Goal: Task Accomplishment & Management: Manage account settings

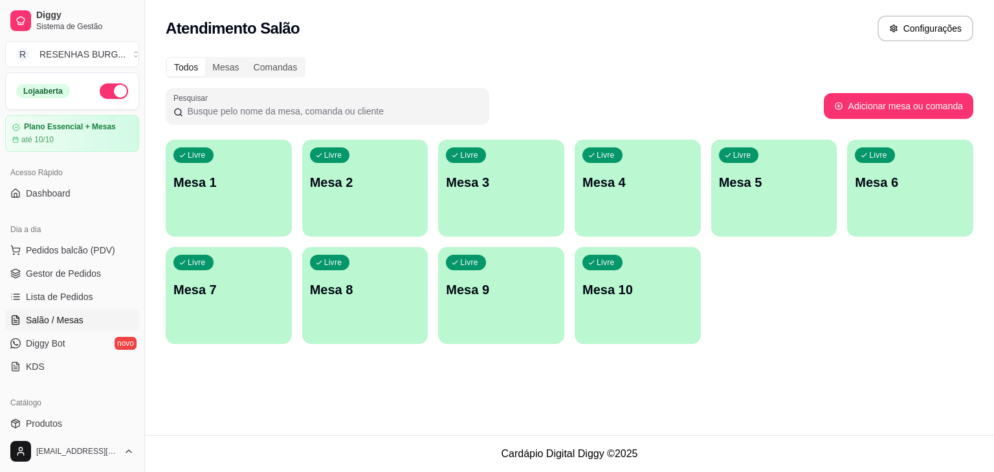
scroll to position [65, 0]
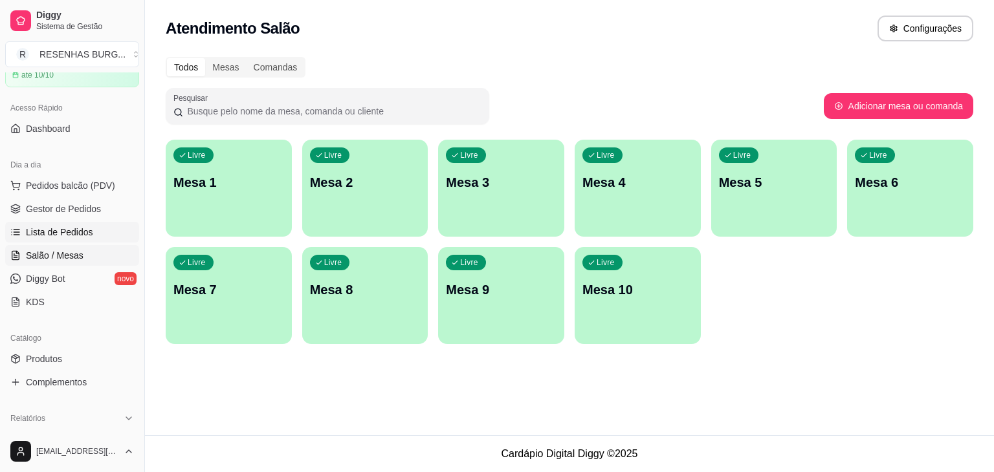
click at [76, 234] on span "Lista de Pedidos" at bounding box center [59, 232] width 67 height 13
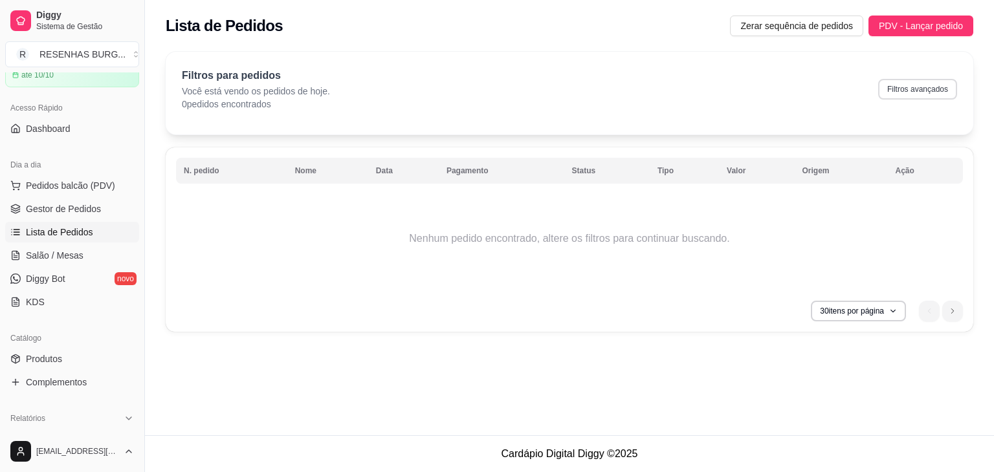
click at [907, 89] on button "Filtros avançados" at bounding box center [917, 89] width 79 height 21
select select "0"
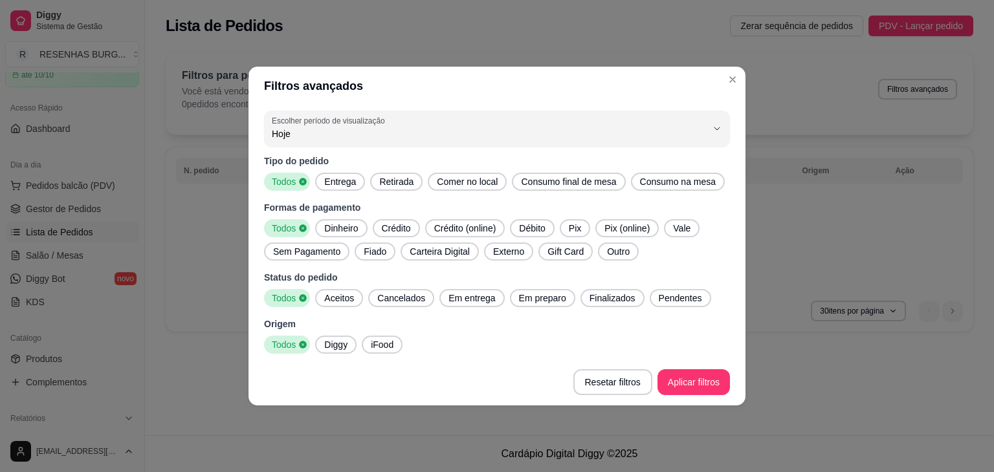
click at [333, 184] on span "Entrega" at bounding box center [340, 181] width 42 height 13
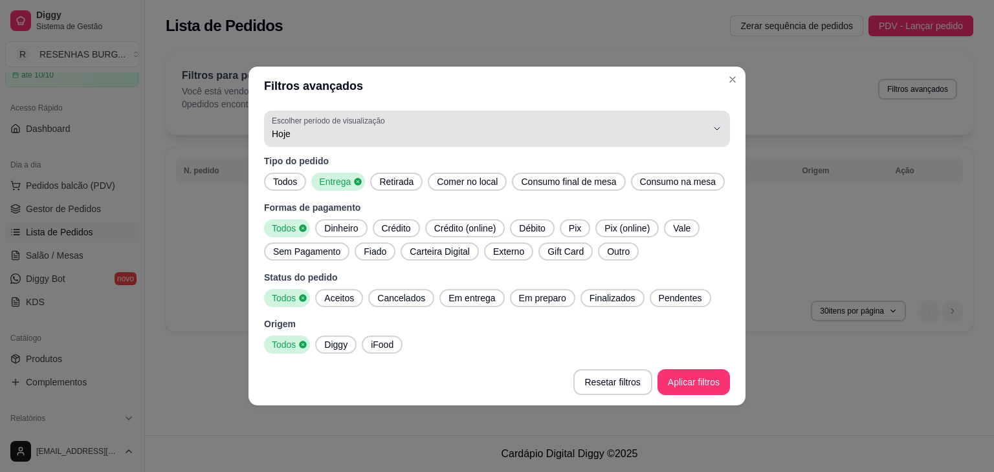
click at [346, 132] on span "Hoje" at bounding box center [489, 133] width 435 height 13
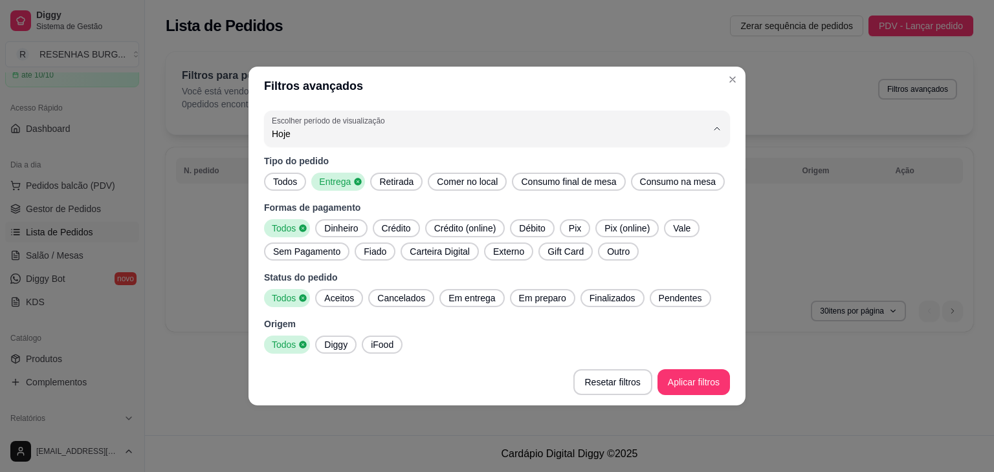
click at [318, 182] on span "Ontem" at bounding box center [490, 185] width 415 height 12
type input "1"
select select "1"
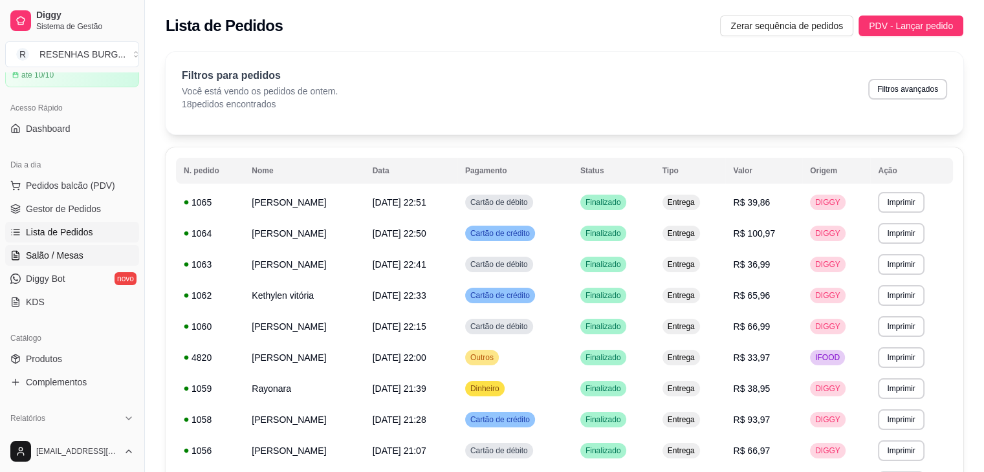
click at [78, 254] on span "Salão / Mesas" at bounding box center [55, 255] width 58 height 13
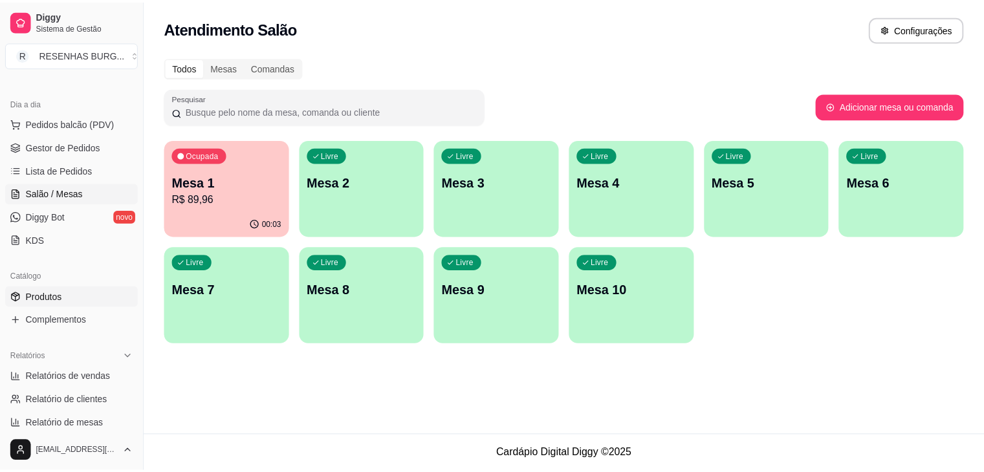
scroll to position [194, 0]
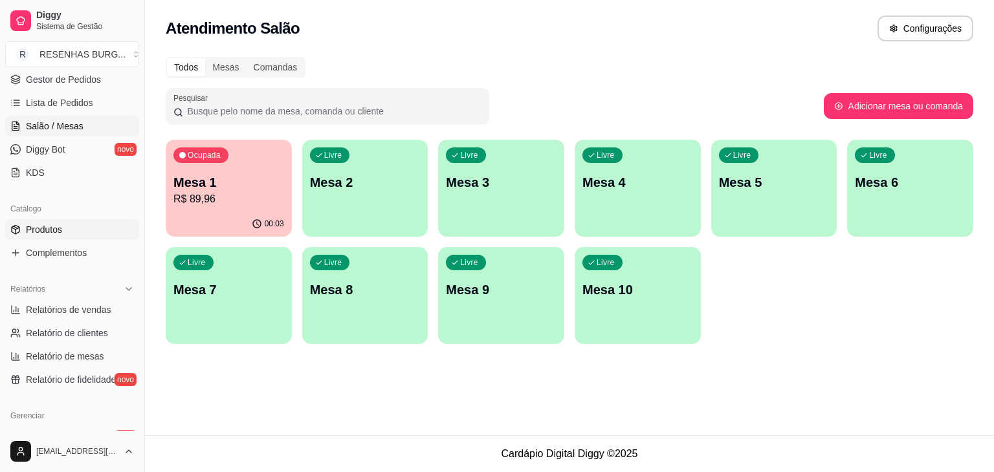
click at [94, 237] on link "Produtos" at bounding box center [72, 229] width 134 height 21
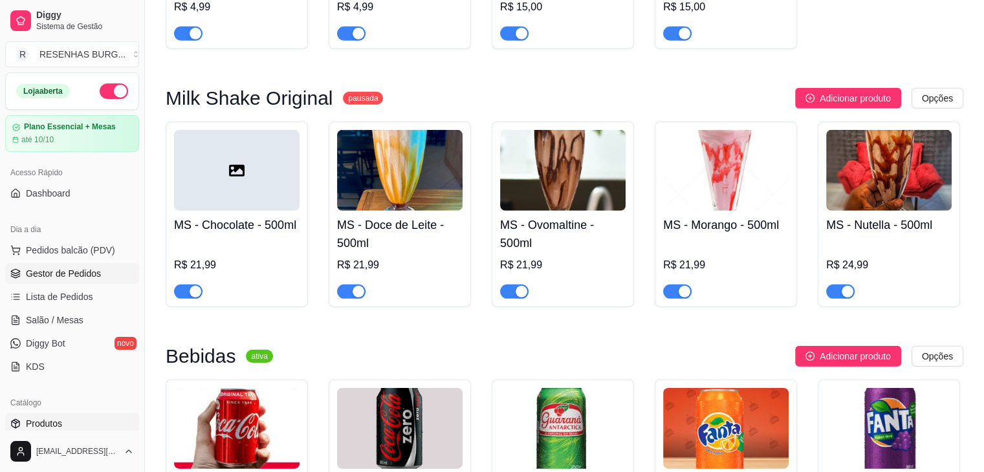
click at [60, 271] on span "Gestor de Pedidos" at bounding box center [63, 273] width 75 height 13
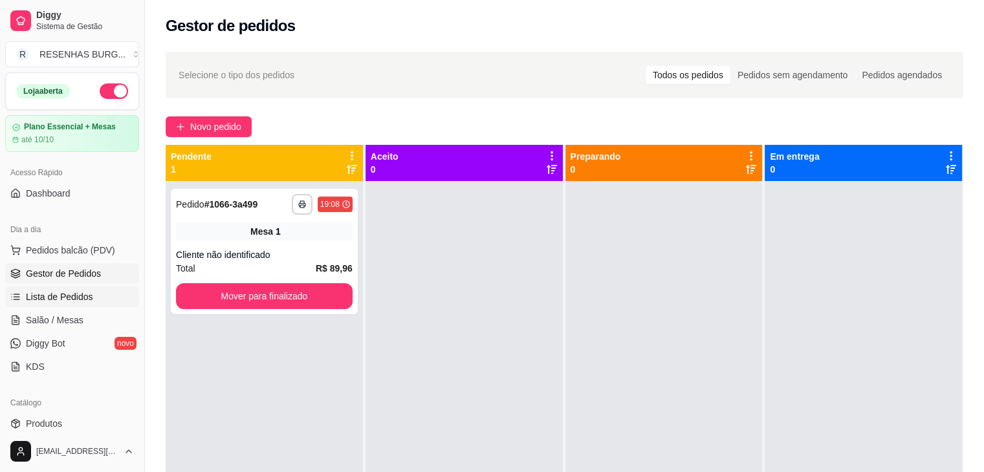
click at [80, 296] on span "Lista de Pedidos" at bounding box center [59, 297] width 67 height 13
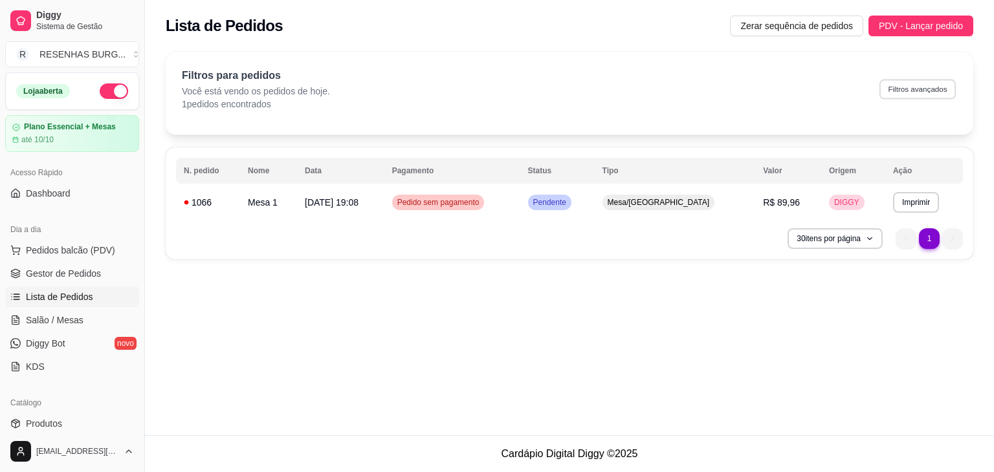
click at [927, 86] on button "Filtros avançados" at bounding box center [917, 89] width 76 height 20
select select "0"
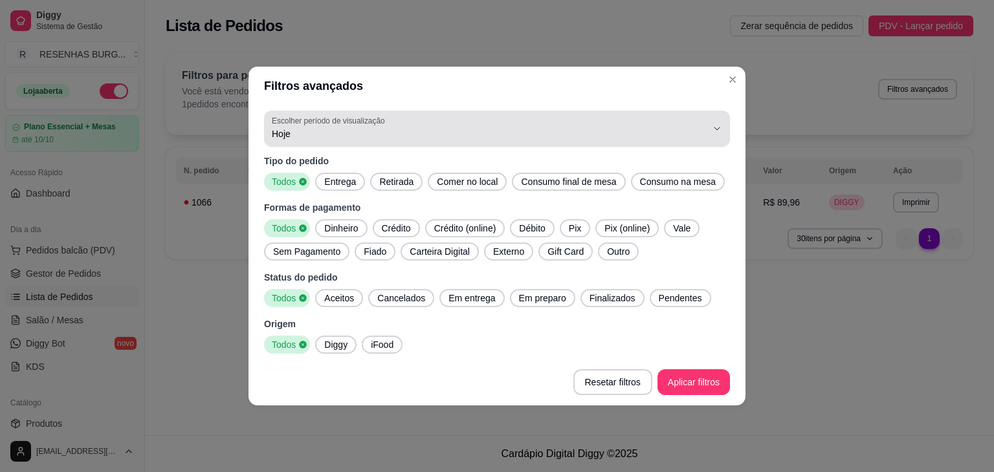
click at [342, 133] on span "Hoje" at bounding box center [489, 133] width 435 height 13
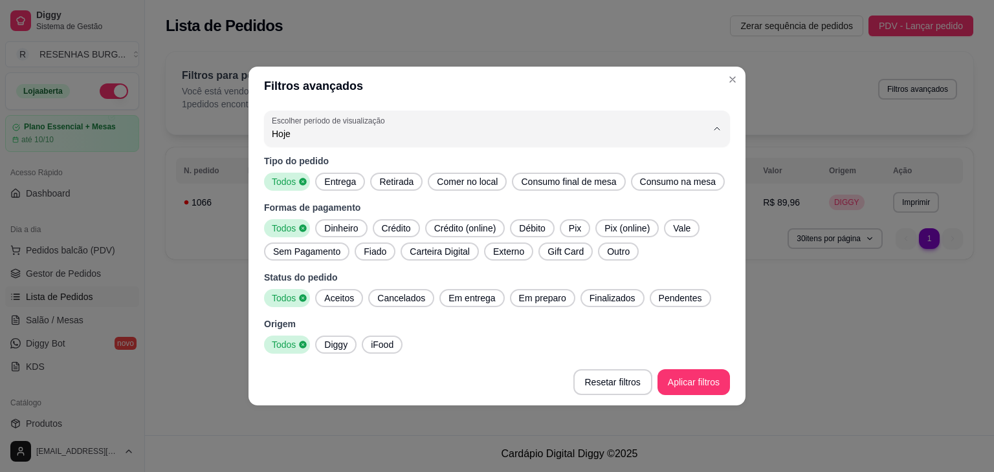
click at [300, 186] on span "Ontem" at bounding box center [490, 185] width 415 height 12
type input "1"
select select "1"
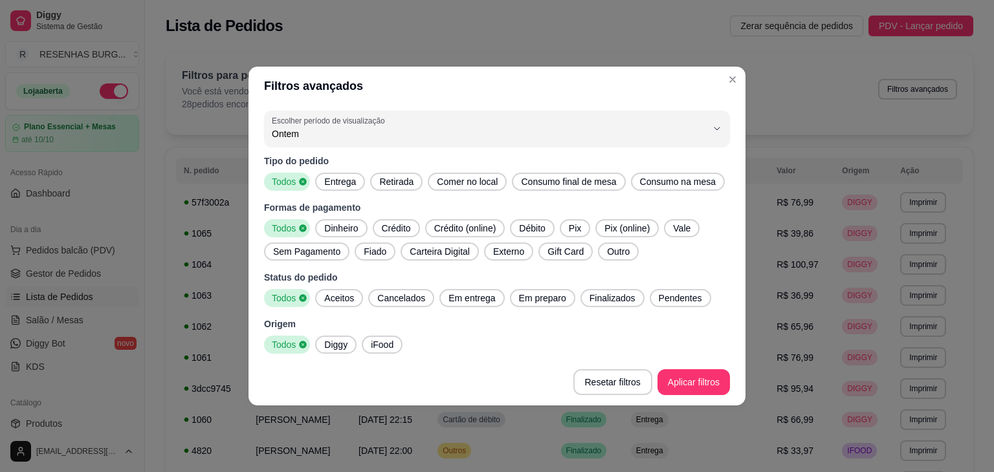
click at [342, 183] on span "Entrega" at bounding box center [340, 181] width 42 height 13
click at [709, 402] on footer "Resetar filtros Aplicar filtros" at bounding box center [496, 382] width 497 height 47
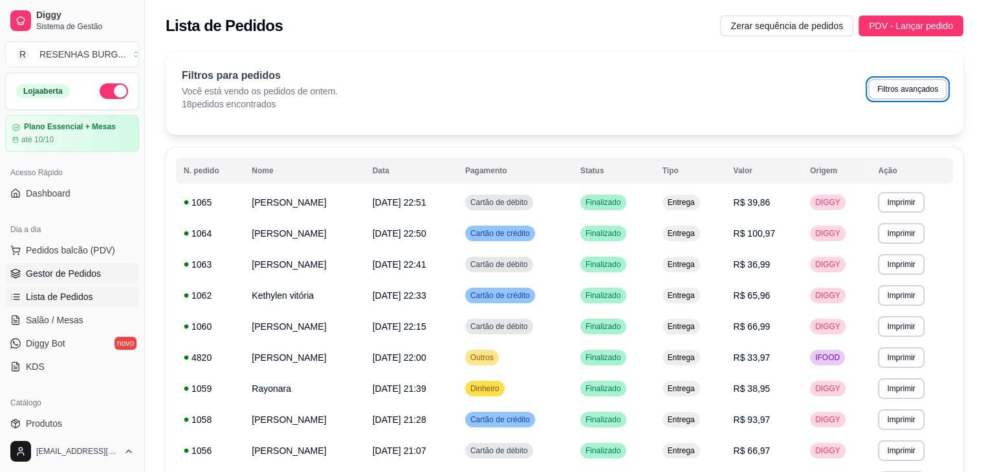
click at [58, 278] on span "Gestor de Pedidos" at bounding box center [63, 273] width 75 height 13
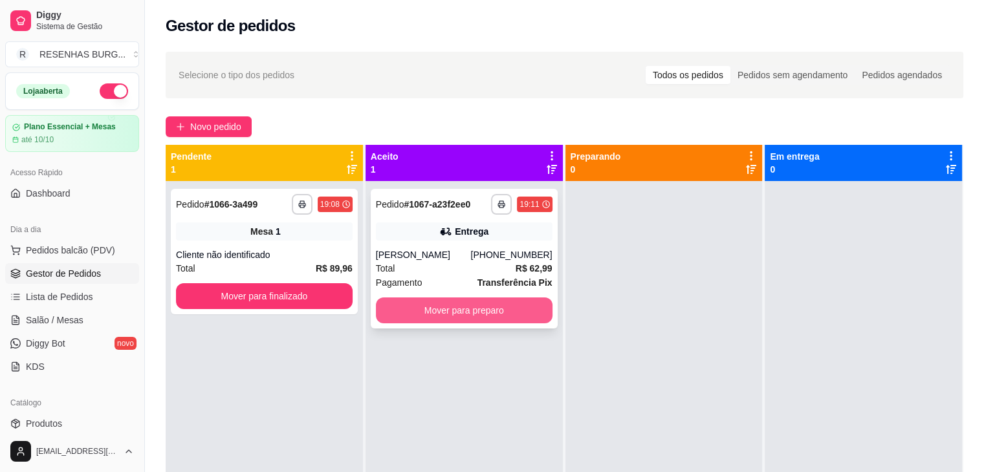
click at [509, 312] on button "Mover para preparo" at bounding box center [464, 311] width 177 height 26
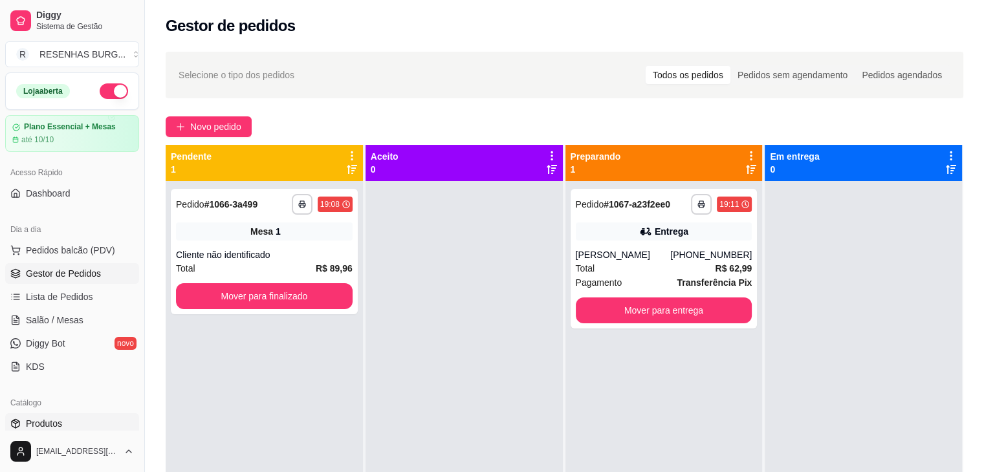
click at [70, 421] on link "Produtos" at bounding box center [72, 423] width 134 height 21
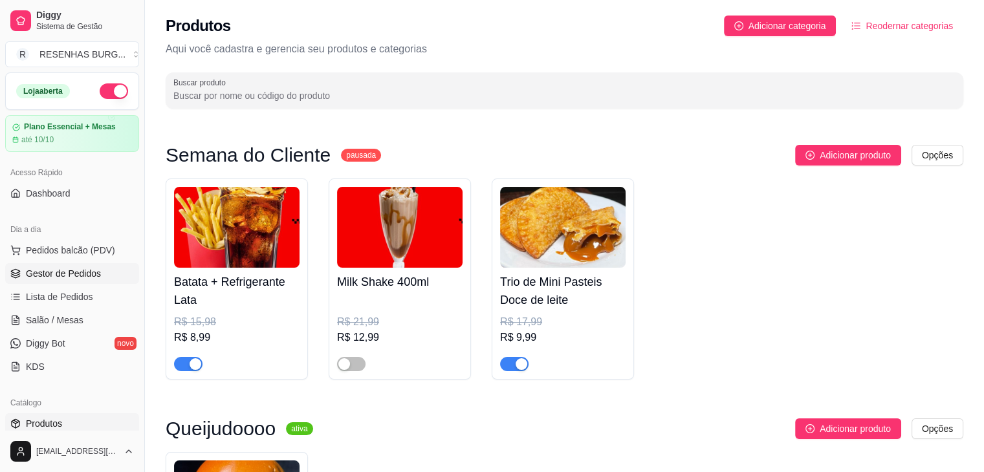
click at [98, 270] on span "Gestor de Pedidos" at bounding box center [63, 273] width 75 height 13
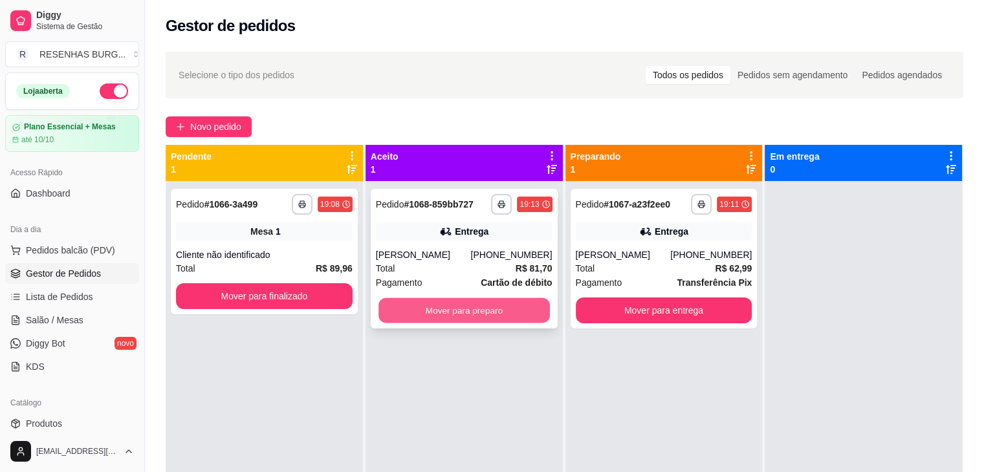
click at [466, 321] on button "Mover para preparo" at bounding box center [463, 310] width 171 height 25
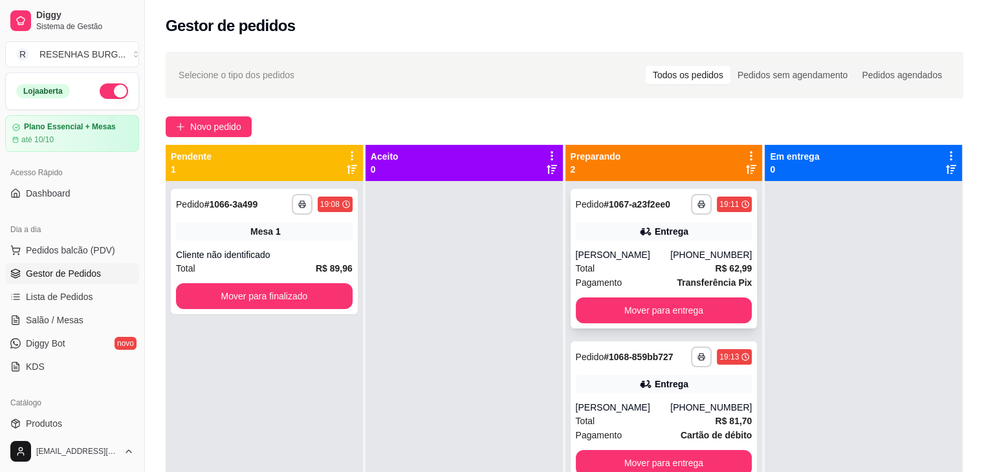
click at [655, 237] on div "Entrega" at bounding box center [672, 231] width 34 height 13
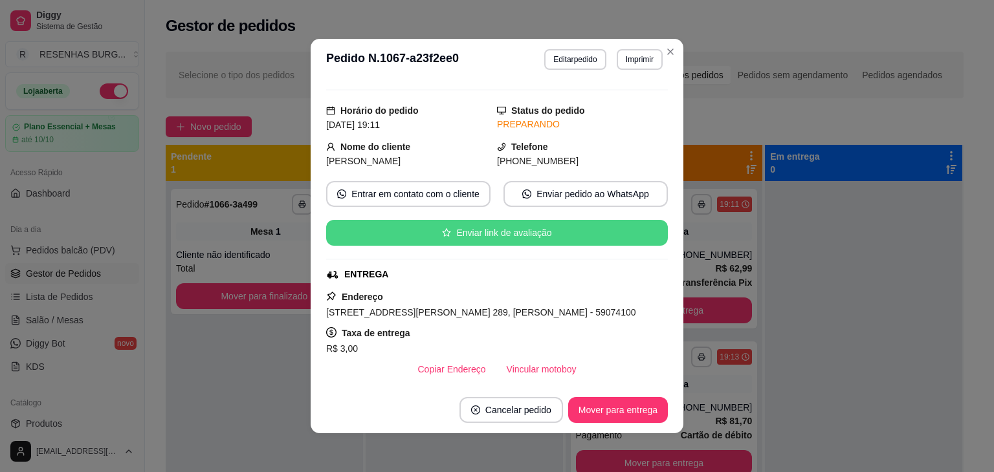
scroll to position [194, 0]
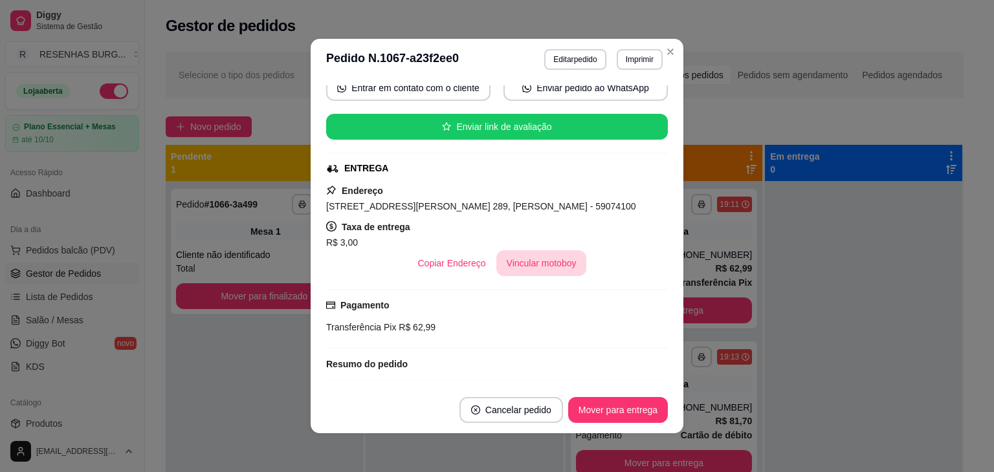
click at [532, 272] on button "Vincular motoboy" at bounding box center [541, 263] width 91 height 26
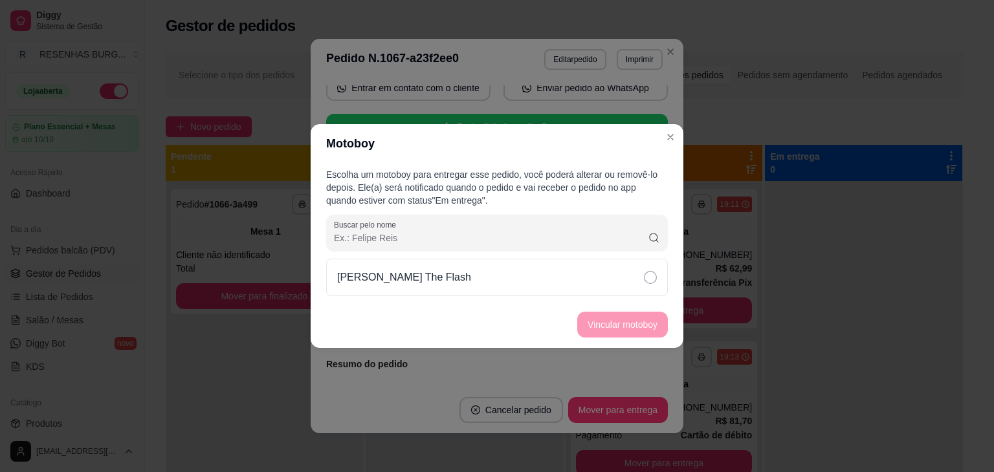
click at [631, 283] on div "[PERSON_NAME] The Flash" at bounding box center [497, 278] width 342 height 38
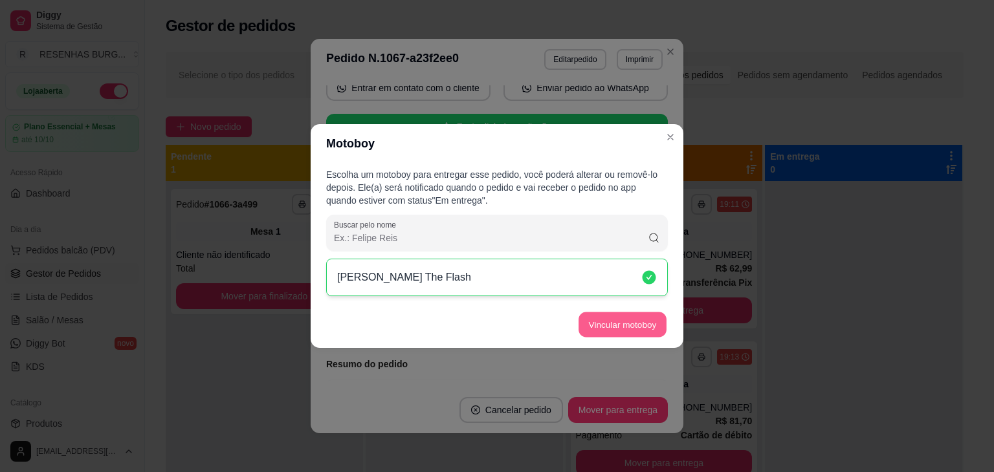
click at [628, 317] on button "Vincular motoboy" at bounding box center [622, 325] width 88 height 25
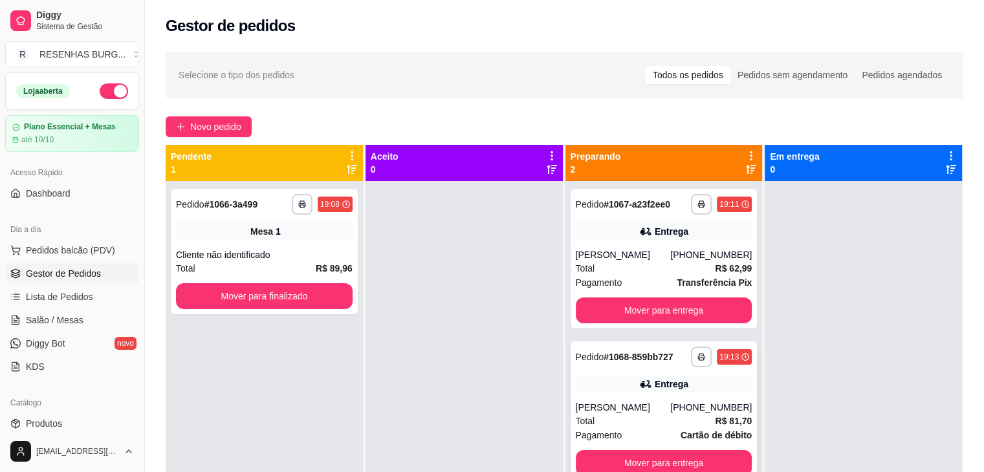
click at [626, 391] on div "Entrega" at bounding box center [664, 384] width 177 height 18
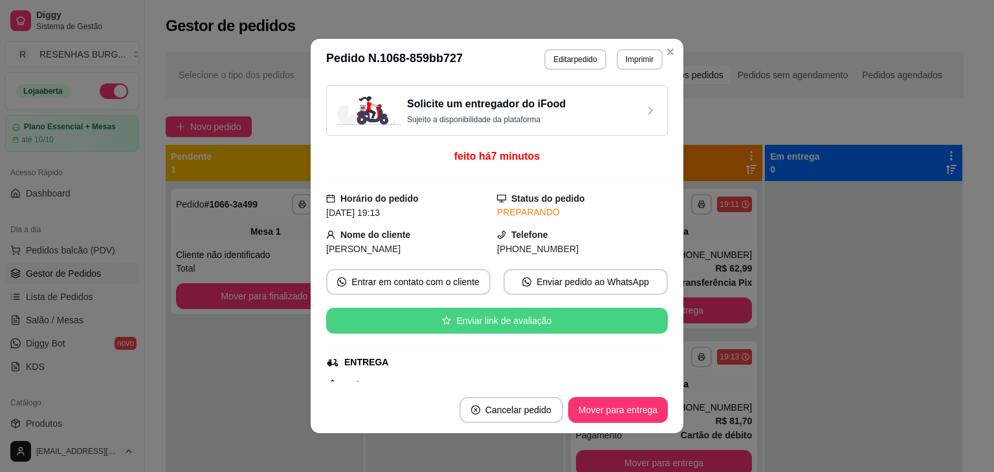
scroll to position [129, 0]
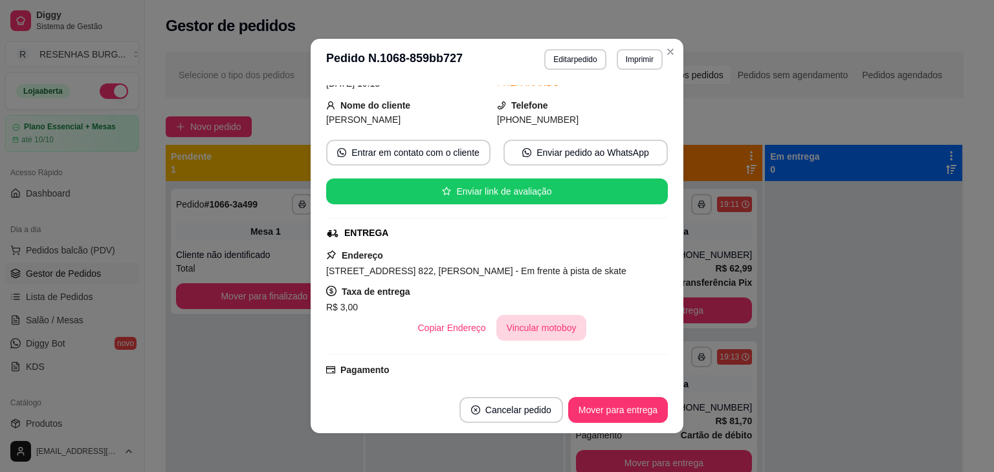
click at [512, 332] on button "Vincular motoboy" at bounding box center [541, 328] width 91 height 26
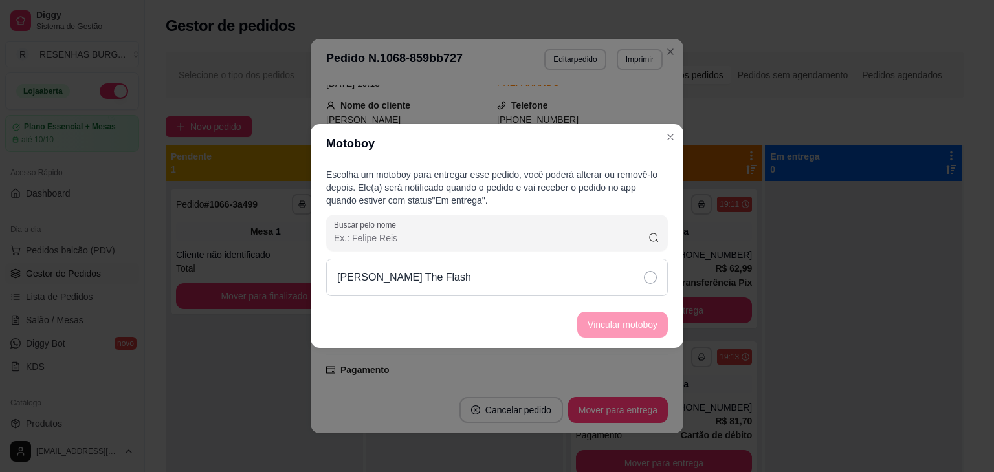
click at [619, 283] on div "[PERSON_NAME] The Flash" at bounding box center [497, 278] width 342 height 38
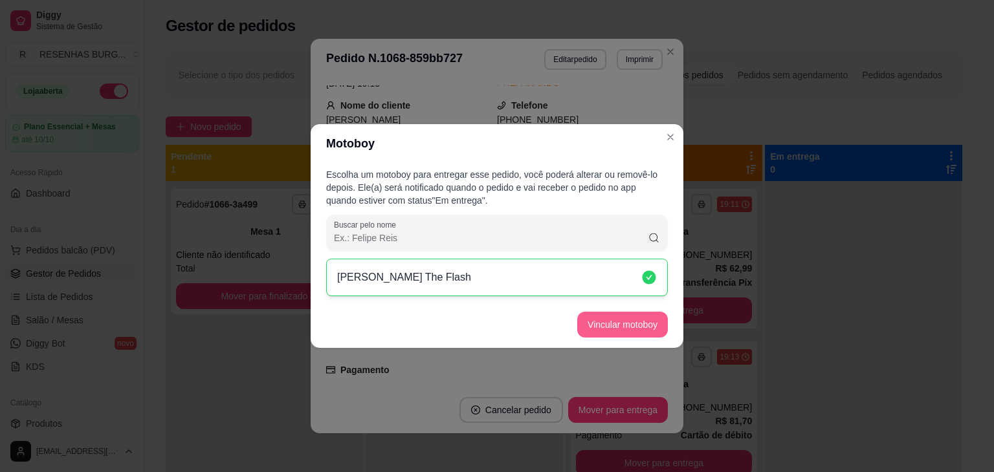
click at [623, 325] on button "Vincular motoboy" at bounding box center [622, 325] width 91 height 26
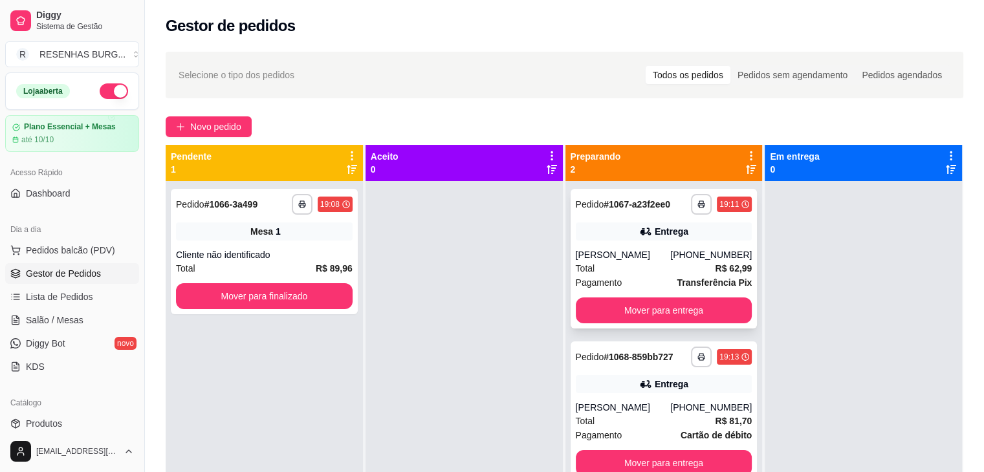
click at [701, 298] on button "Mover para entrega" at bounding box center [664, 311] width 177 height 26
click at [685, 230] on div "Entrega" at bounding box center [664, 232] width 177 height 18
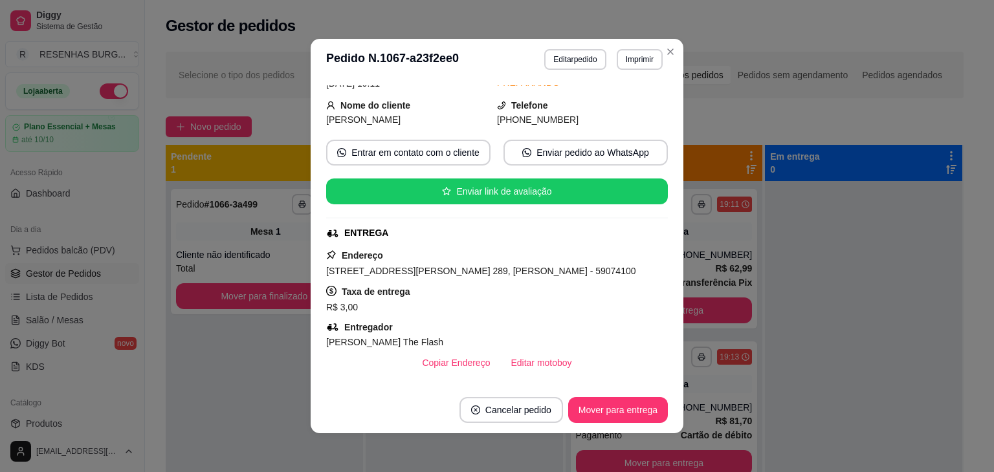
scroll to position [194, 0]
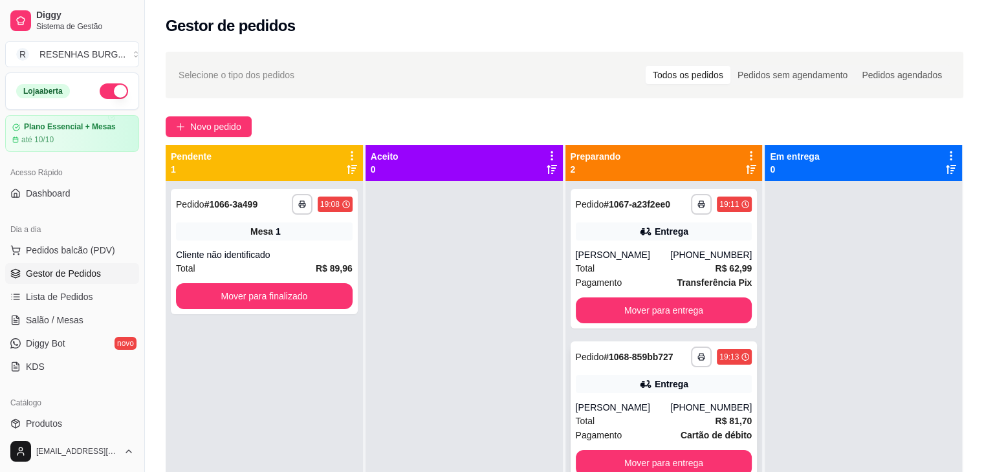
click at [605, 399] on div "**********" at bounding box center [664, 412] width 187 height 140
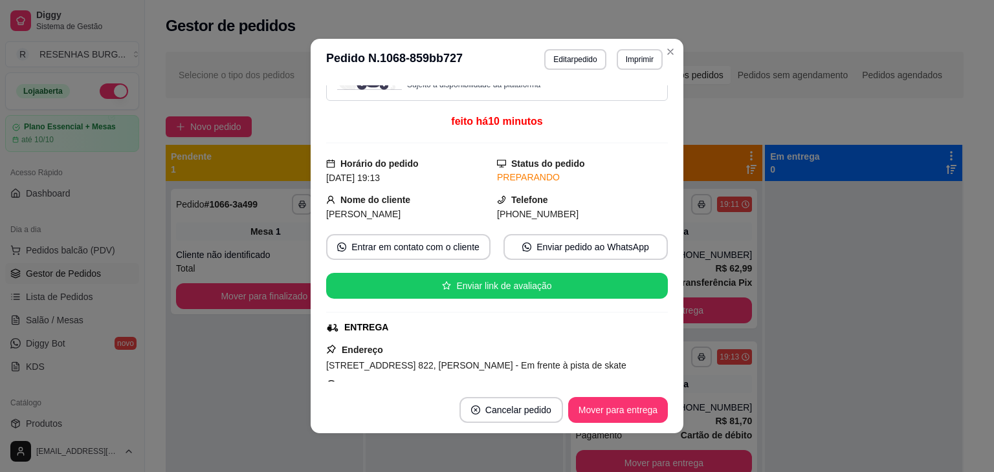
scroll to position [129, 0]
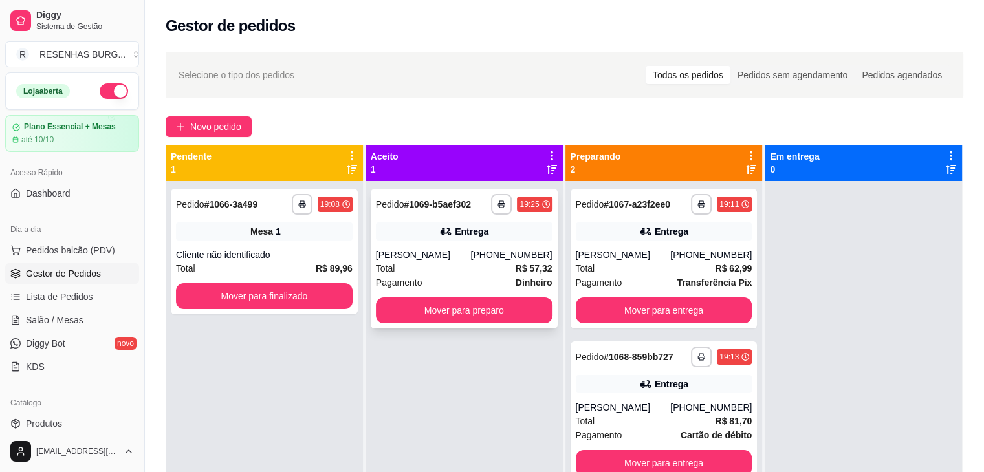
click at [441, 257] on div "[PERSON_NAME]" at bounding box center [423, 254] width 95 height 13
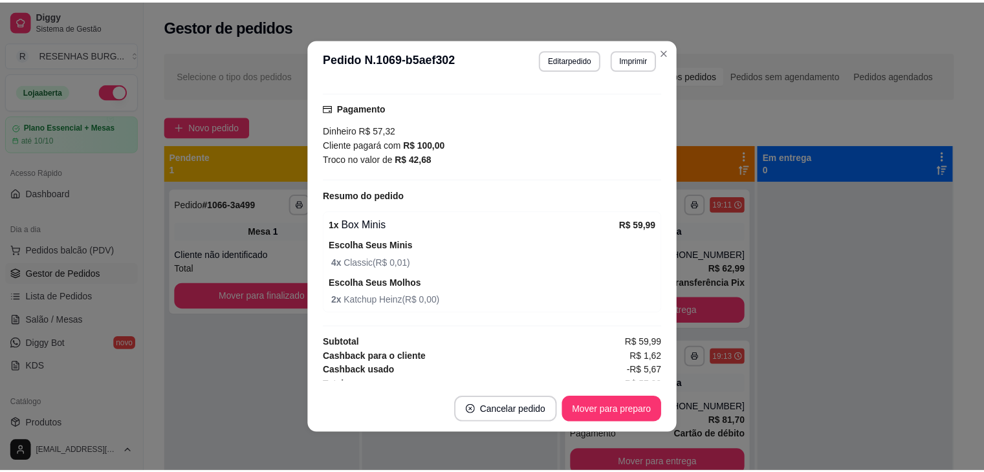
scroll to position [415, 0]
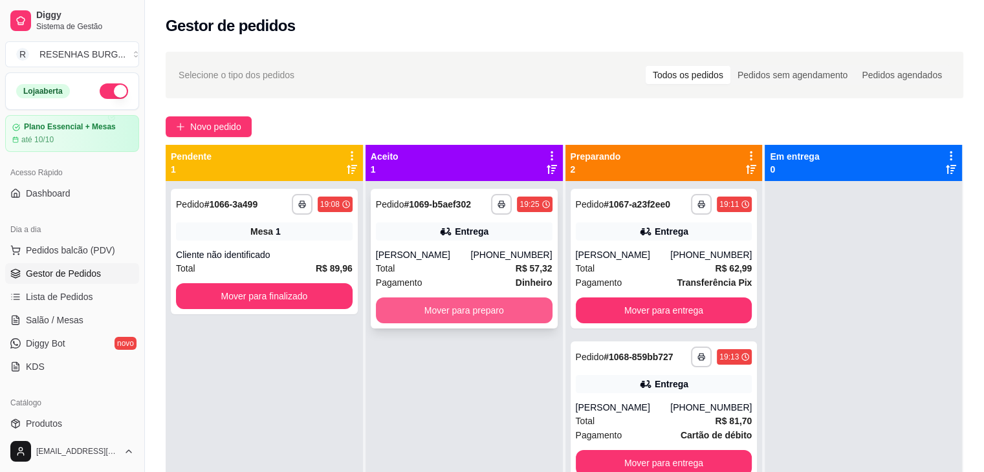
click at [464, 306] on button "Mover para preparo" at bounding box center [464, 311] width 177 height 26
click at [430, 311] on button "Mover para preparo" at bounding box center [464, 311] width 177 height 26
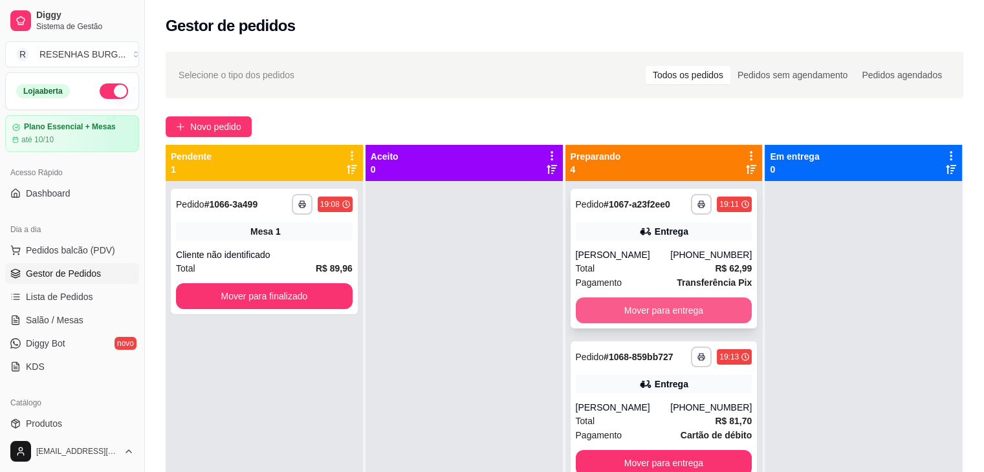
click at [638, 309] on button "Mover para entrega" at bounding box center [664, 311] width 177 height 26
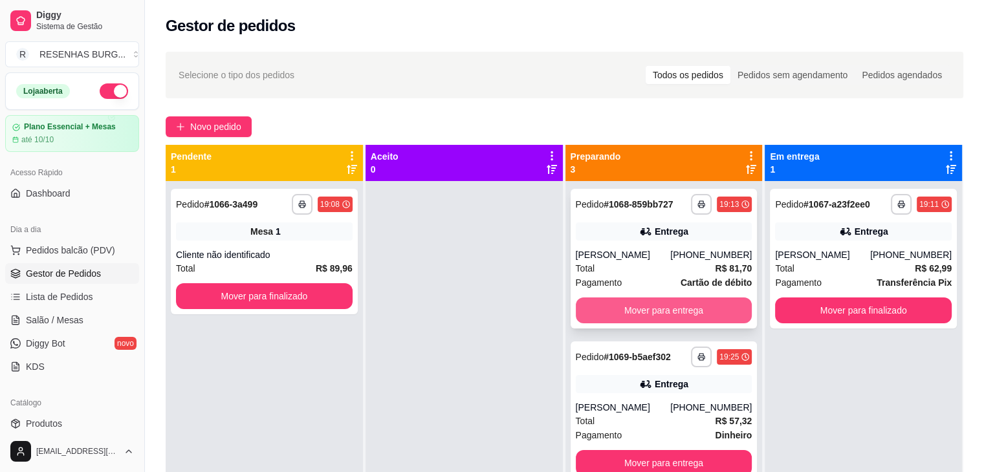
click at [642, 308] on button "Mover para entrega" at bounding box center [664, 311] width 177 height 26
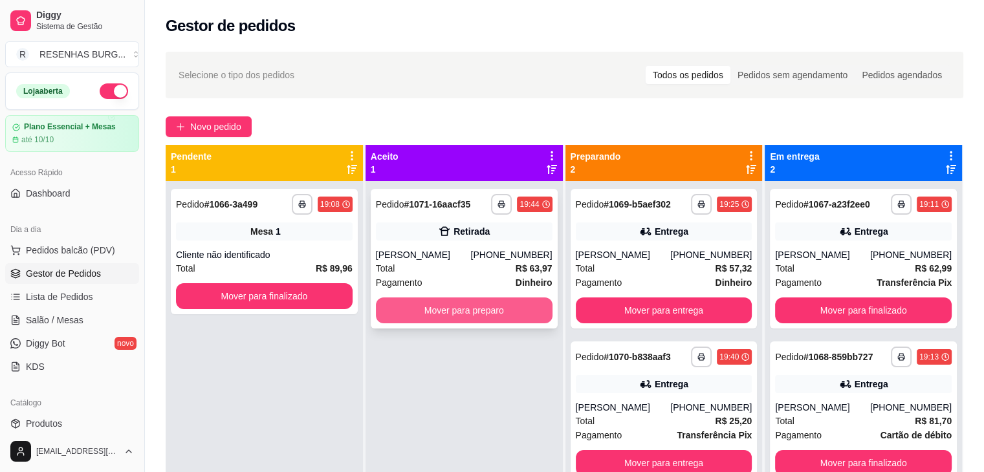
click at [453, 313] on button "Mover para preparo" at bounding box center [464, 311] width 177 height 26
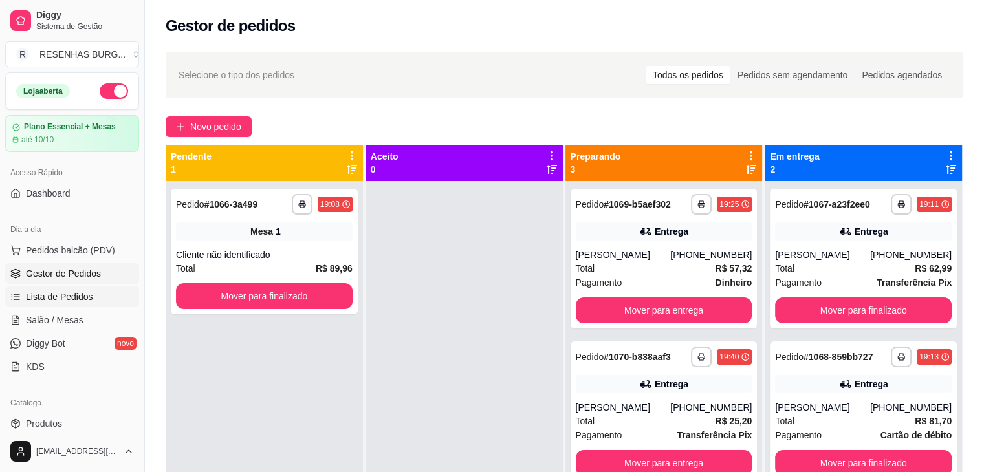
drag, startPoint x: 55, startPoint y: 314, endPoint x: 67, endPoint y: 306, distance: 14.9
click at [55, 314] on span "Salão / Mesas" at bounding box center [55, 320] width 58 height 13
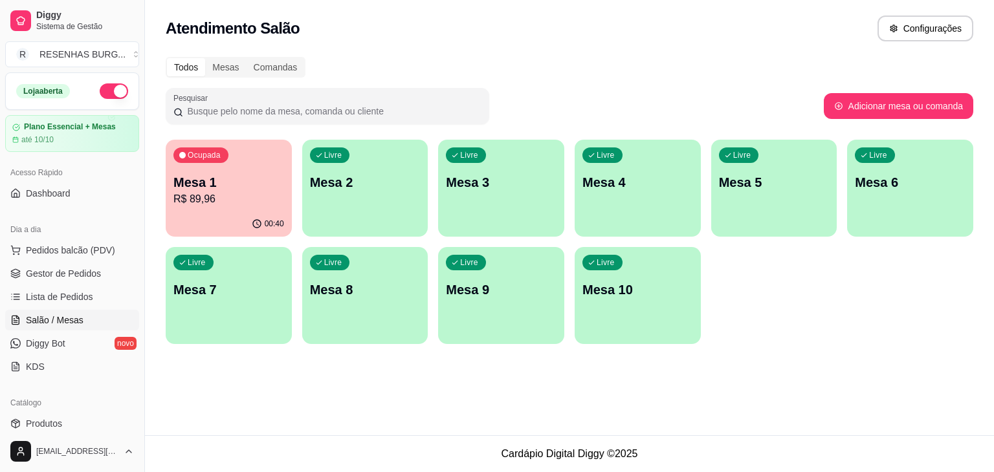
click at [225, 204] on p "R$ 89,96" at bounding box center [228, 200] width 111 height 16
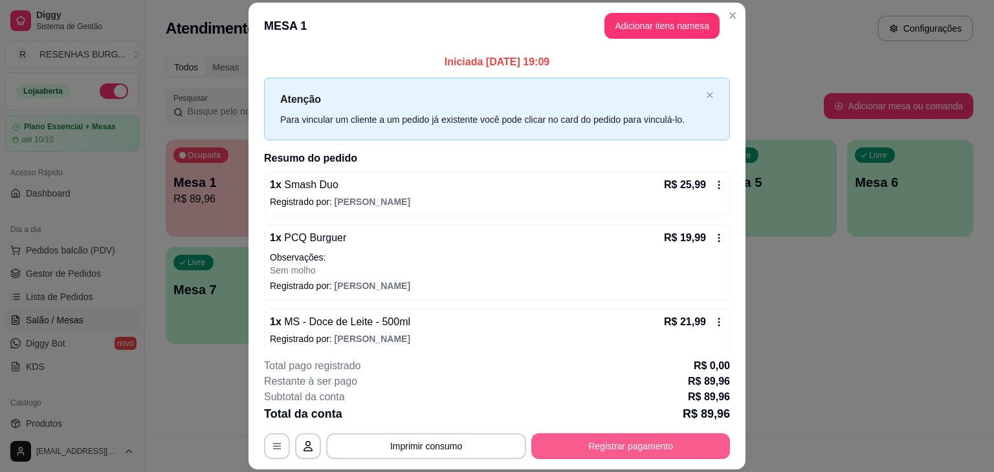
click at [629, 442] on button "Registrar pagamento" at bounding box center [630, 446] width 199 height 26
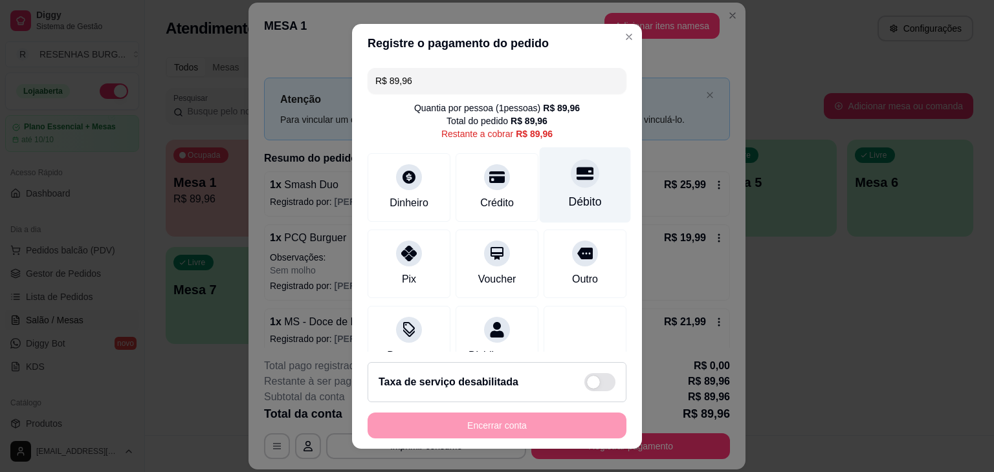
click at [576, 180] on icon at bounding box center [584, 173] width 17 height 17
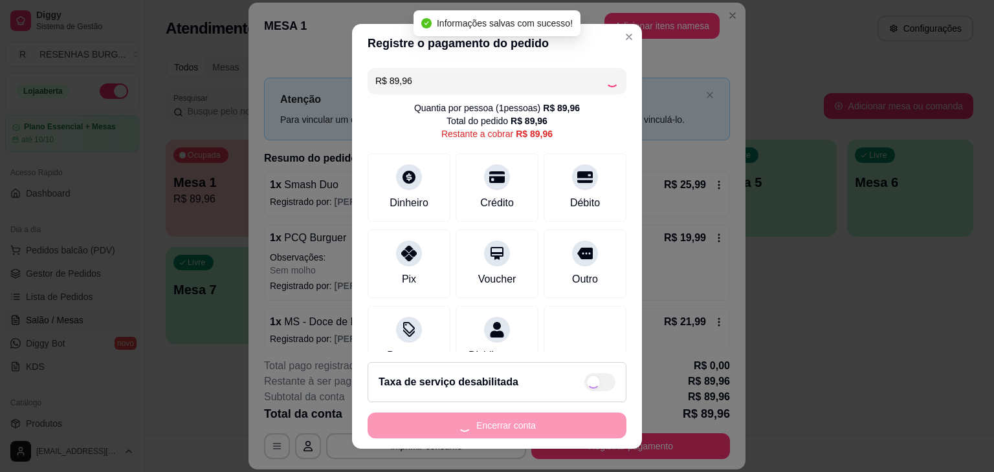
type input "R$ 0,00"
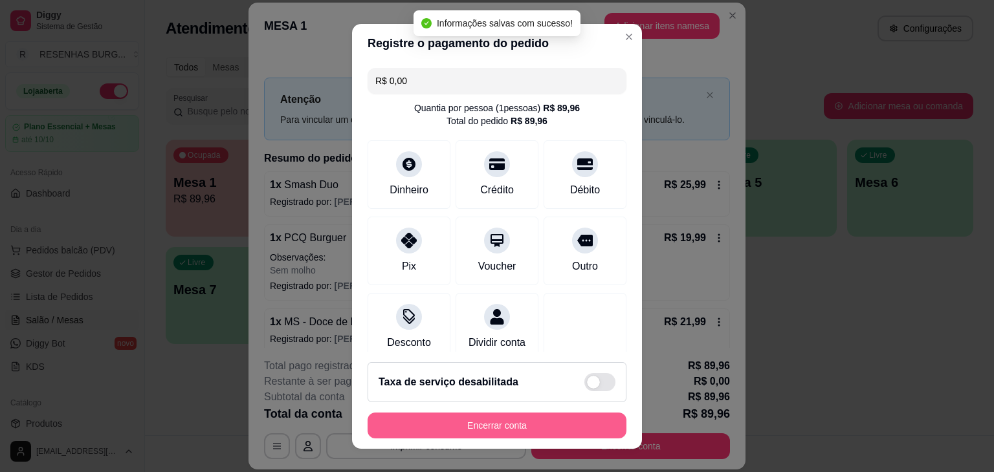
click at [559, 419] on button "Encerrar conta" at bounding box center [496, 426] width 259 height 26
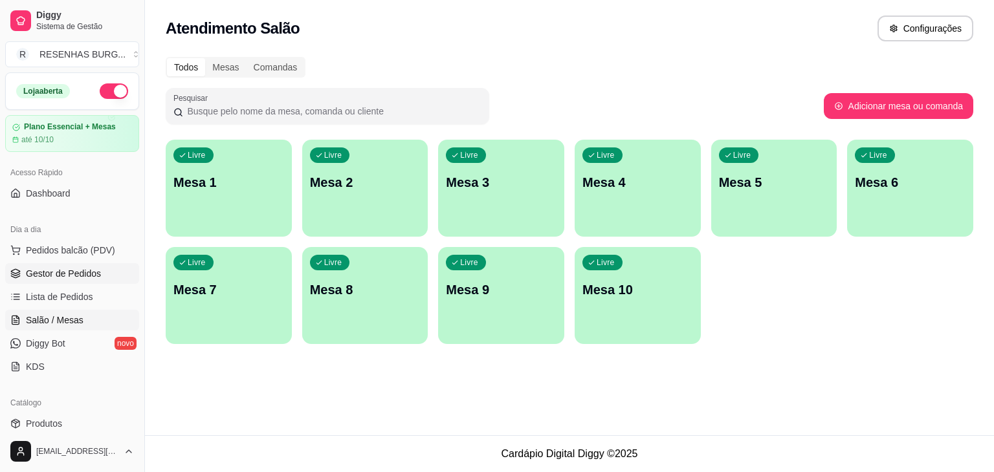
click at [72, 278] on span "Gestor de Pedidos" at bounding box center [63, 273] width 75 height 13
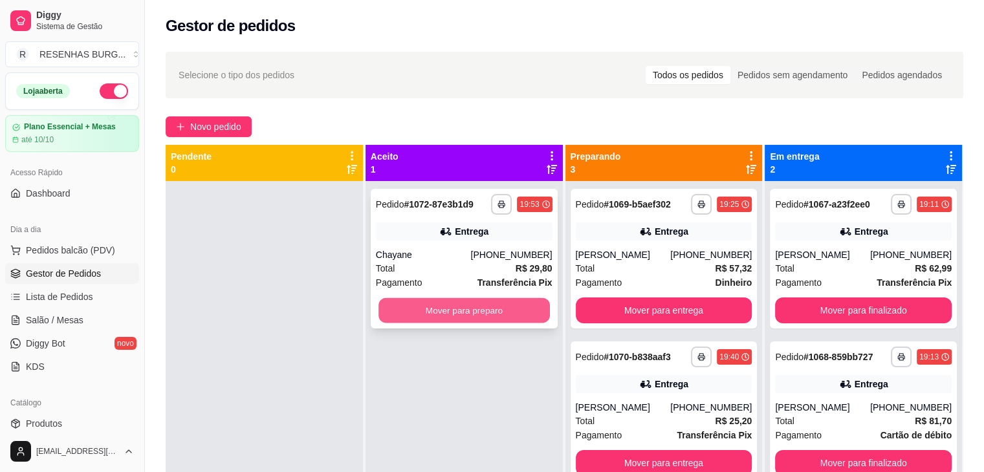
click at [475, 316] on button "Mover para preparo" at bounding box center [463, 310] width 171 height 25
click at [459, 316] on button "Mover para preparo" at bounding box center [464, 311] width 177 height 26
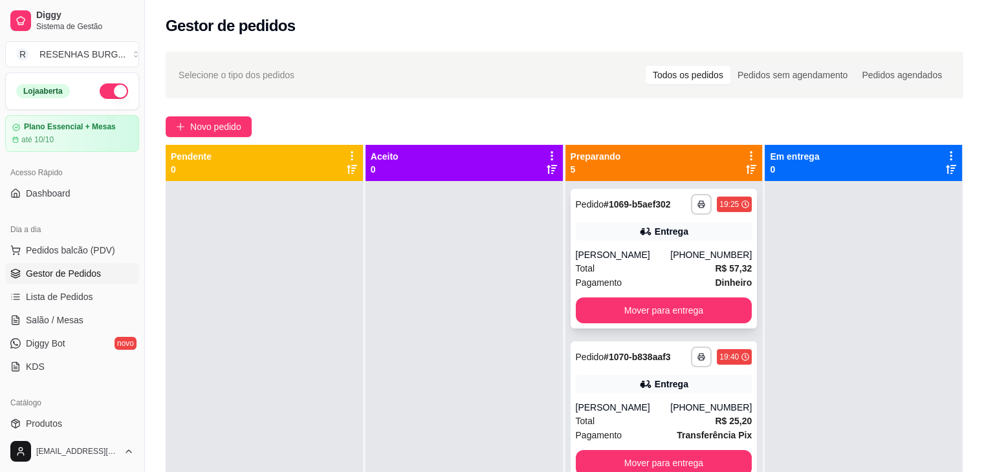
click at [639, 247] on div "**********" at bounding box center [664, 259] width 187 height 140
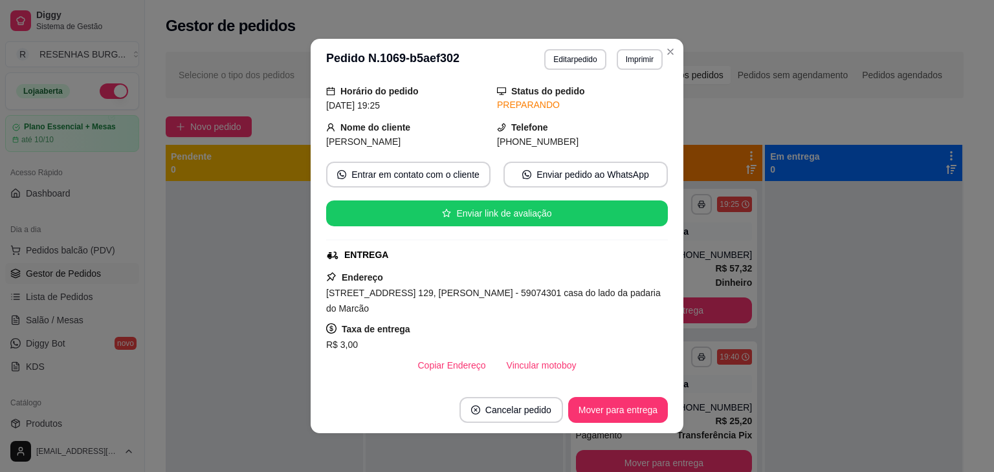
scroll to position [129, 0]
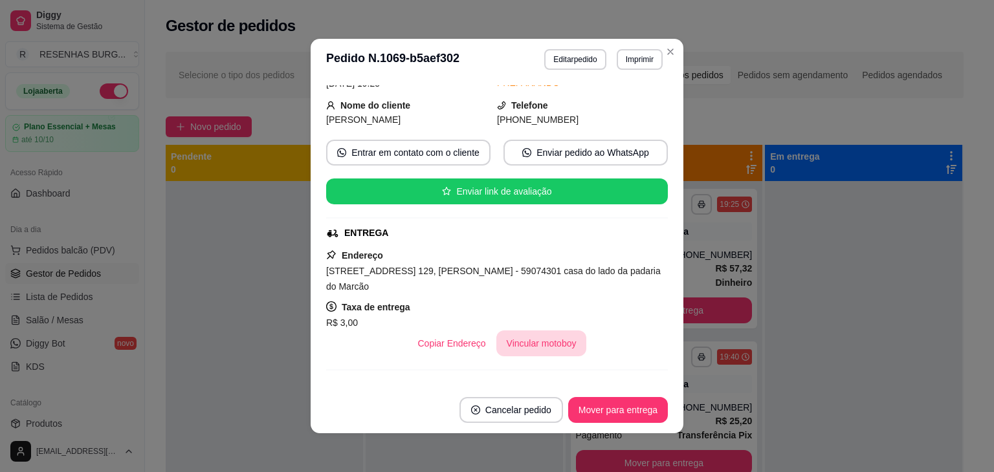
click at [549, 343] on button "Vincular motoboy" at bounding box center [541, 344] width 91 height 26
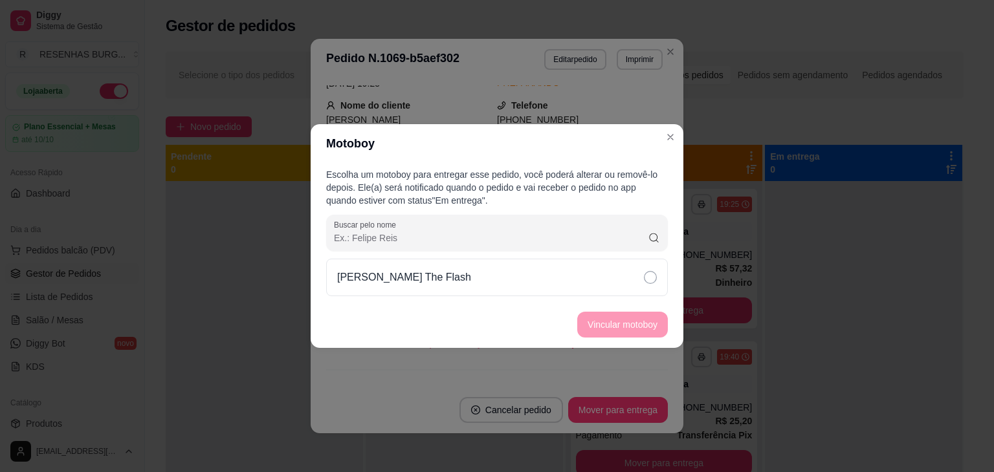
click at [619, 280] on div "[PERSON_NAME] The Flash" at bounding box center [497, 278] width 342 height 38
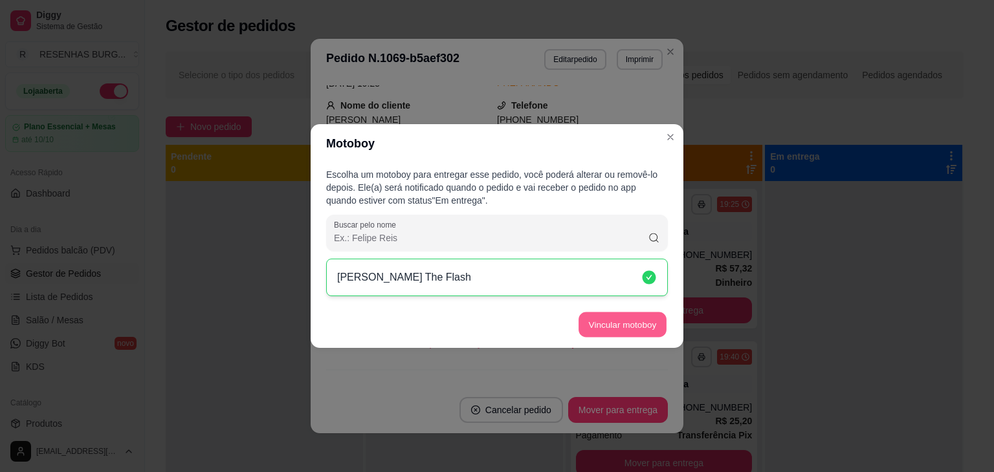
click at [628, 323] on button "Vincular motoboy" at bounding box center [622, 325] width 88 height 25
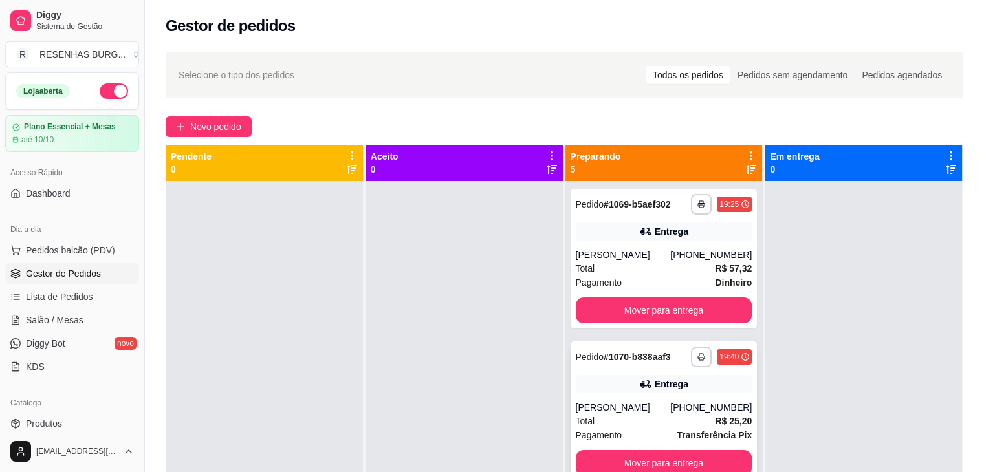
click at [639, 405] on div "[PERSON_NAME]" at bounding box center [623, 407] width 95 height 13
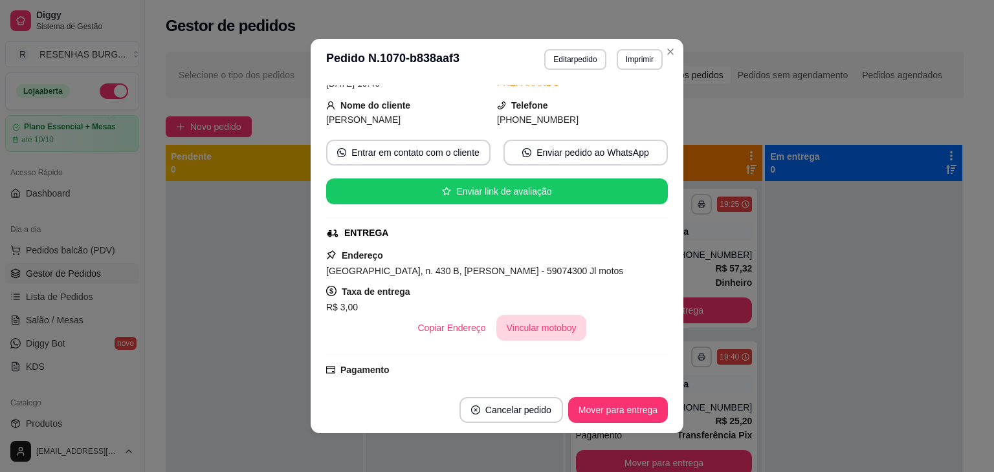
click at [514, 327] on button "Vincular motoboy" at bounding box center [541, 328] width 91 height 26
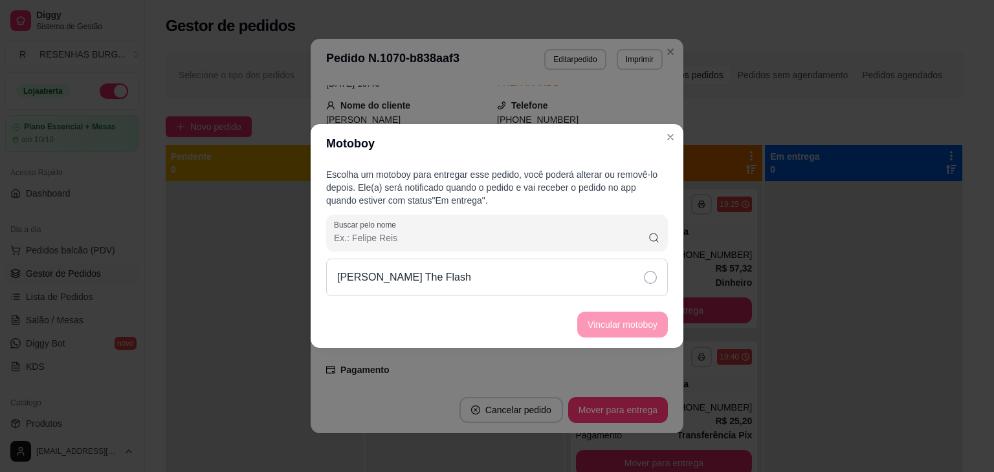
click at [621, 272] on div "[PERSON_NAME] The Flash" at bounding box center [497, 278] width 342 height 38
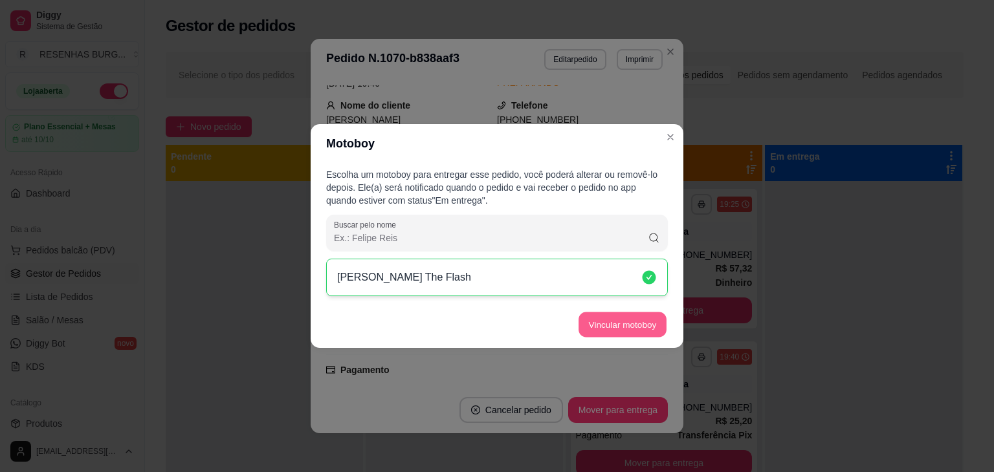
click at [632, 322] on button "Vincular motoboy" at bounding box center [622, 325] width 88 height 25
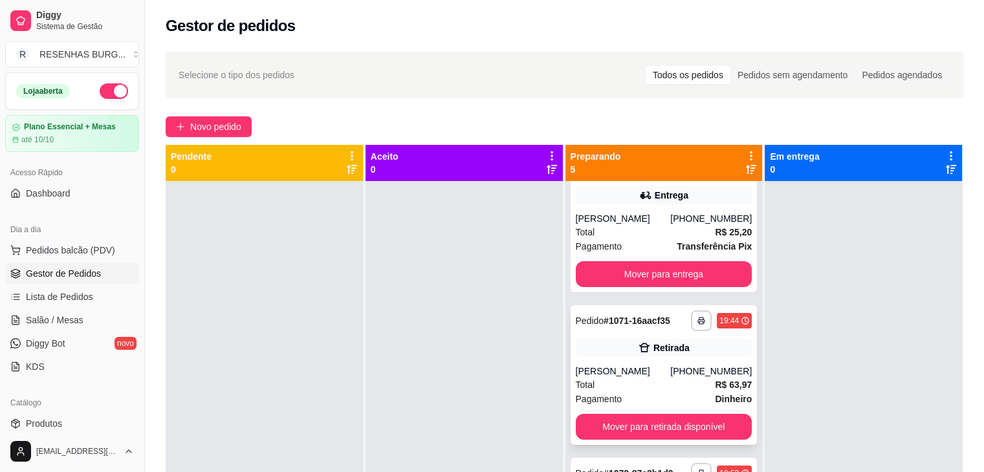
scroll to position [194, 0]
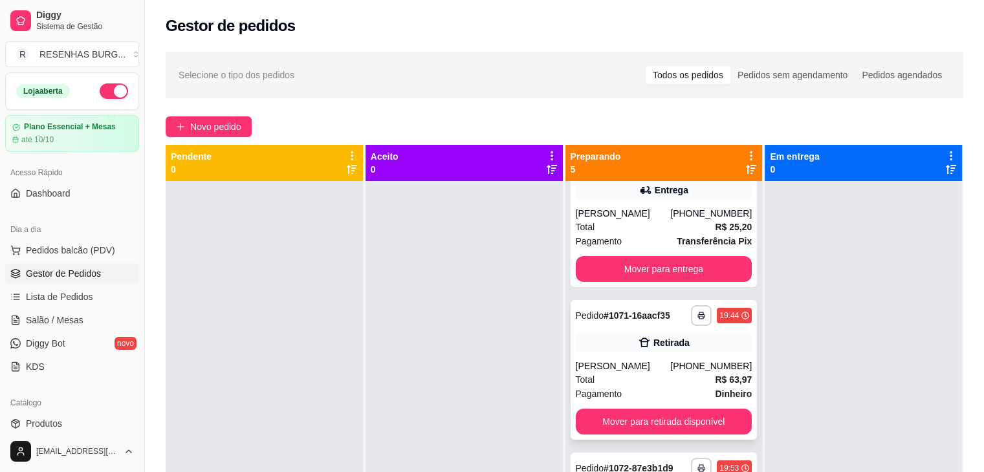
click at [639, 342] on icon at bounding box center [644, 342] width 11 height 9
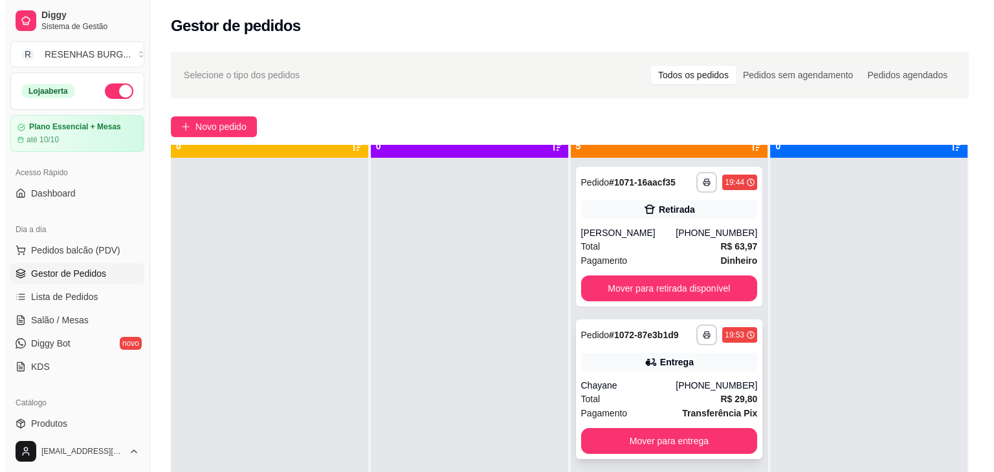
scroll to position [36, 0]
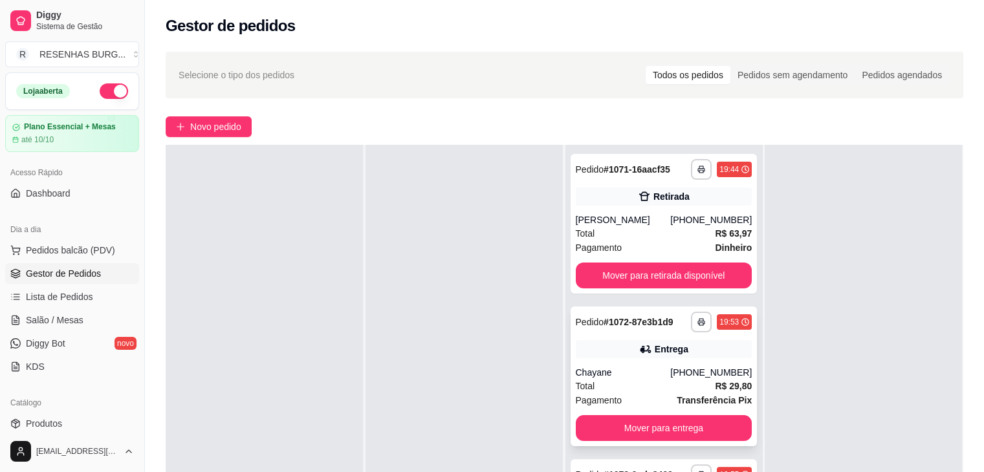
click at [642, 366] on div "Chayane" at bounding box center [623, 372] width 95 height 13
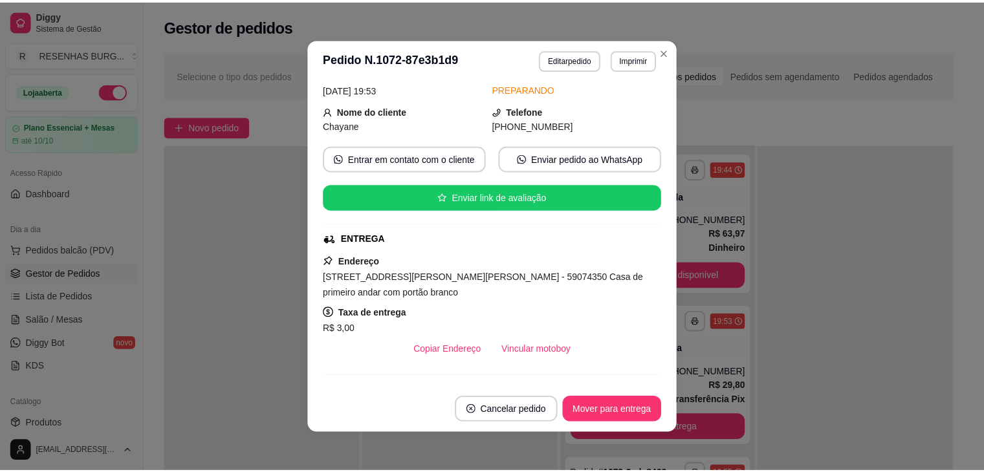
scroll to position [194, 0]
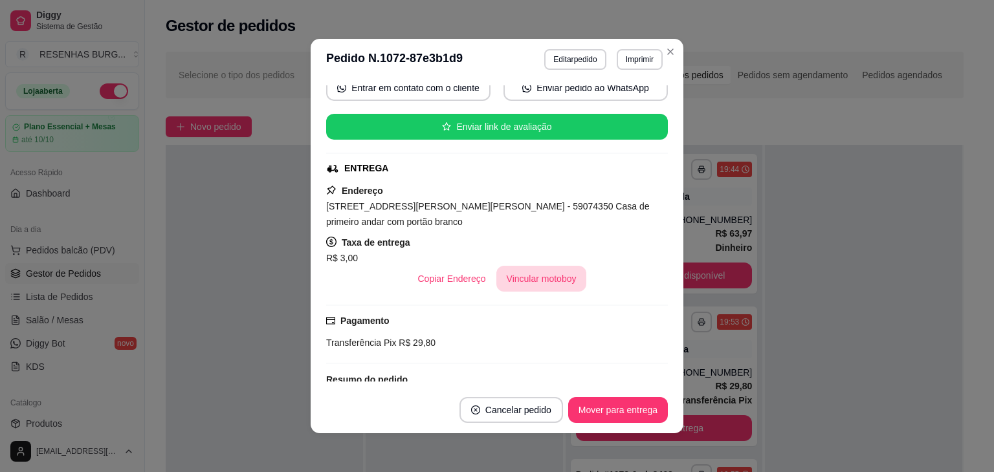
click at [536, 283] on button "Vincular motoboy" at bounding box center [541, 279] width 91 height 26
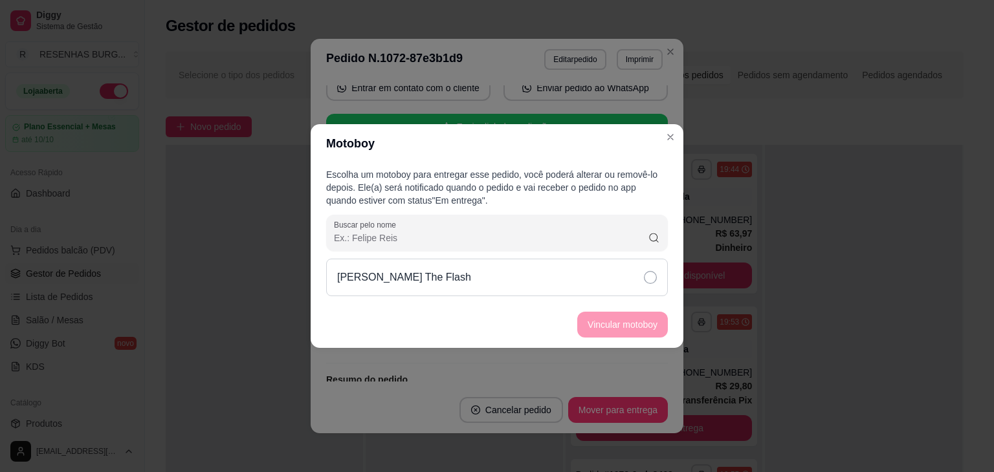
click at [639, 272] on div "[PERSON_NAME] The Flash" at bounding box center [497, 278] width 342 height 38
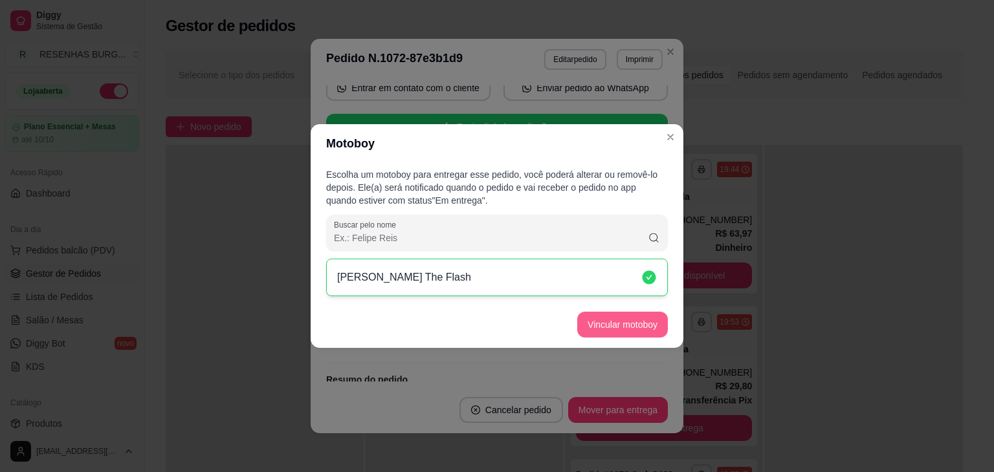
click at [645, 324] on button "Vincular motoboy" at bounding box center [622, 325] width 91 height 26
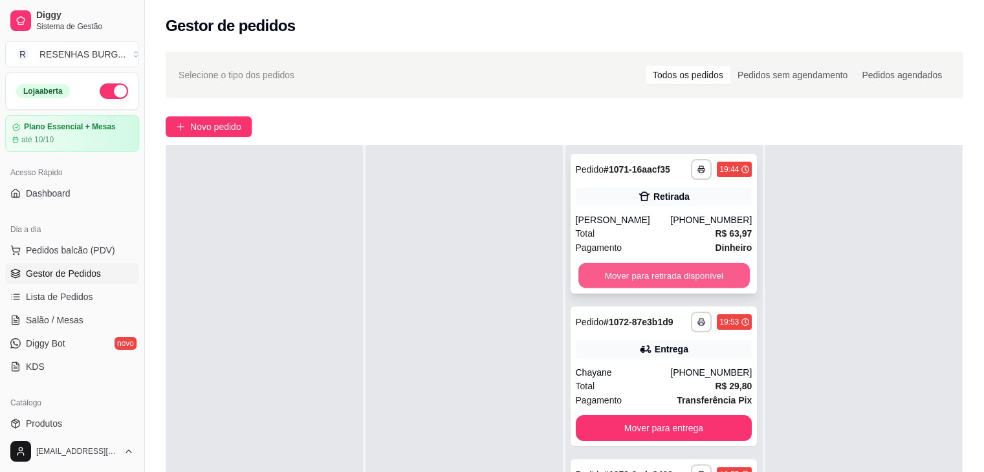
click at [670, 272] on button "Mover para retirada disponível" at bounding box center [663, 275] width 171 height 25
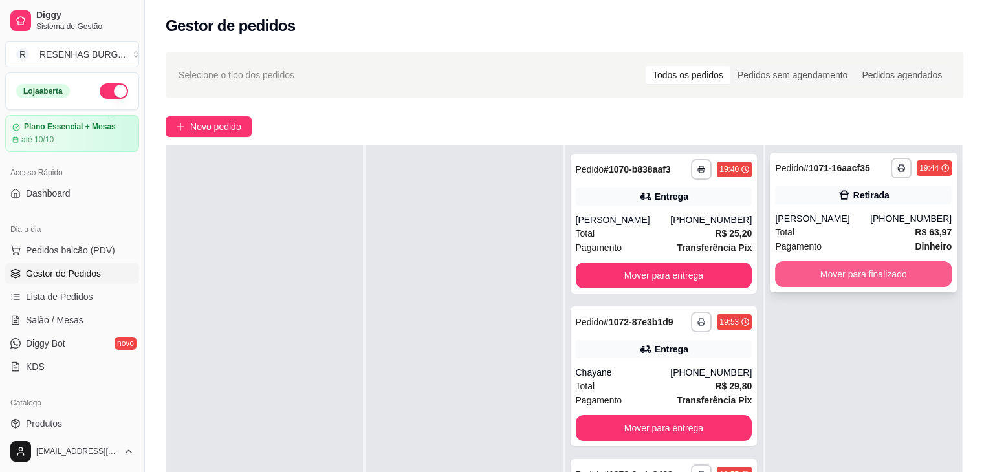
click at [863, 281] on button "Mover para finalizado" at bounding box center [863, 274] width 177 height 26
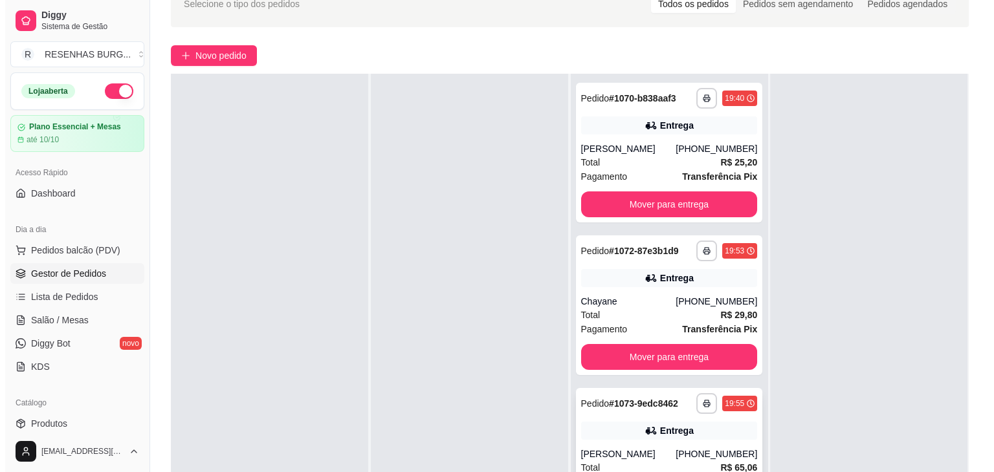
scroll to position [197, 0]
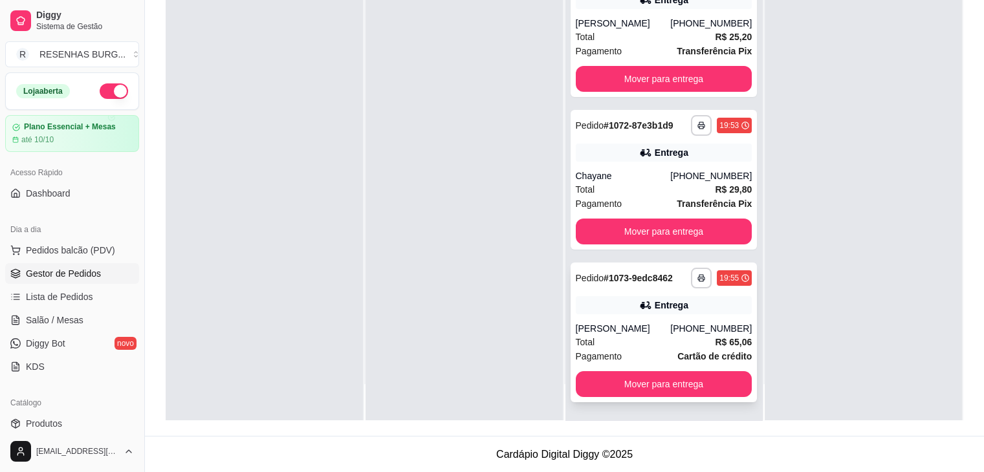
click at [655, 344] on div "Total R$ 65,06" at bounding box center [664, 342] width 177 height 14
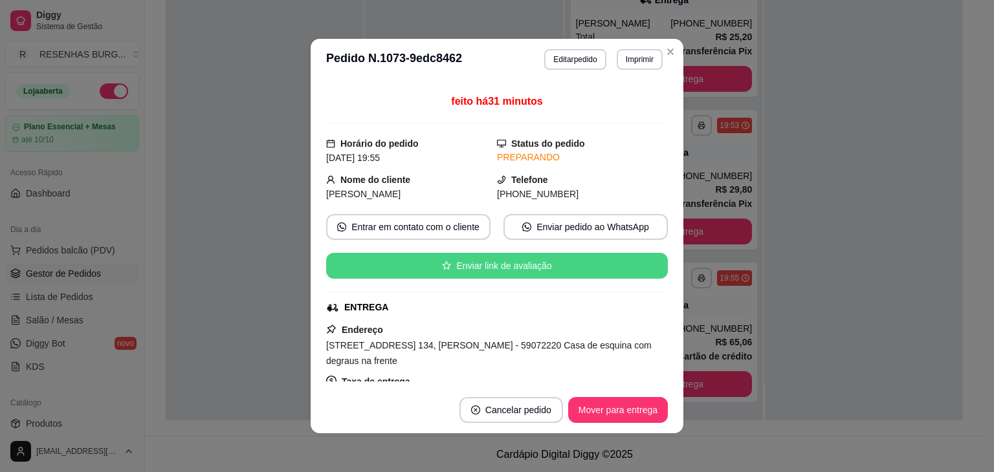
scroll to position [129, 0]
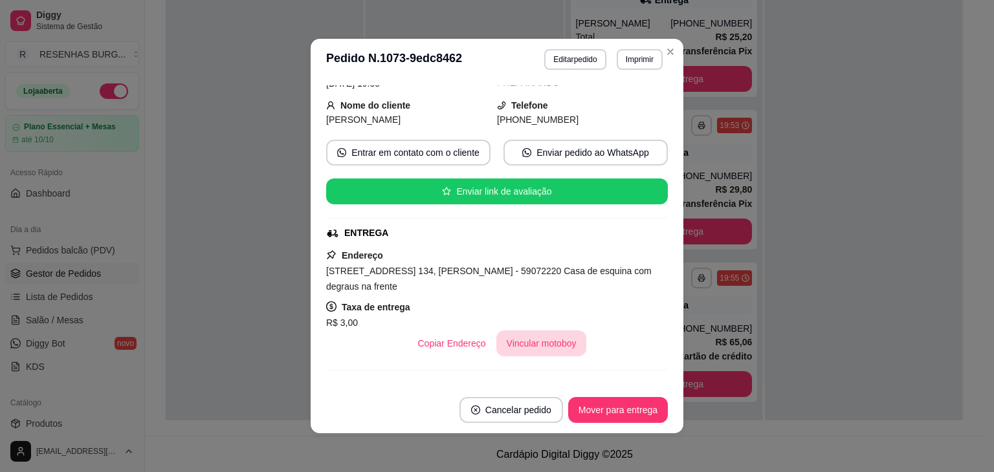
click at [543, 342] on button "Vincular motoboy" at bounding box center [541, 344] width 91 height 26
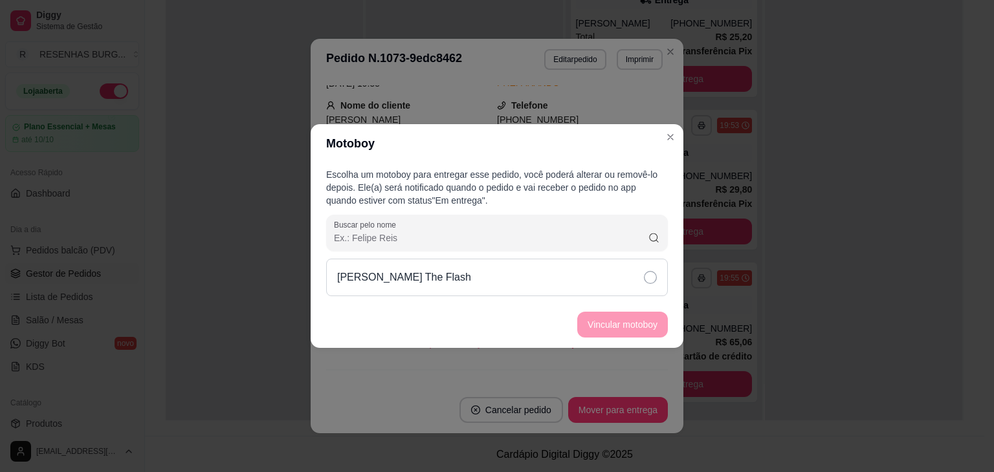
click at [648, 274] on icon at bounding box center [650, 277] width 13 height 13
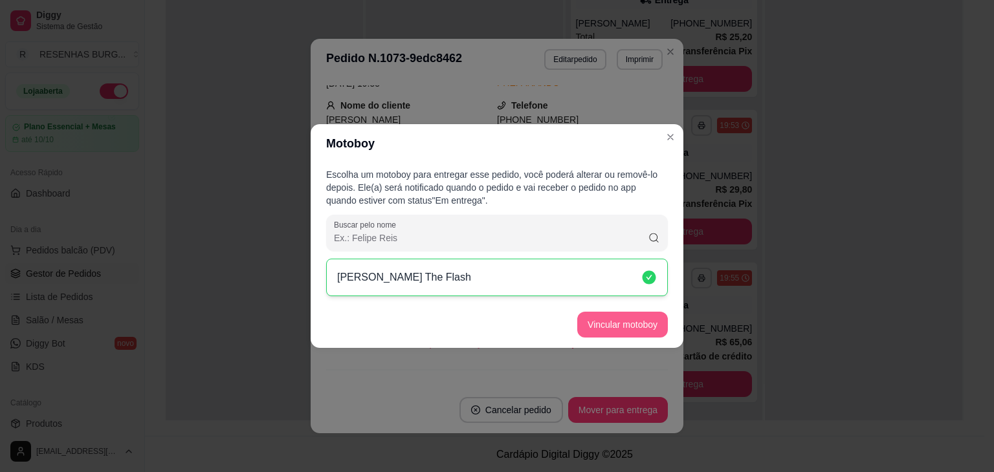
click at [636, 328] on button "Vincular motoboy" at bounding box center [622, 325] width 91 height 26
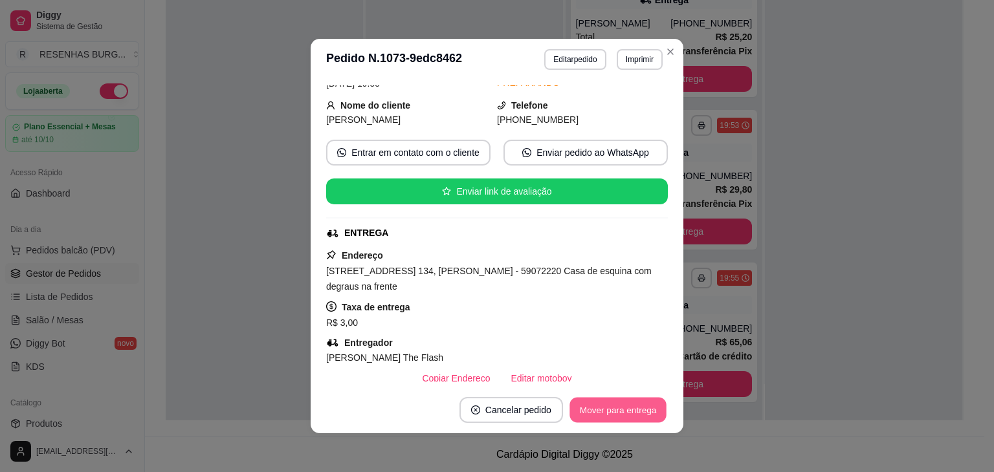
click at [647, 413] on button "Mover para entrega" at bounding box center [617, 410] width 97 height 25
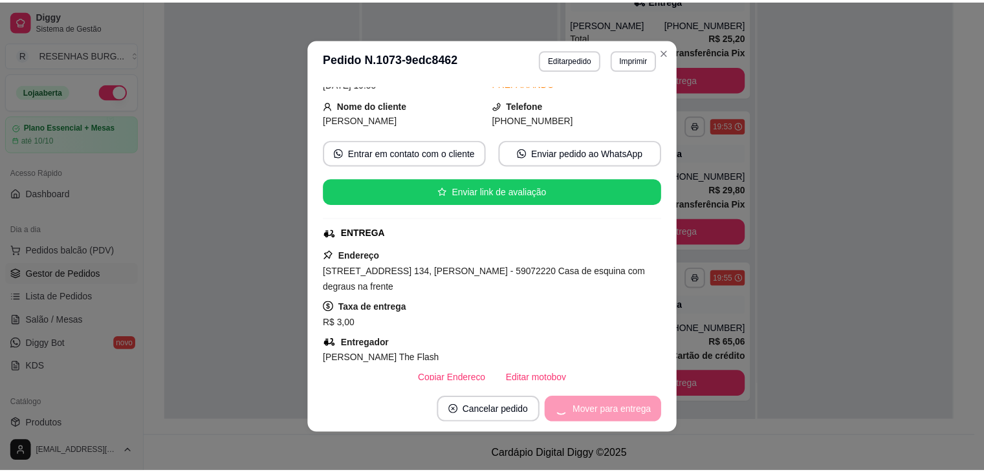
scroll to position [0, 0]
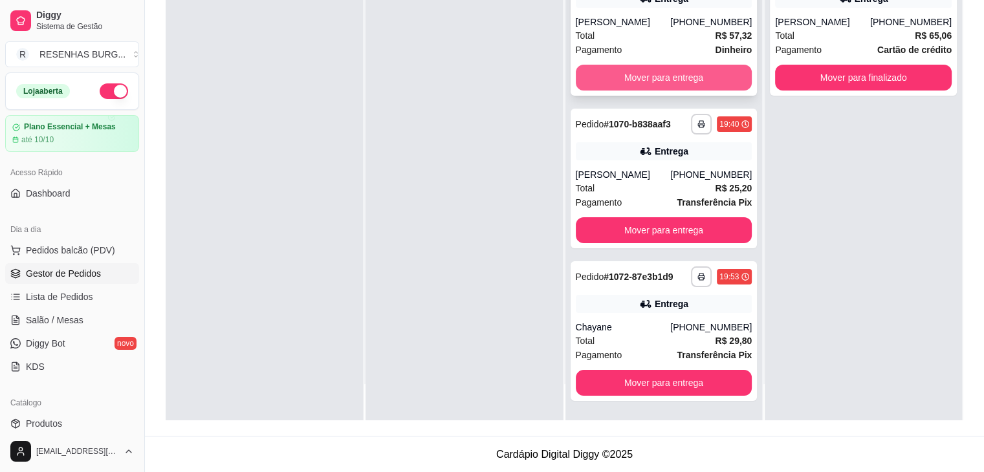
click at [666, 78] on button "Mover para entrega" at bounding box center [664, 78] width 177 height 26
click at [666, 78] on div "Mover para entrega" at bounding box center [664, 78] width 177 height 26
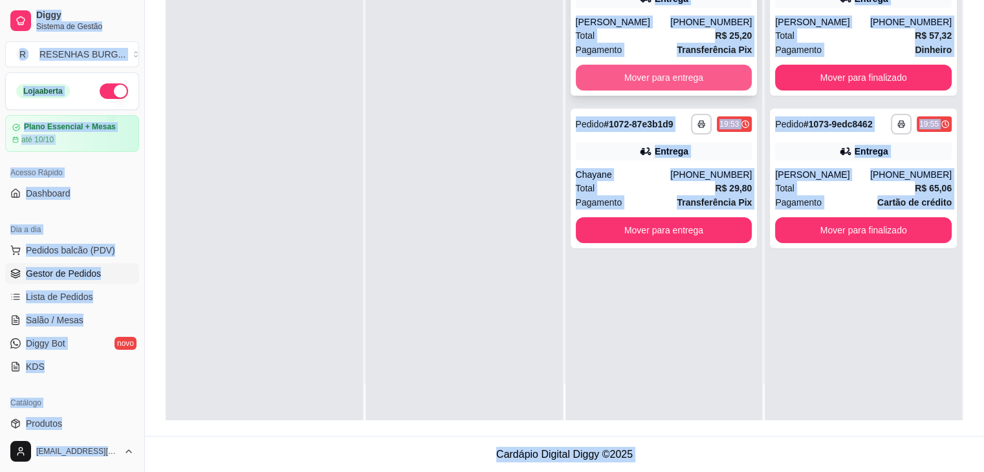
click at [644, 70] on button "Mover para entrega" at bounding box center [664, 78] width 177 height 26
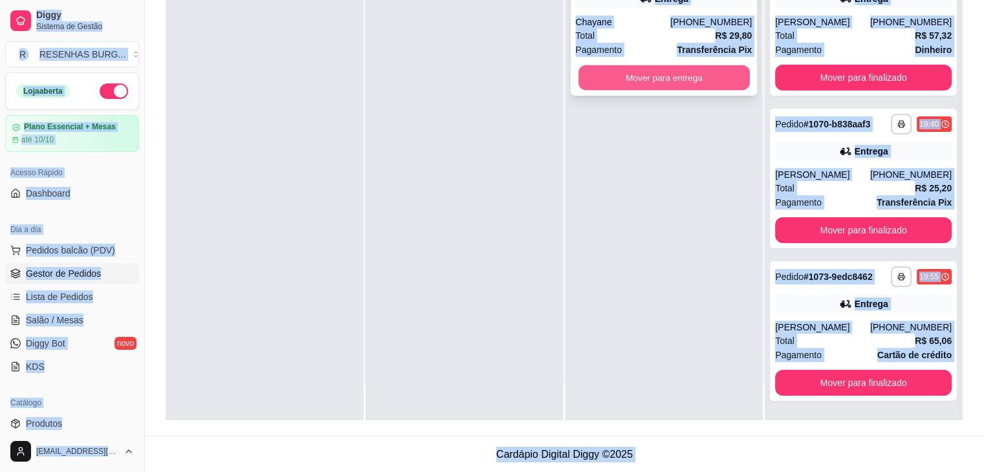
click at [653, 84] on button "Mover para entrega" at bounding box center [663, 77] width 171 height 25
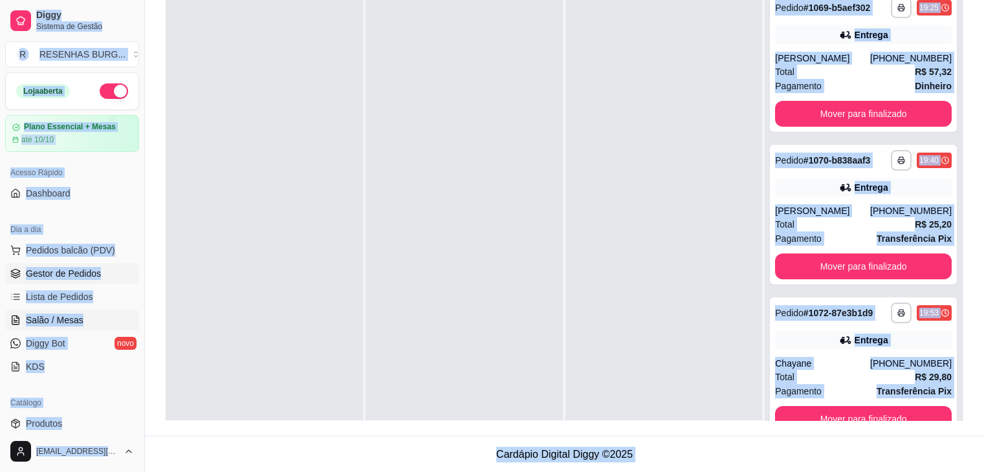
click at [59, 318] on span "Salão / Mesas" at bounding box center [55, 320] width 58 height 13
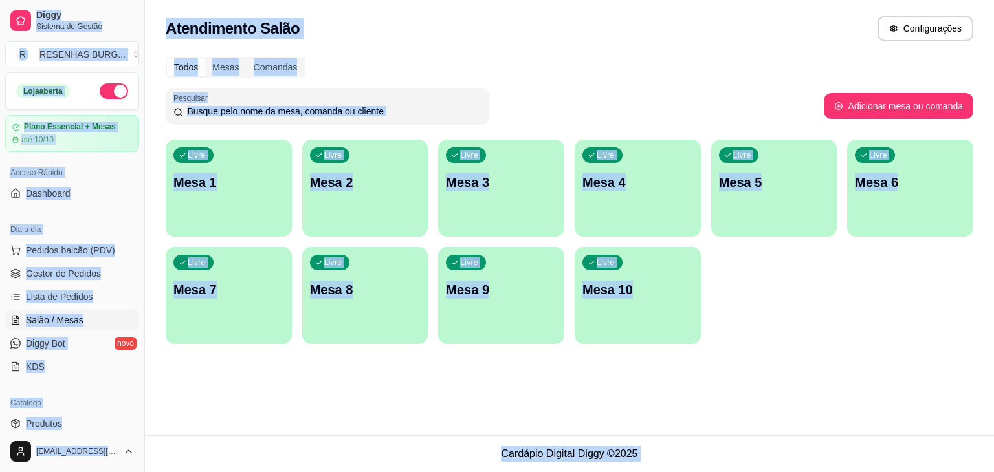
click at [333, 169] on div "Livre Mesa 2" at bounding box center [365, 181] width 126 height 82
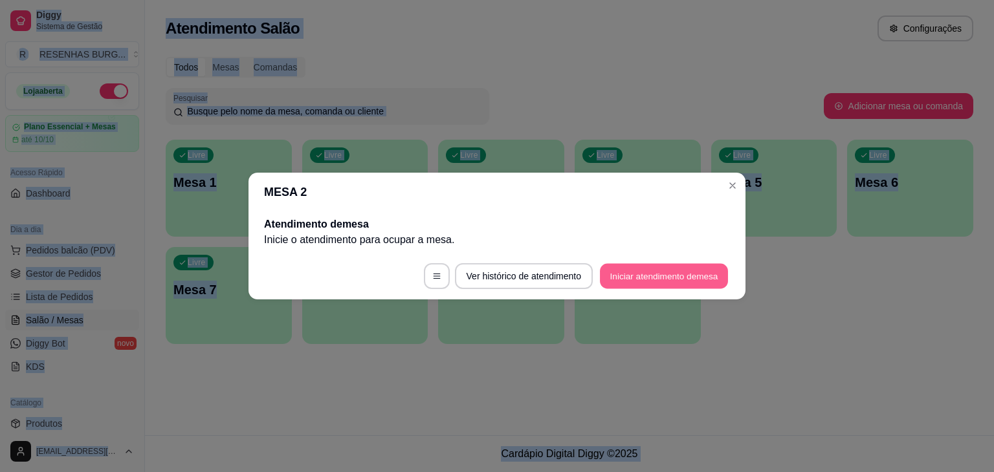
click at [643, 270] on button "Iniciar atendimento de mesa" at bounding box center [664, 276] width 128 height 25
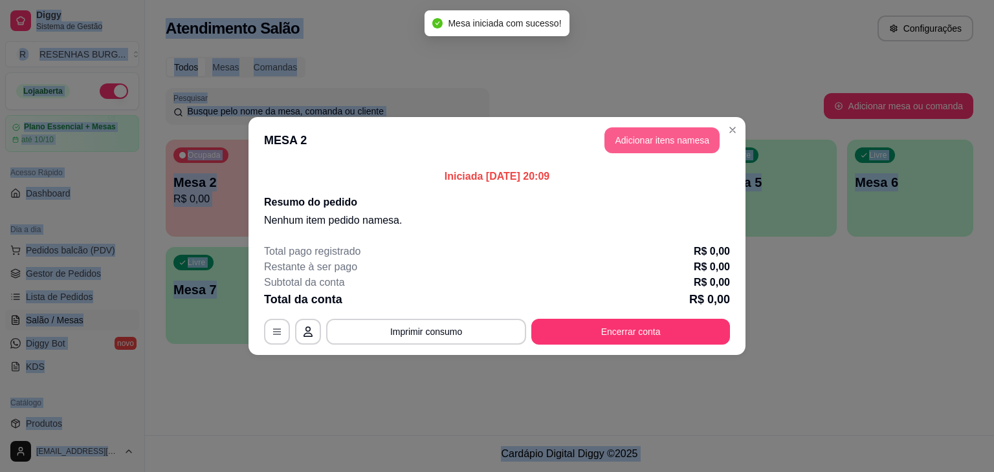
click at [678, 140] on button "Adicionar itens na mesa" at bounding box center [661, 140] width 115 height 26
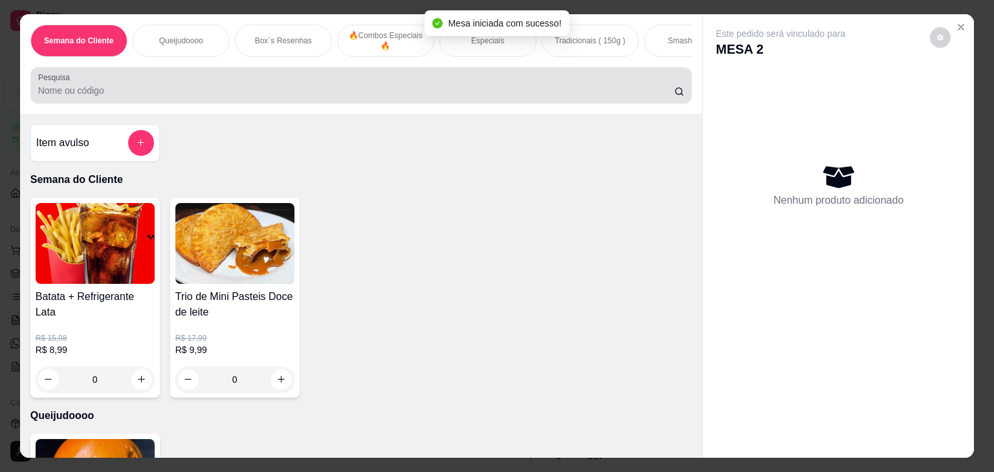
click at [341, 97] on input "Pesquisa" at bounding box center [356, 90] width 636 height 13
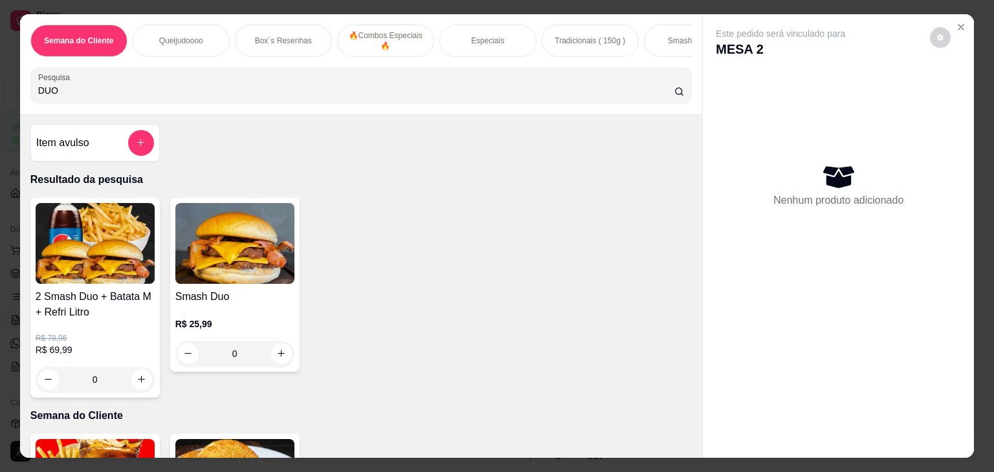
type input "DUO"
click at [278, 360] on div "0" at bounding box center [234, 354] width 119 height 26
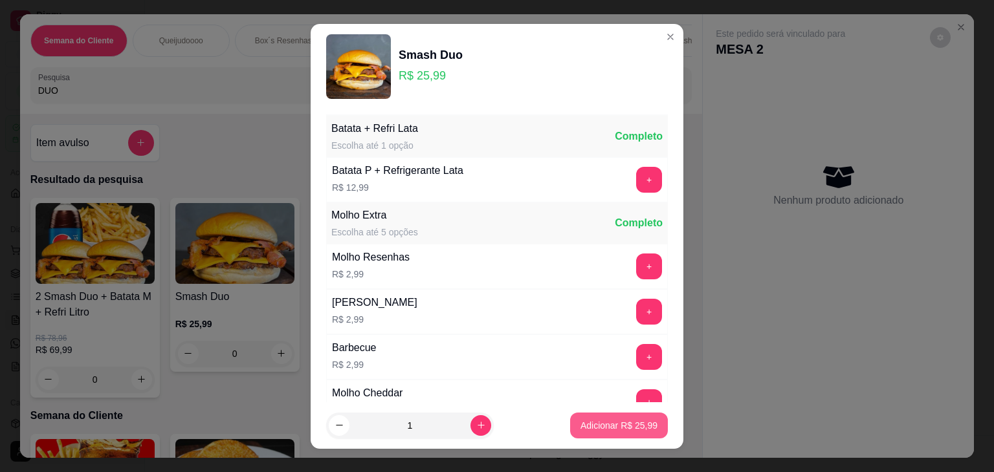
click at [593, 420] on p "Adicionar R$ 25,99" at bounding box center [618, 425] width 77 height 13
type input "1"
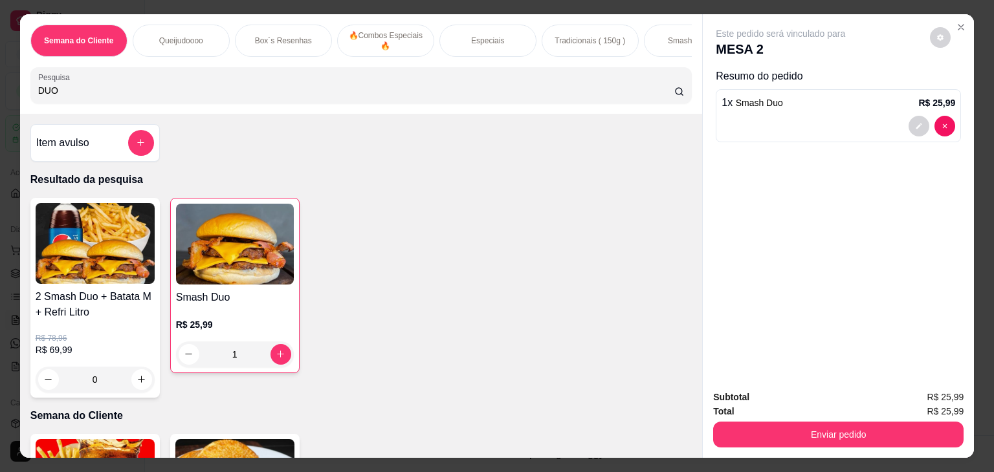
drag, startPoint x: 69, startPoint y: 89, endPoint x: 5, endPoint y: 102, distance: 65.3
click at [20, 102] on div "Semana do Cliente Queijudoooo Box´s Resenhas 🔥Combos Especiais 🔥 Especiais Trad…" at bounding box center [361, 64] width 683 height 100
click at [0, 102] on div "Semana do Cliente Queijudoooo Box´s Resenhas 🔥Combos Especiais 🔥 Especiais Trad…" at bounding box center [497, 236] width 994 height 472
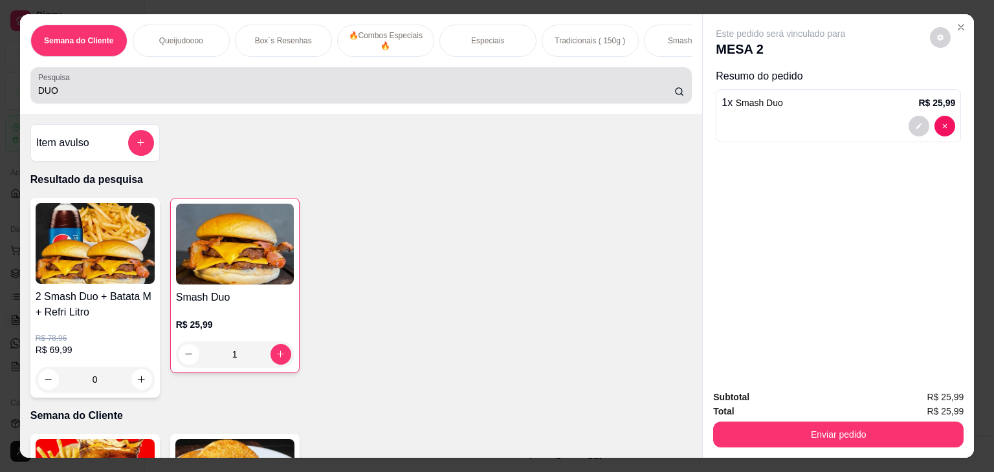
drag, startPoint x: 67, startPoint y: 92, endPoint x: 22, endPoint y: 93, distance: 45.3
click at [30, 92] on div "Pesquisa DUO" at bounding box center [361, 85] width 662 height 36
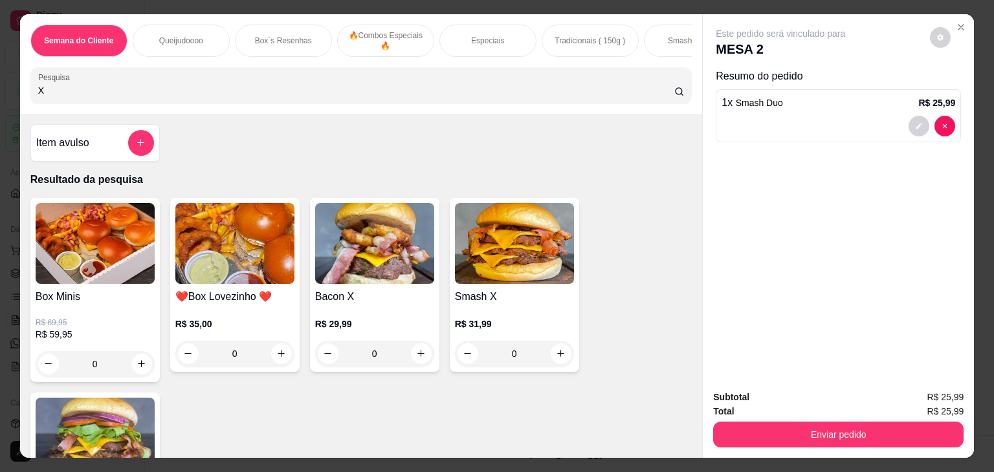
type input "X"
click at [558, 356] on div "0" at bounding box center [514, 354] width 119 height 26
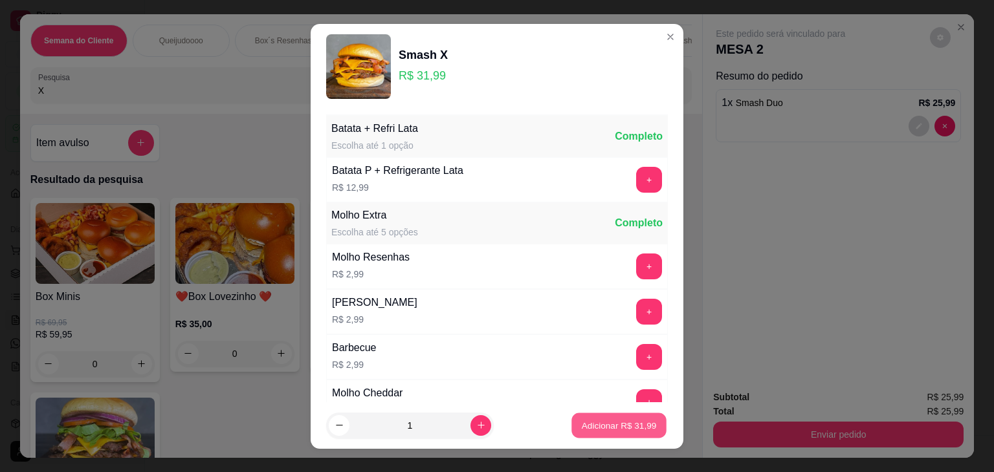
click at [587, 425] on p "Adicionar R$ 31,99" at bounding box center [619, 425] width 75 height 12
type input "1"
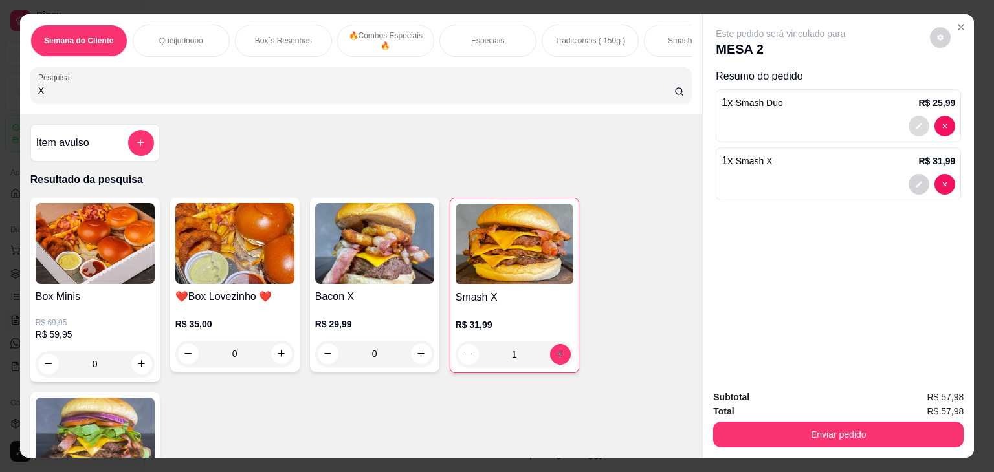
click at [916, 122] on icon "decrease-product-quantity" at bounding box center [919, 126] width 8 height 8
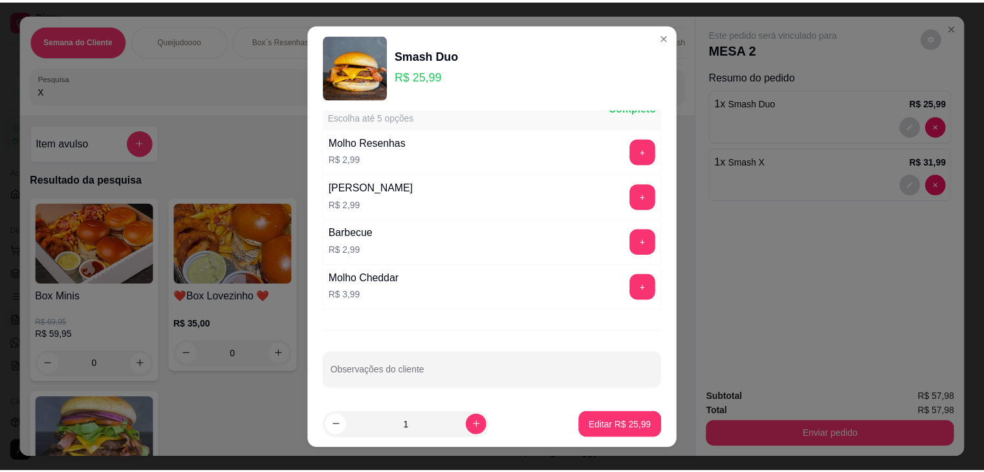
scroll to position [118, 0]
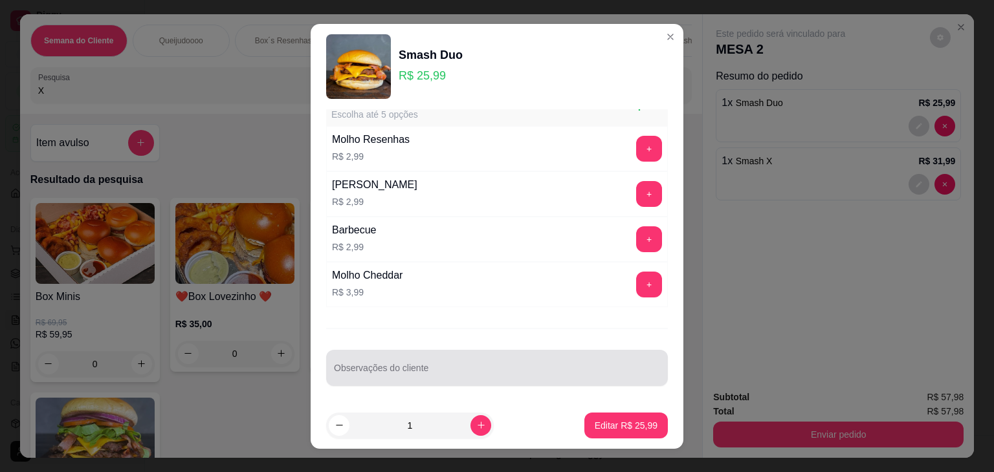
click at [433, 367] on input "Observações do cliente" at bounding box center [497, 373] width 326 height 13
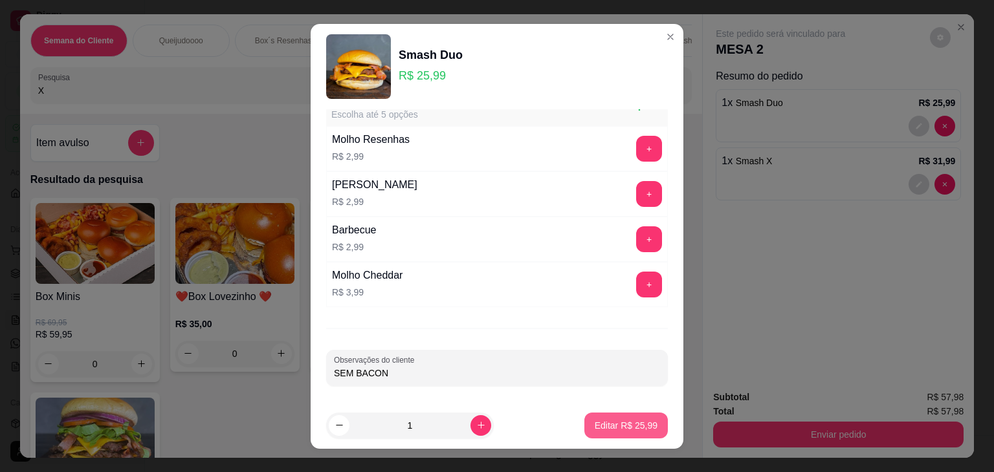
type input "SEM BACON"
click at [624, 425] on p "Editar R$ 25,99" at bounding box center [626, 425] width 63 height 13
type input "0"
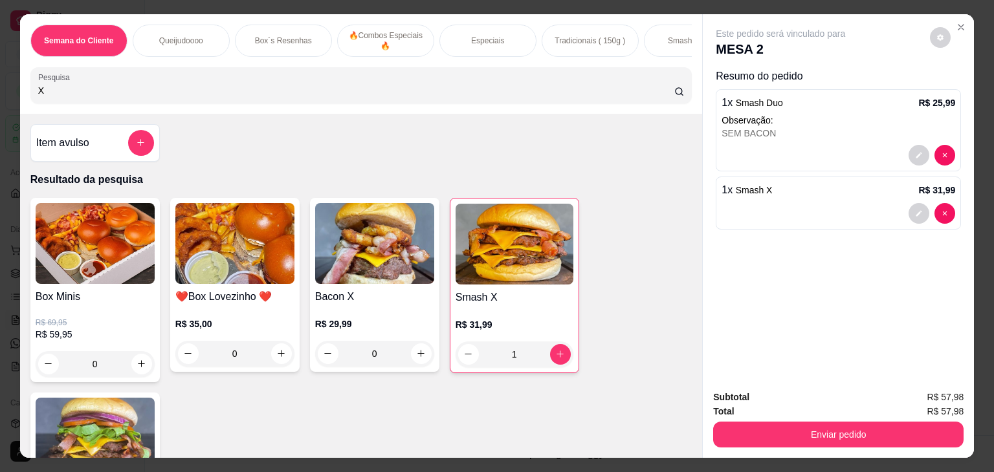
drag, startPoint x: 52, startPoint y: 96, endPoint x: 5, endPoint y: 78, distance: 50.4
click at [5, 78] on div "Semana do Cliente Queijudoooo Box´s Resenhas 🔥Combos Especiais 🔥 Especiais Trad…" at bounding box center [497, 236] width 994 height 472
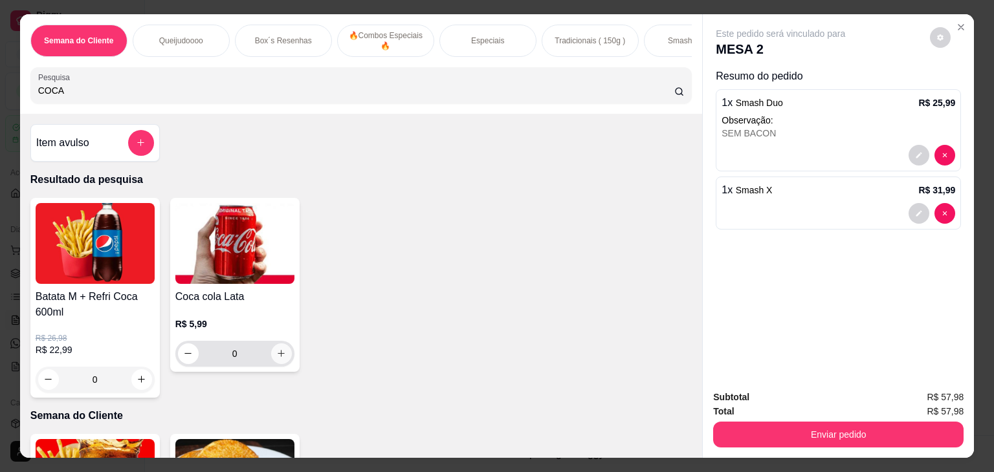
type input "COCA"
click at [276, 358] on icon "increase-product-quantity" at bounding box center [281, 354] width 10 height 10
type input "1"
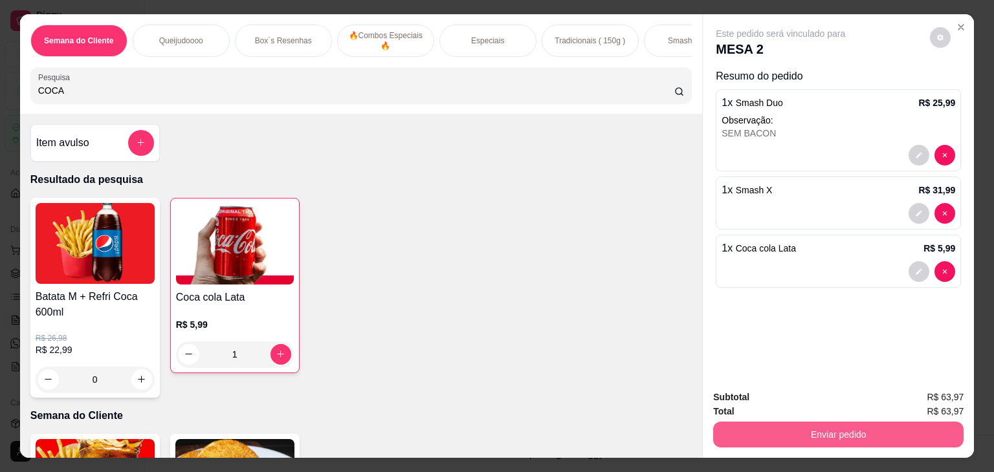
click at [791, 430] on button "Enviar pedido" at bounding box center [838, 435] width 250 height 26
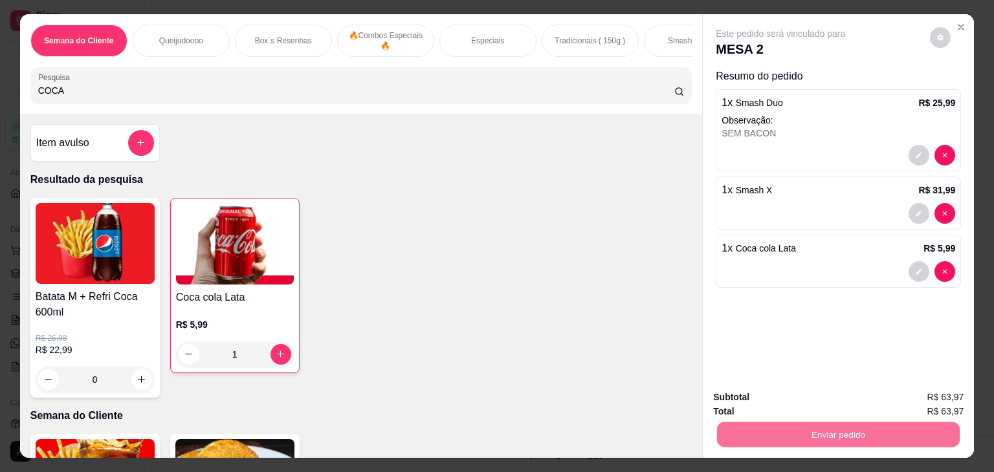
click at [777, 397] on button "Não registrar e enviar pedido" at bounding box center [795, 398] width 135 height 25
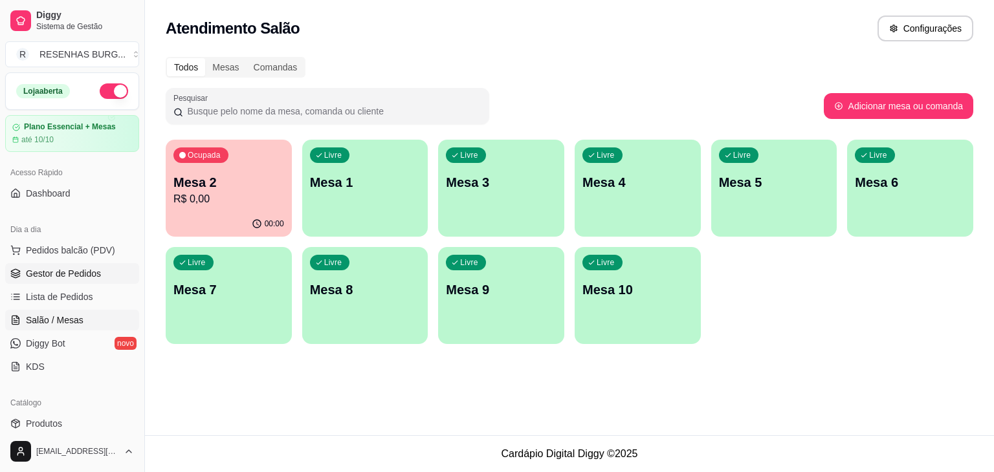
click at [52, 275] on span "Gestor de Pedidos" at bounding box center [63, 273] width 75 height 13
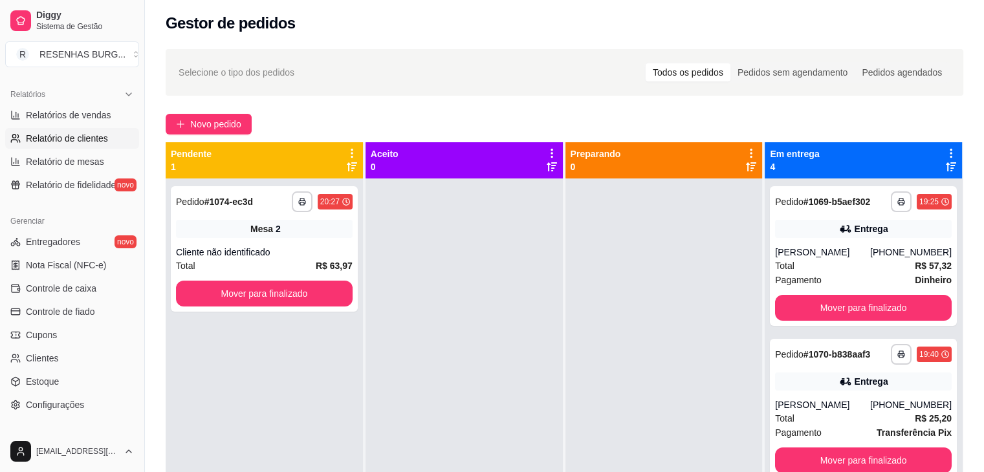
scroll to position [453, 0]
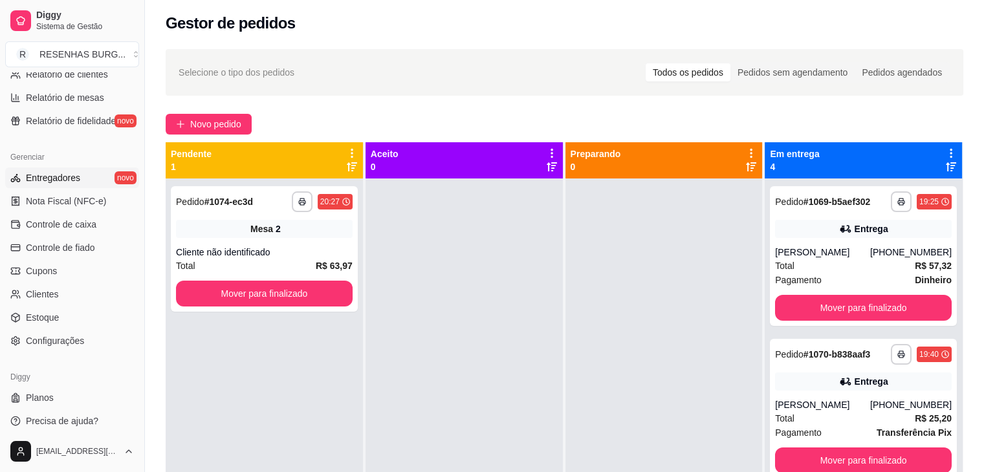
click at [51, 175] on span "Entregadores" at bounding box center [53, 177] width 54 height 13
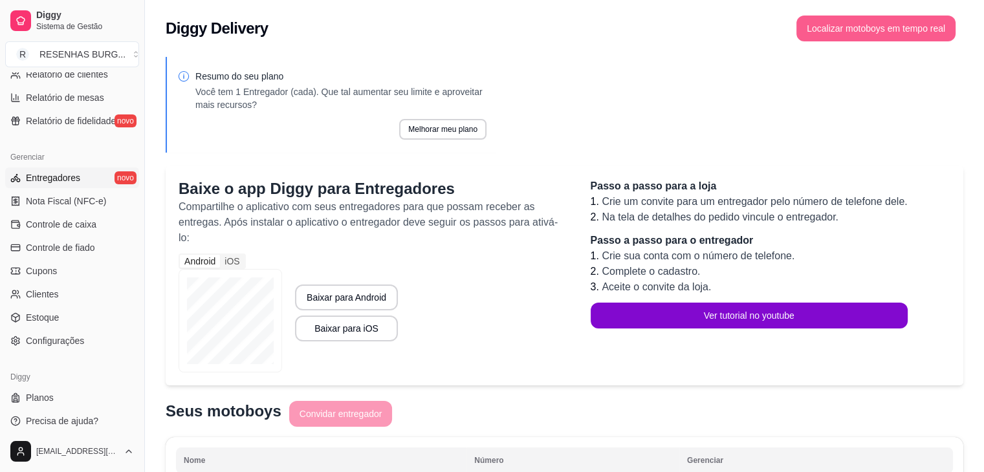
click at [899, 24] on button "Localizar motoboys em tempo real" at bounding box center [875, 29] width 159 height 26
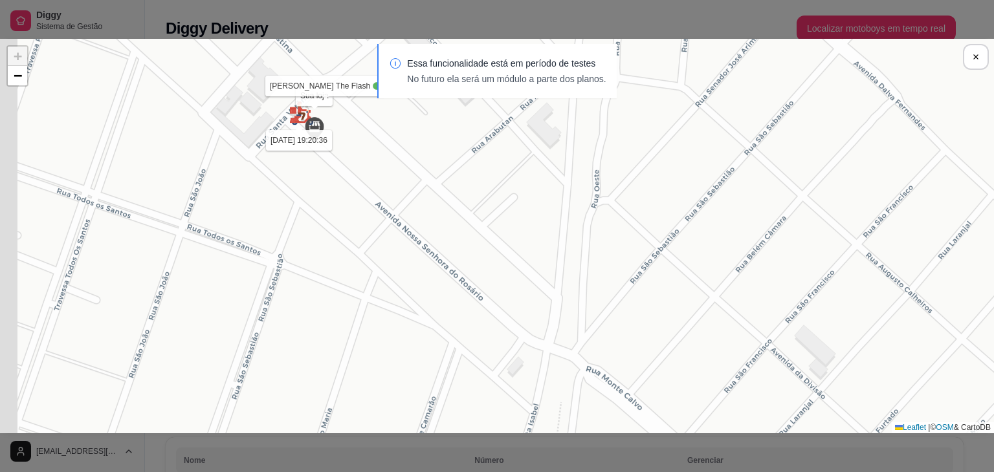
drag, startPoint x: 253, startPoint y: 120, endPoint x: 313, endPoint y: 174, distance: 81.1
click at [313, 174] on div "Sua loja [PERSON_NAME] The Flash [DATE] 19:20:36 + − Leaflet | © OSM & CartoDB" at bounding box center [497, 236] width 994 height 395
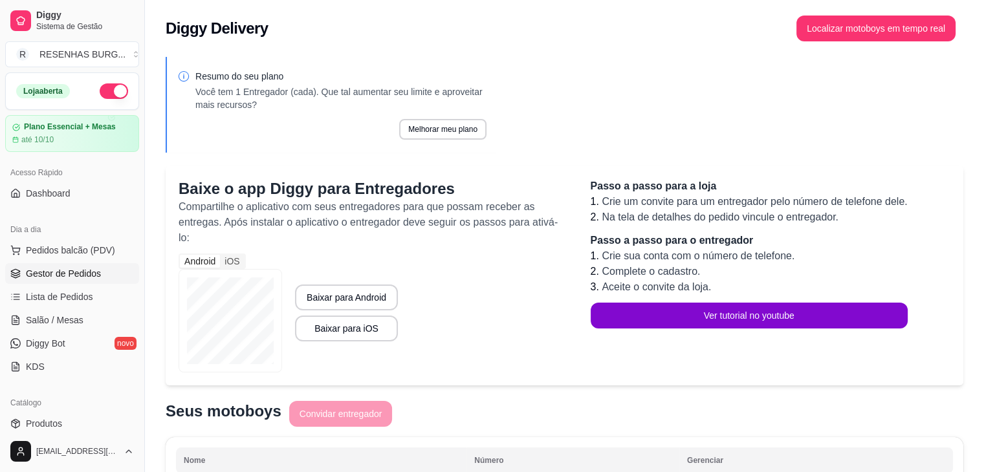
click at [54, 275] on span "Gestor de Pedidos" at bounding box center [63, 273] width 75 height 13
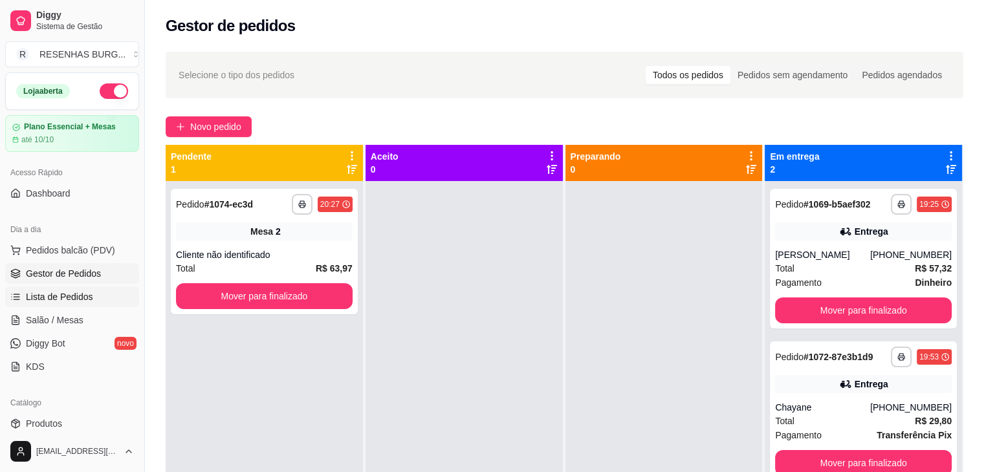
drag, startPoint x: 52, startPoint y: 422, endPoint x: 120, endPoint y: 298, distance: 141.9
click at [52, 422] on span "Produtos" at bounding box center [44, 423] width 36 height 13
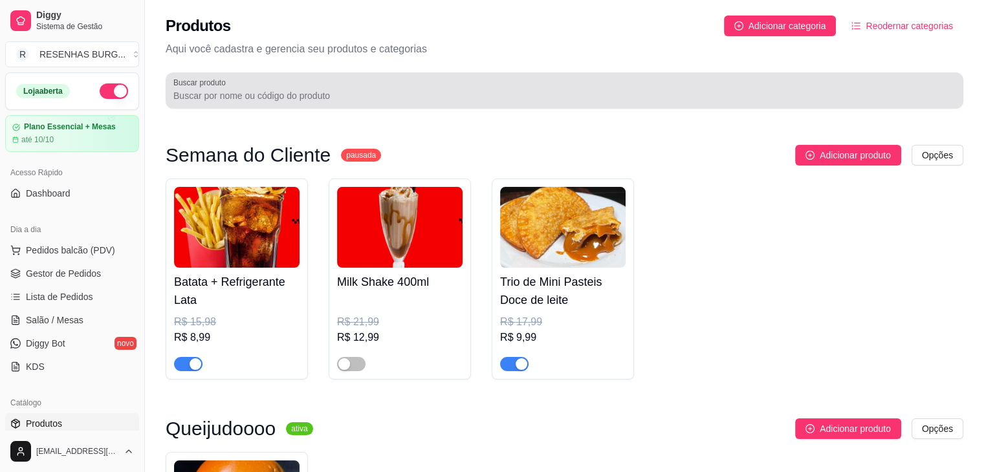
click at [342, 98] on input "Buscar produto" at bounding box center [564, 95] width 782 height 13
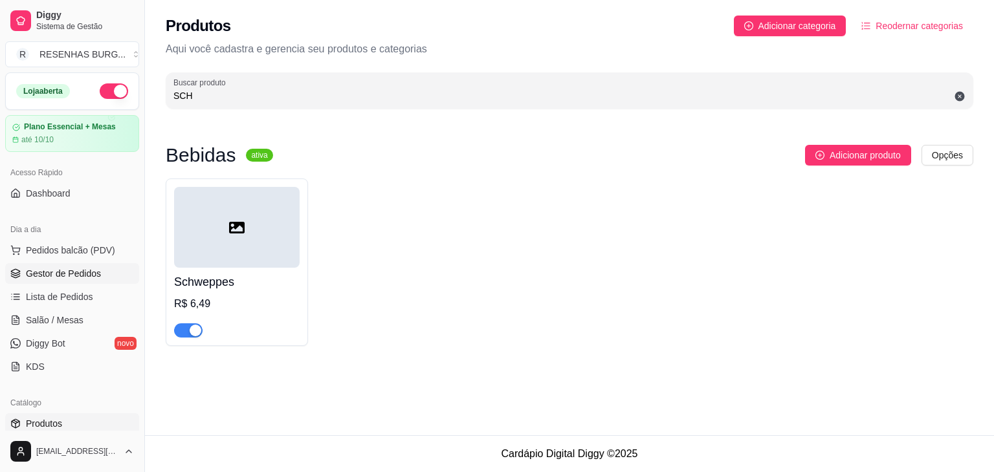
type input "SCH"
click at [52, 270] on span "Gestor de Pedidos" at bounding box center [63, 273] width 75 height 13
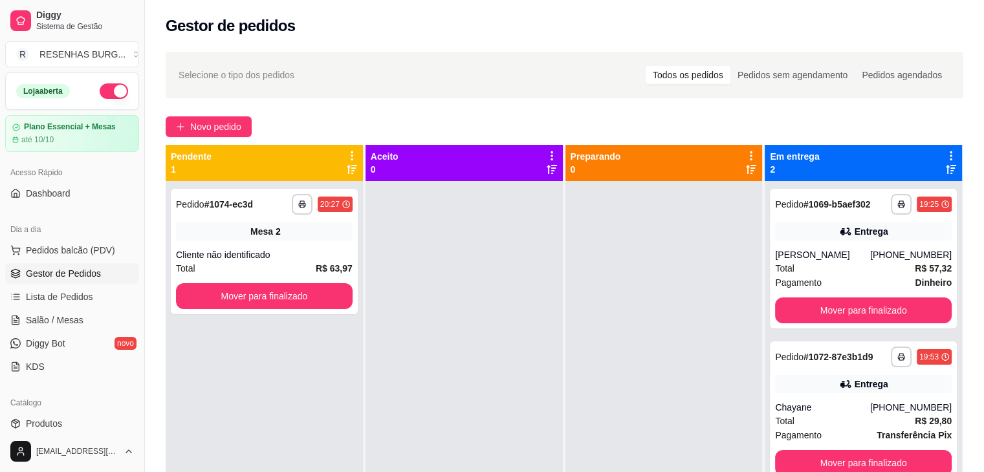
click at [658, 425] on div at bounding box center [663, 417] width 197 height 472
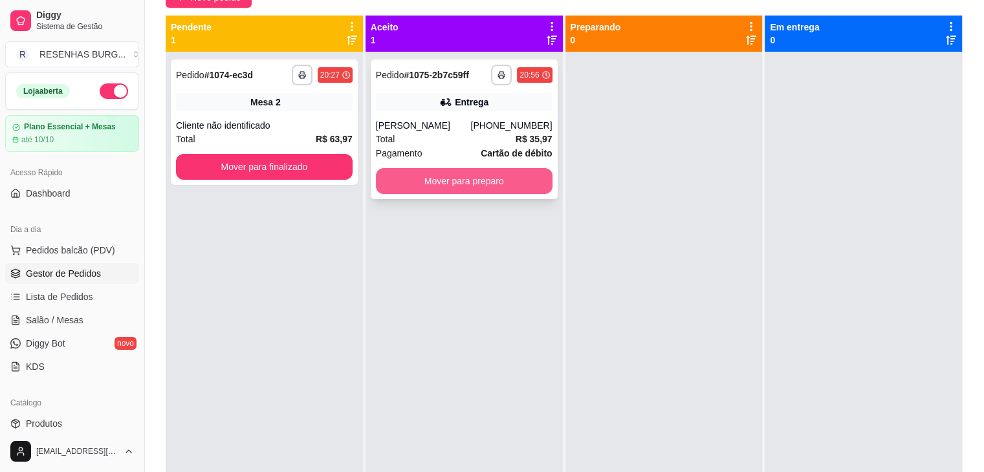
click at [465, 181] on button "Mover para preparo" at bounding box center [464, 181] width 177 height 26
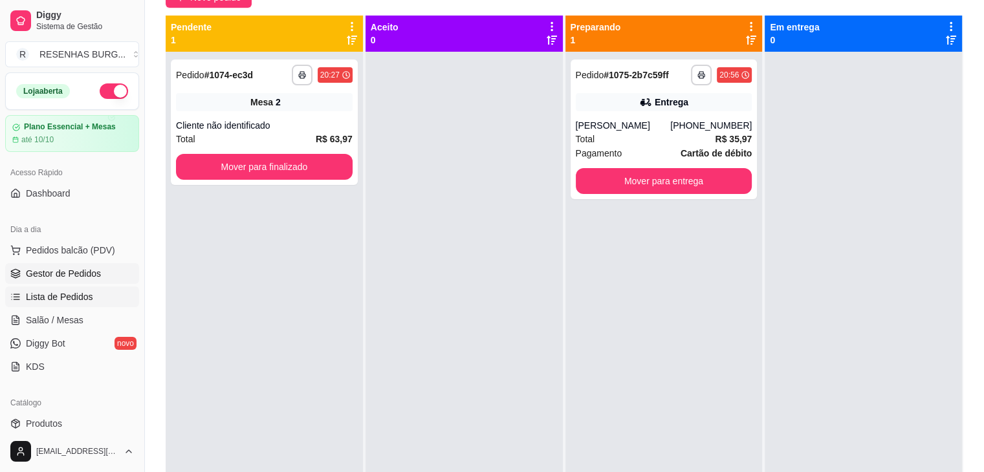
click at [80, 298] on span "Lista de Pedidos" at bounding box center [59, 297] width 67 height 13
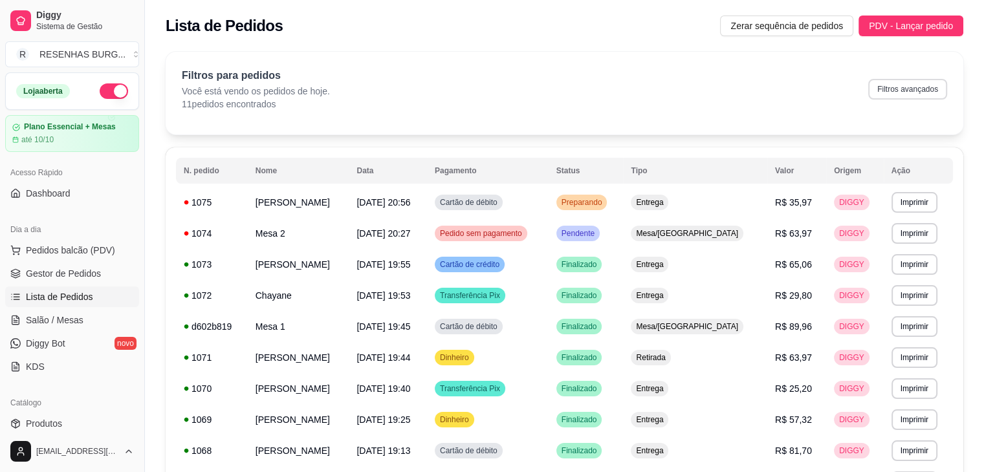
click at [903, 88] on button "Filtros avançados" at bounding box center [907, 89] width 79 height 21
select select "0"
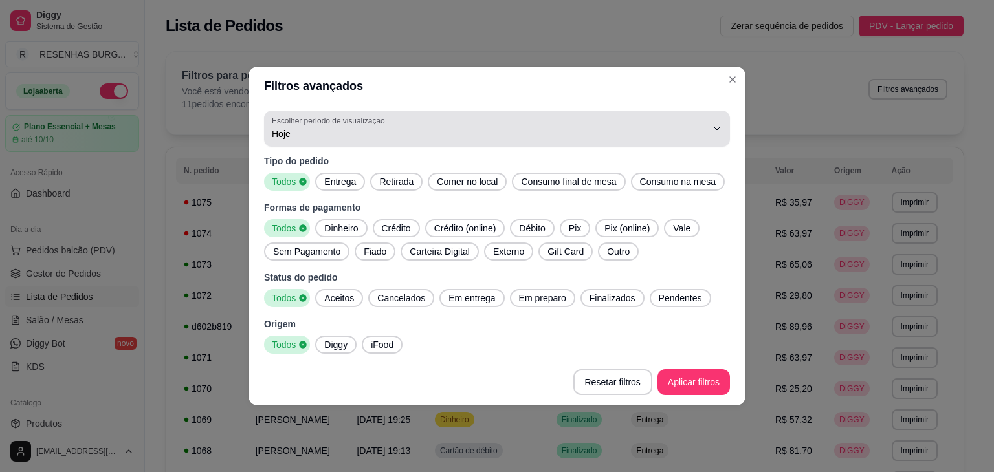
click at [336, 130] on span "Hoje" at bounding box center [489, 133] width 435 height 13
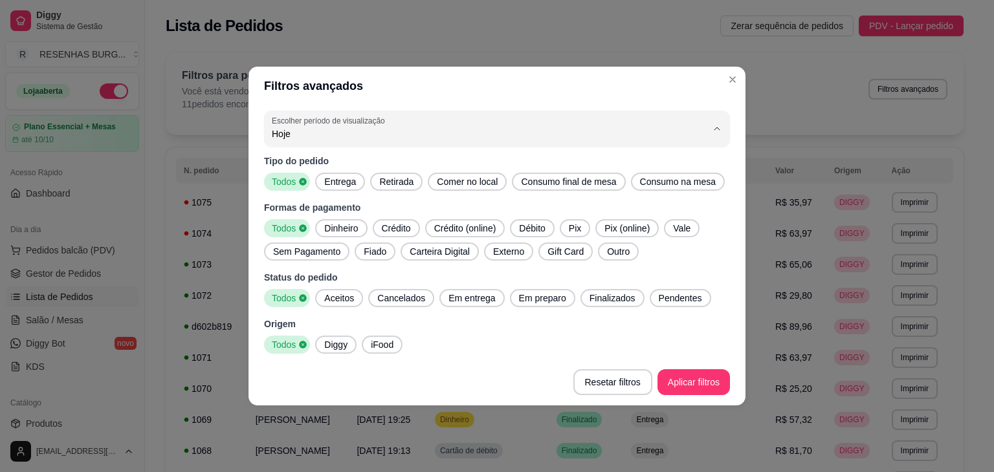
click at [335, 292] on span "Customizado" at bounding box center [490, 291] width 415 height 12
type input "-1"
select select "-1"
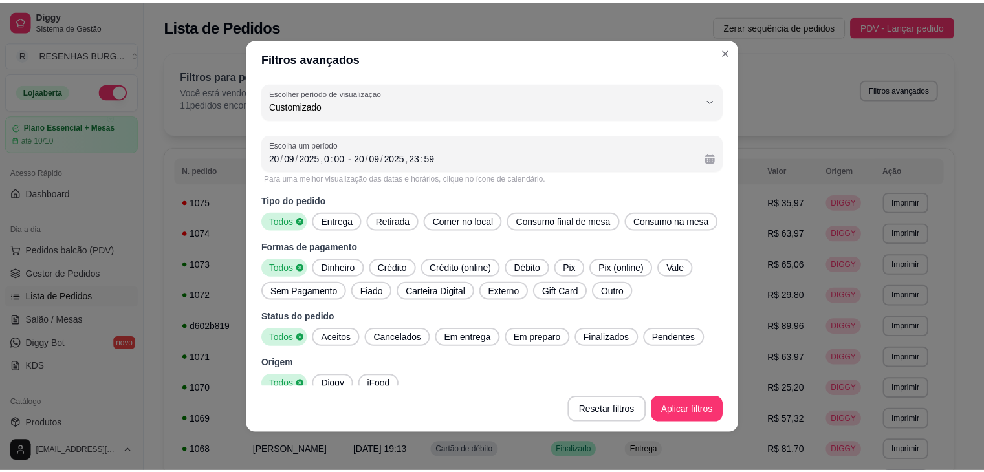
scroll to position [12, 0]
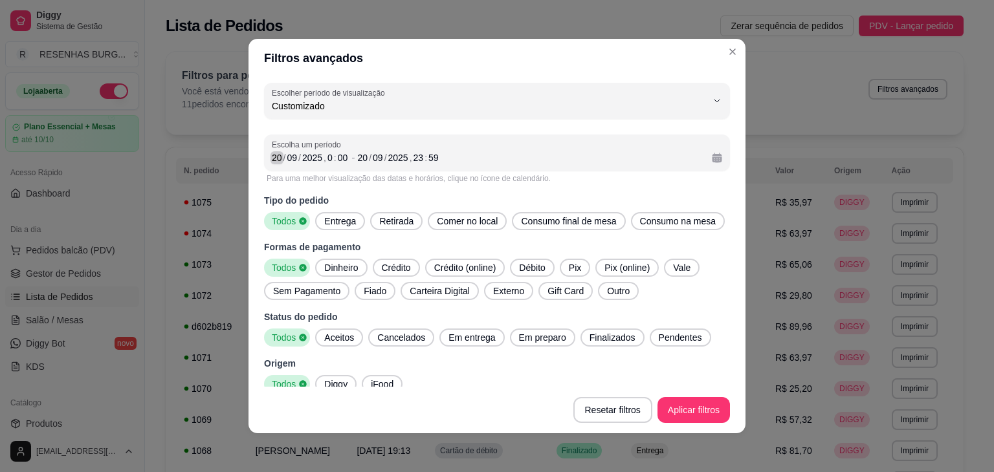
click at [270, 160] on div "20" at bounding box center [276, 157] width 13 height 13
click at [668, 413] on div "Entrega" at bounding box center [650, 420] width 38 height 16
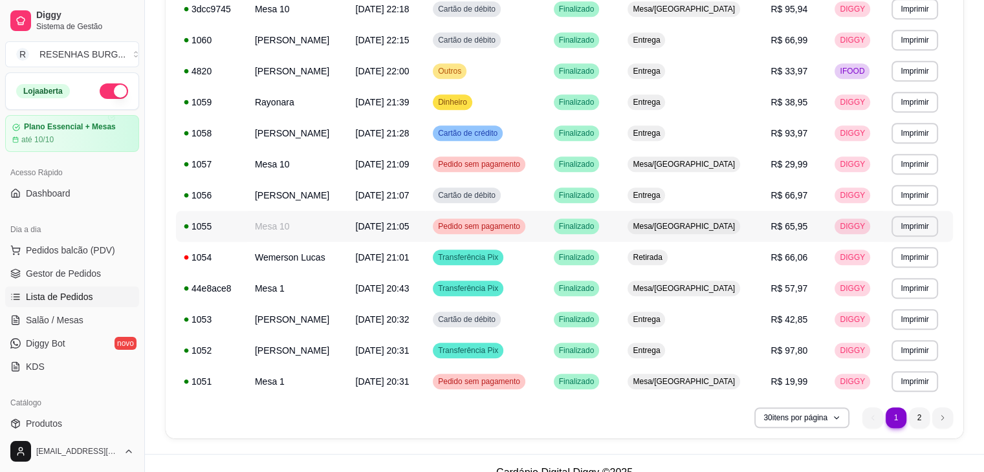
scroll to position [740, 0]
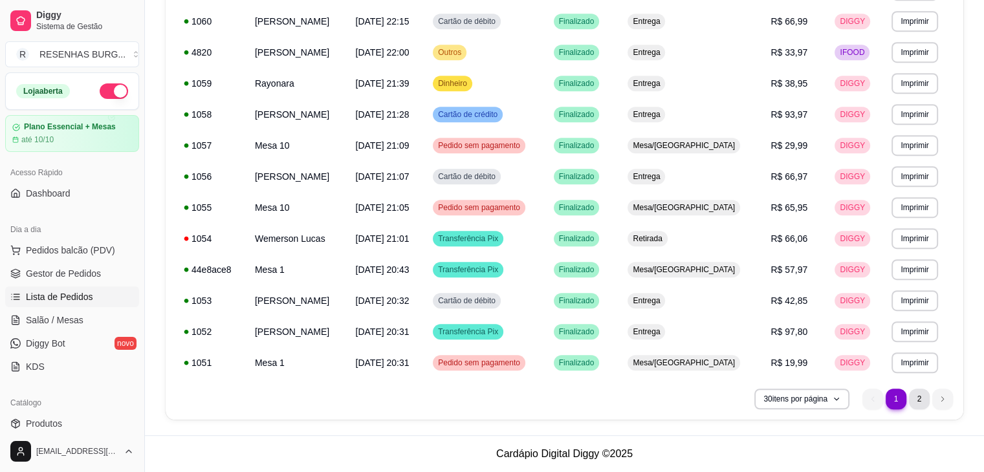
click at [919, 397] on li "2" at bounding box center [919, 399] width 21 height 21
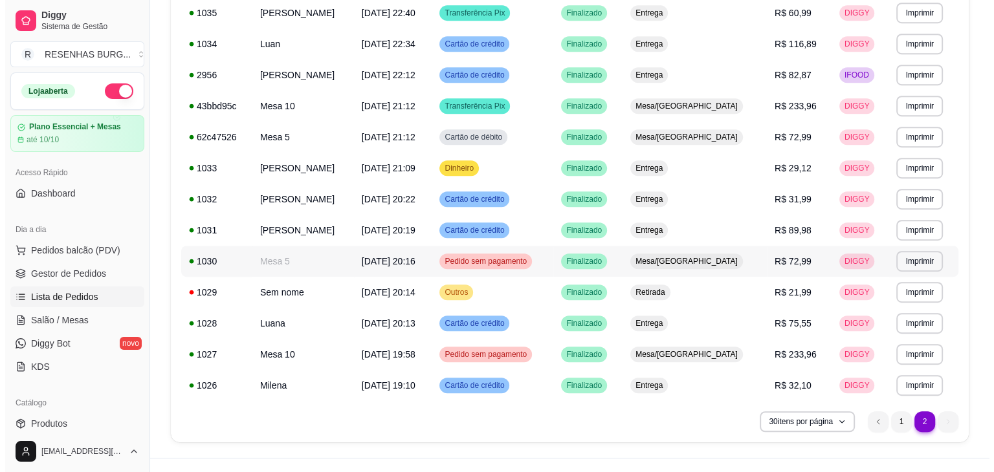
scroll to position [678, 0]
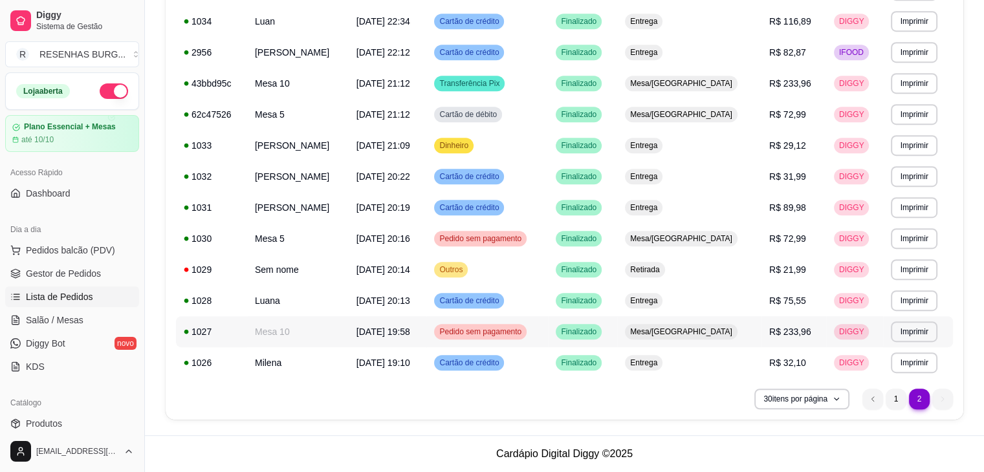
click at [524, 333] on span "Pedido sem pagamento" at bounding box center [480, 332] width 87 height 10
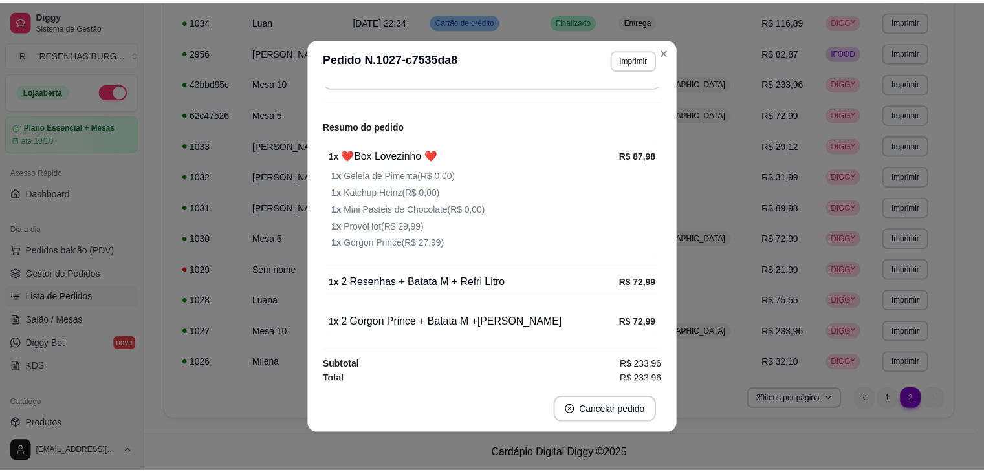
scroll to position [146, 0]
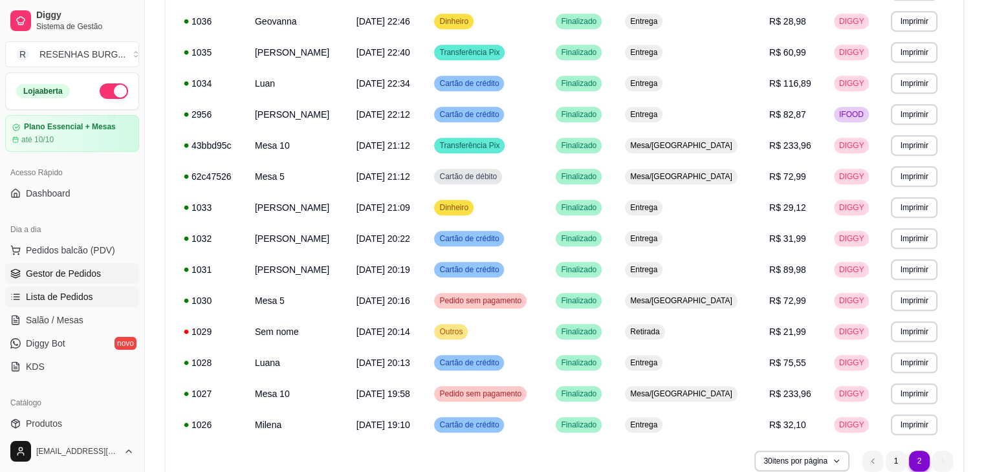
click at [60, 272] on span "Gestor de Pedidos" at bounding box center [63, 273] width 75 height 13
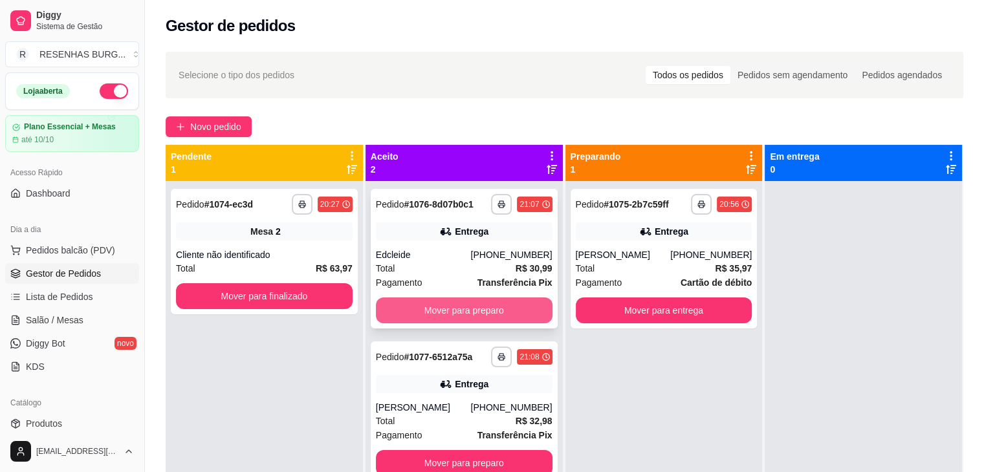
click at [449, 311] on button "Mover para preparo" at bounding box center [464, 311] width 177 height 26
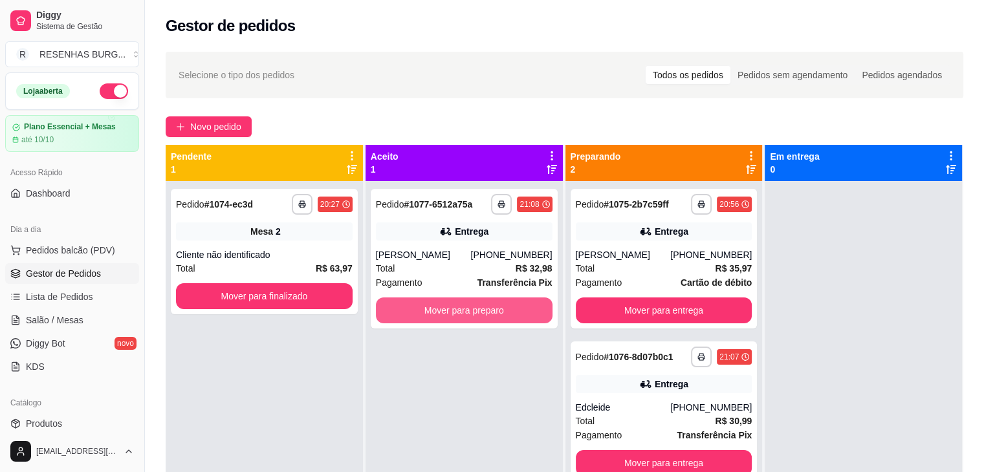
click at [449, 311] on button "Mover para preparo" at bounding box center [464, 311] width 177 height 26
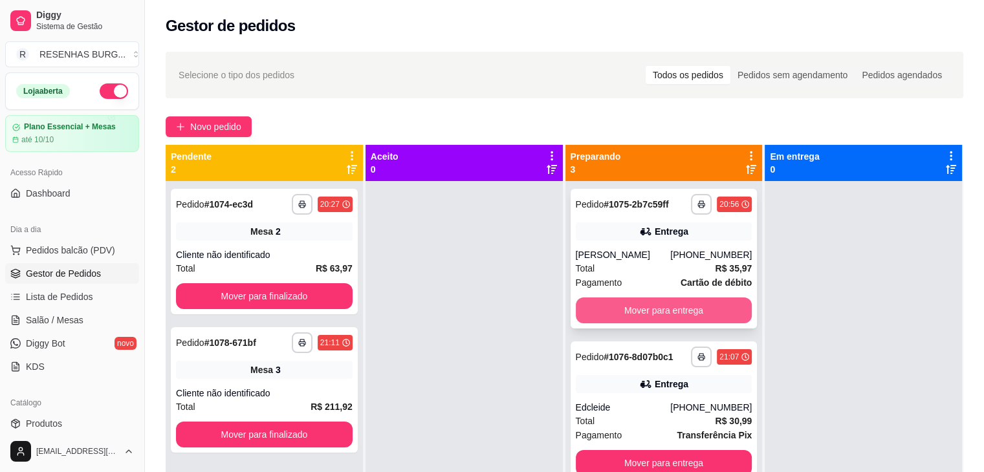
click at [611, 309] on button "Mover para entrega" at bounding box center [664, 311] width 177 height 26
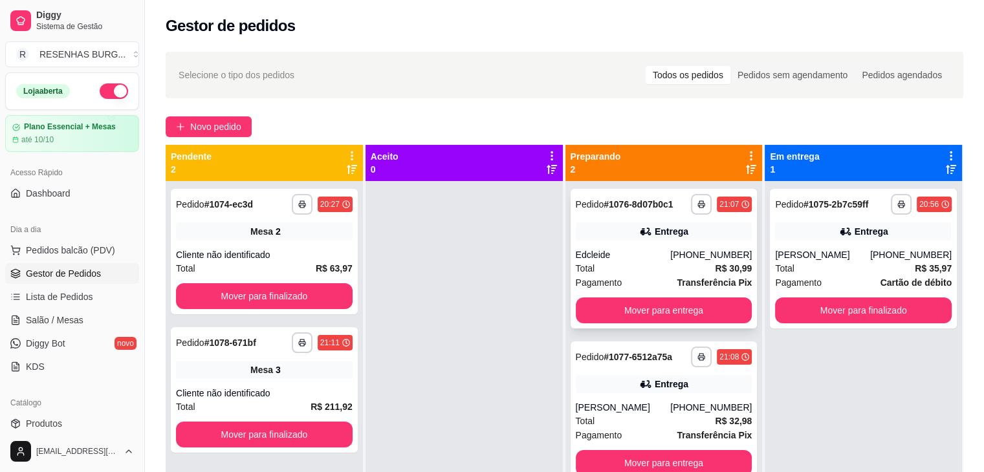
click at [642, 252] on div "Edcleide" at bounding box center [623, 254] width 95 height 13
click at [829, 255] on div "[PERSON_NAME]" at bounding box center [822, 254] width 95 height 13
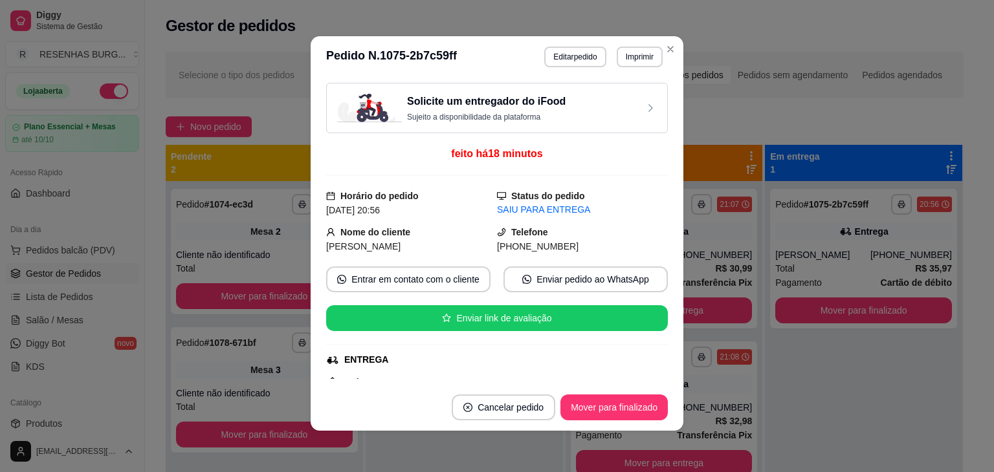
scroll to position [129, 0]
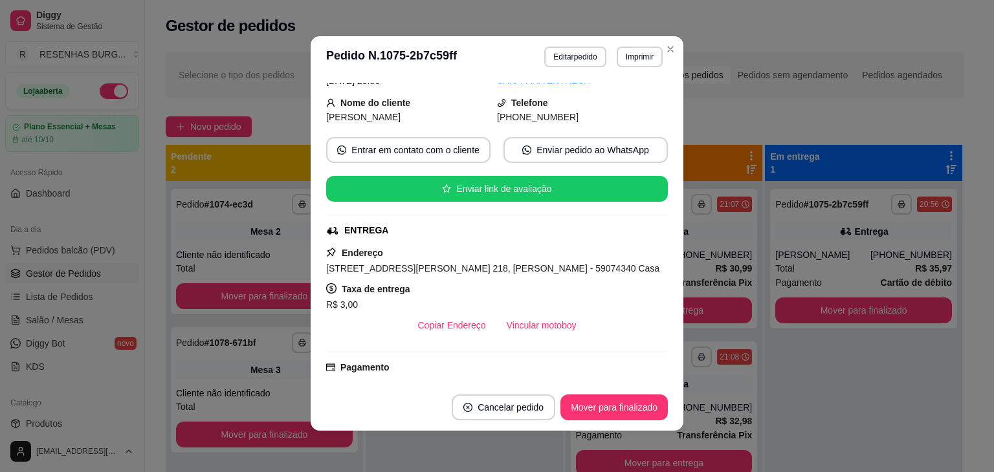
click at [547, 325] on button "Vincular motoboy" at bounding box center [541, 326] width 91 height 26
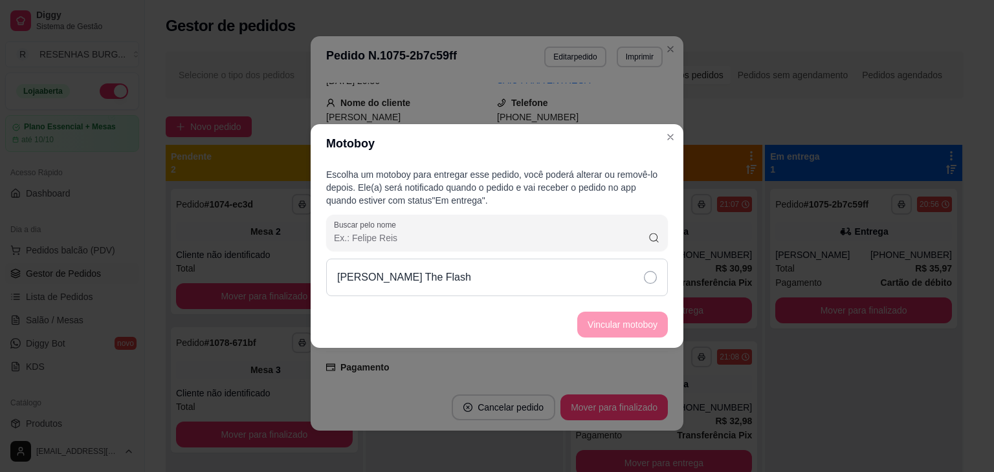
click at [635, 278] on div "[PERSON_NAME] The Flash" at bounding box center [497, 278] width 342 height 38
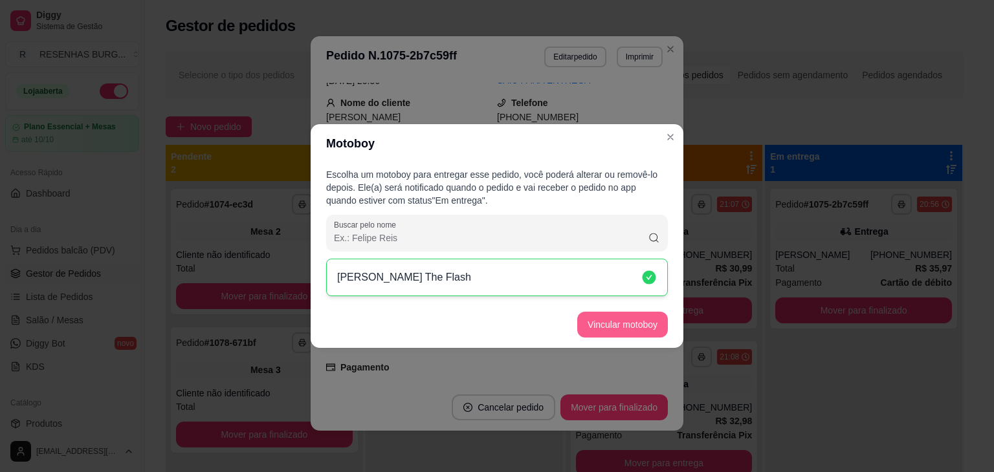
click at [633, 327] on button "Vincular motoboy" at bounding box center [622, 325] width 91 height 26
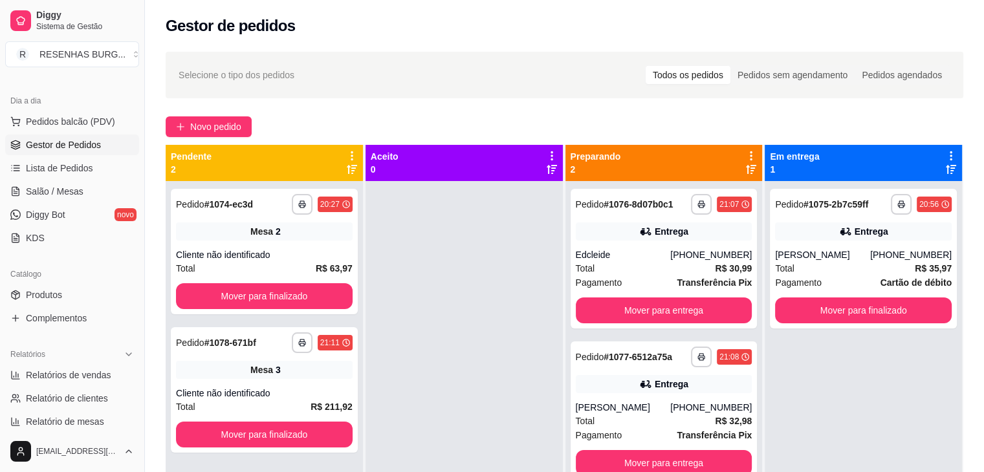
scroll to position [259, 0]
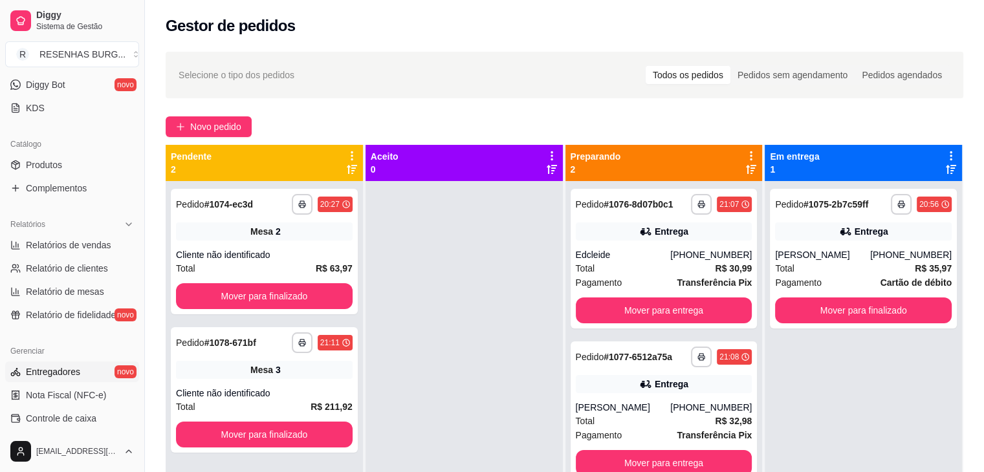
click at [57, 369] on span "Entregadores" at bounding box center [53, 372] width 54 height 13
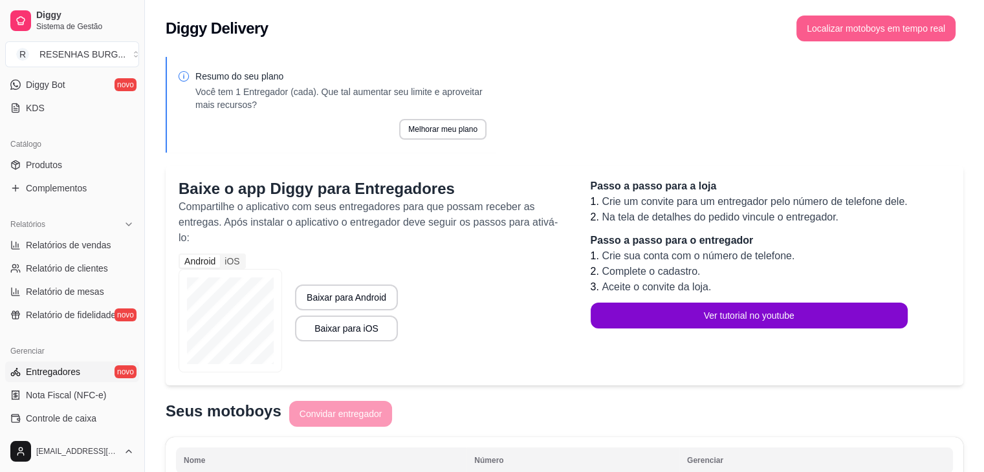
click at [908, 18] on button "Localizar motoboys em tempo real" at bounding box center [875, 29] width 159 height 26
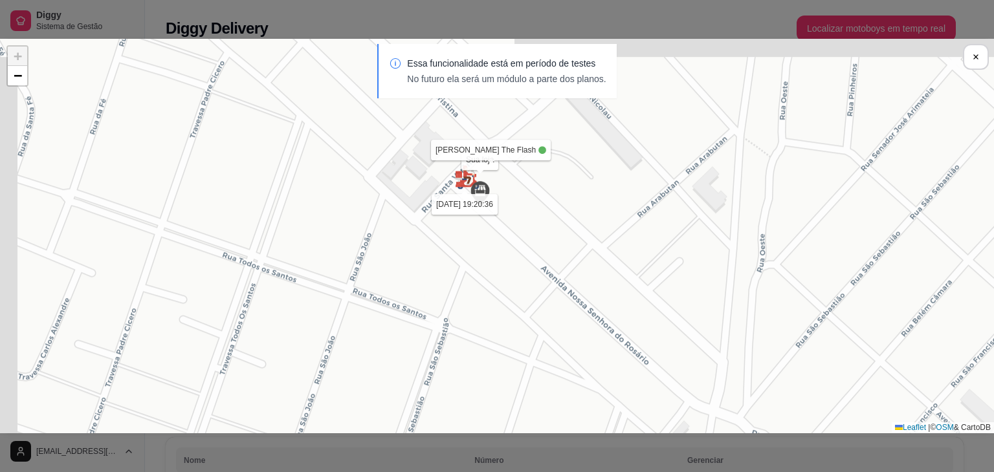
drag, startPoint x: 471, startPoint y: 179, endPoint x: 525, endPoint y: 325, distance: 155.8
click at [525, 325] on div "Sua loja [PERSON_NAME] The Flash [DATE] 19:20:36 + − Leaflet | © OSM & CartoDB" at bounding box center [497, 236] width 994 height 395
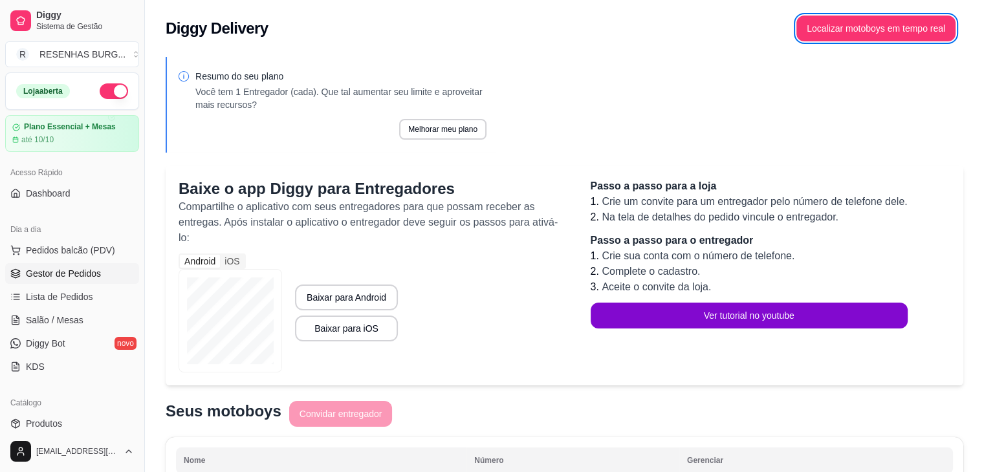
click at [50, 273] on span "Gestor de Pedidos" at bounding box center [63, 273] width 75 height 13
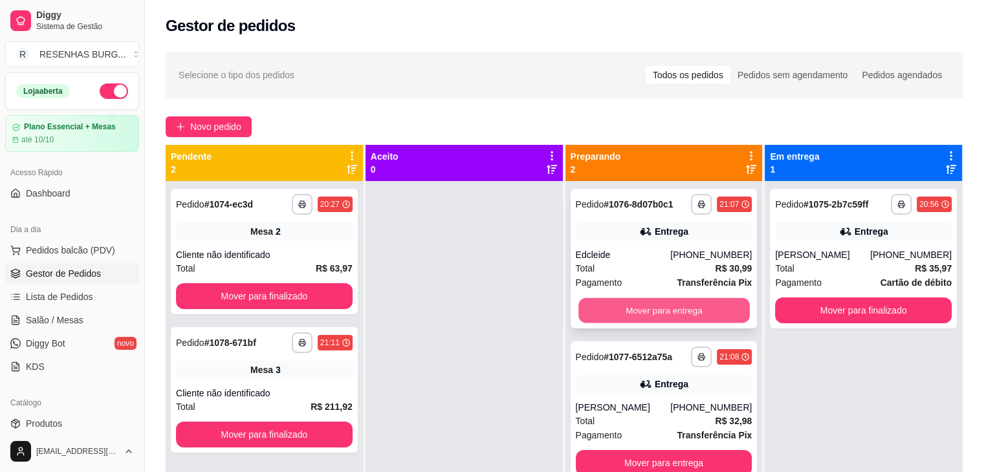
click at [667, 311] on button "Mover para entrega" at bounding box center [663, 310] width 171 height 25
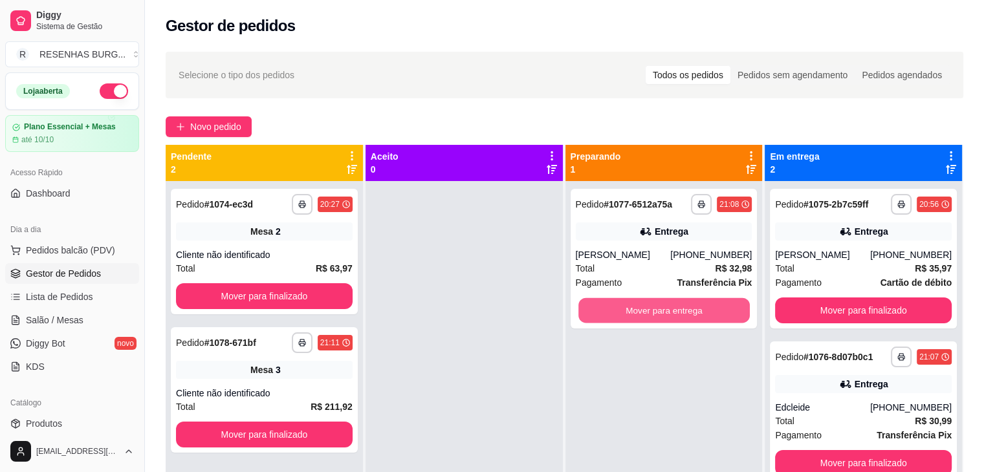
click at [667, 311] on button "Mover para entrega" at bounding box center [663, 310] width 171 height 25
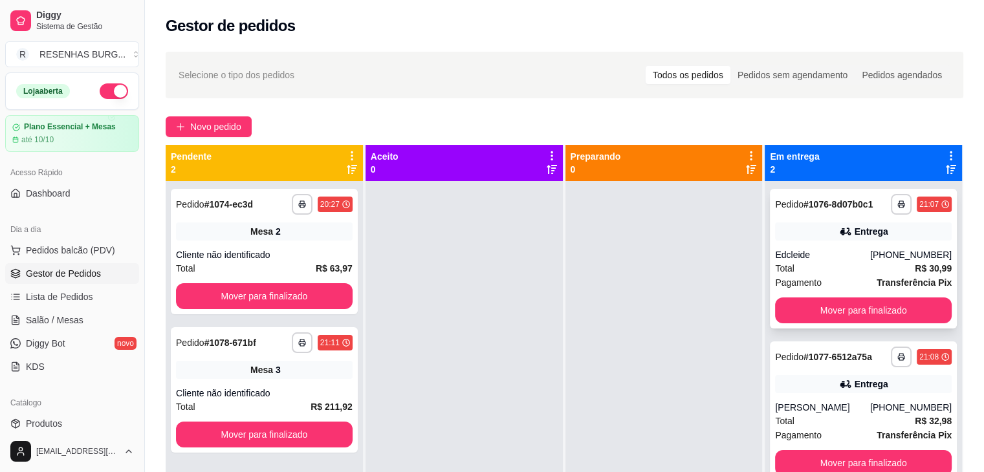
click at [869, 247] on div "**********" at bounding box center [863, 259] width 187 height 140
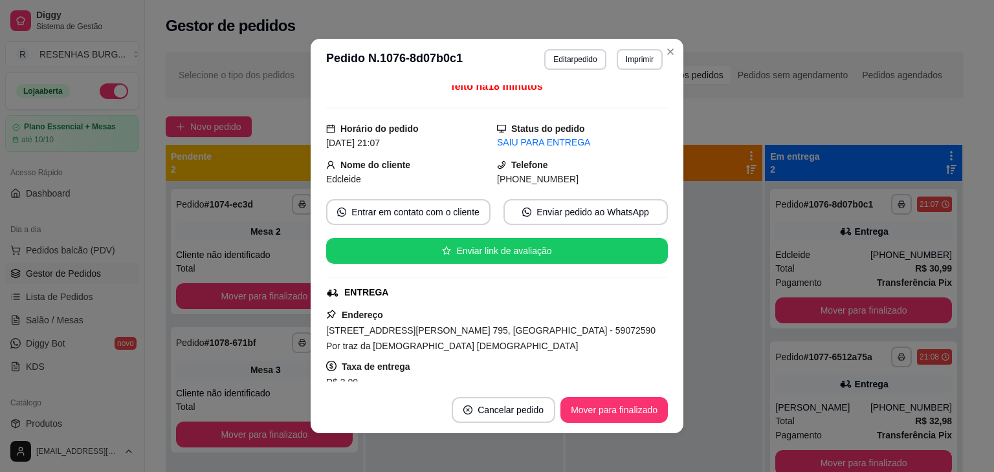
scroll to position [194, 0]
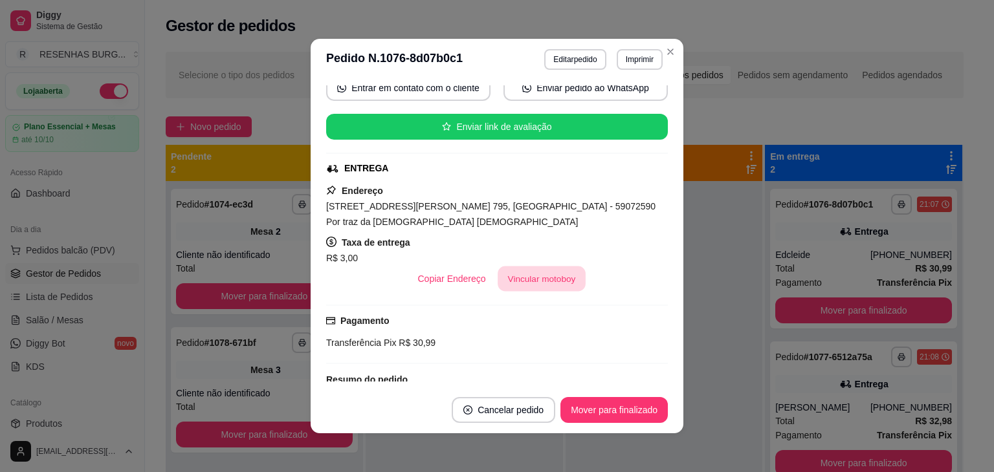
click at [538, 267] on button "Vincular motoboy" at bounding box center [542, 279] width 88 height 25
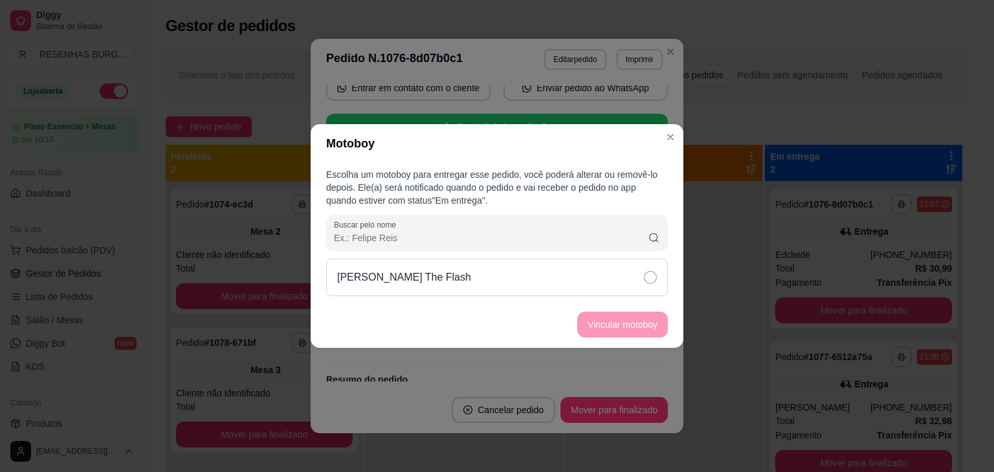
click at [622, 270] on div "[PERSON_NAME] The Flash" at bounding box center [497, 278] width 342 height 38
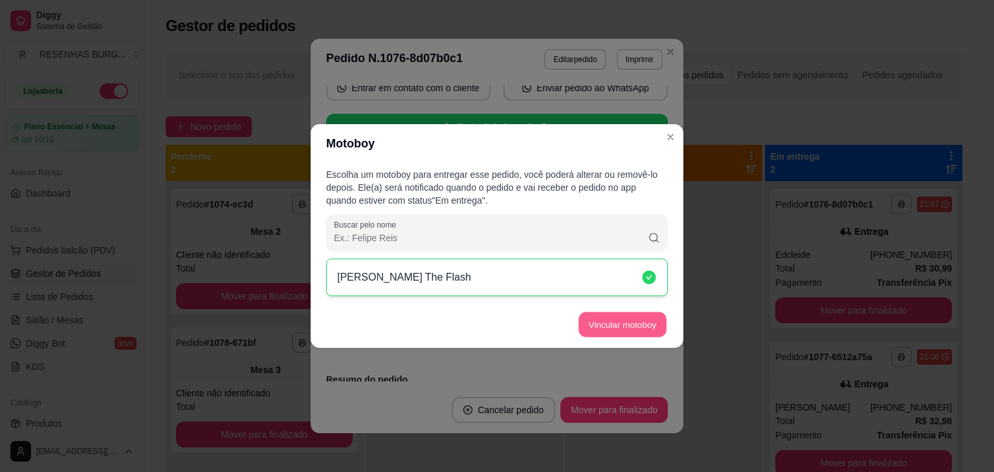
click at [637, 321] on button "Vincular motoboy" at bounding box center [622, 325] width 88 height 25
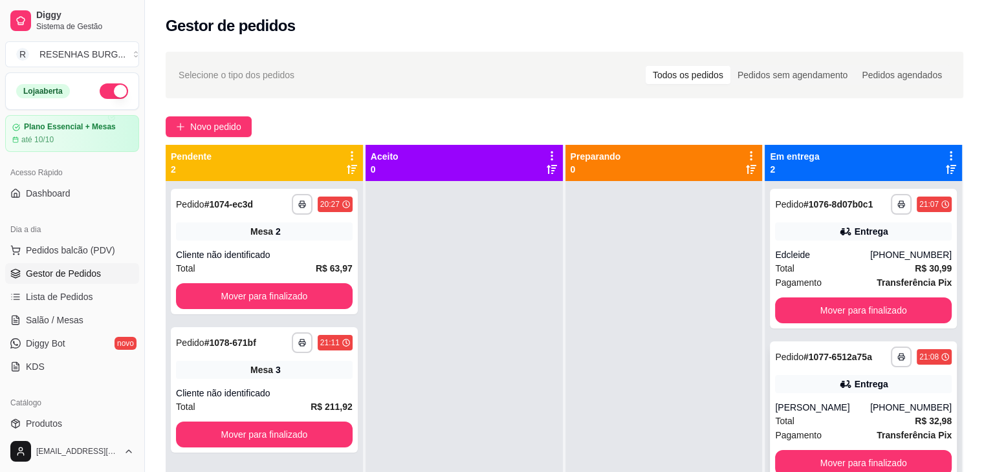
click at [828, 407] on div "[PERSON_NAME]" at bounding box center [822, 407] width 95 height 13
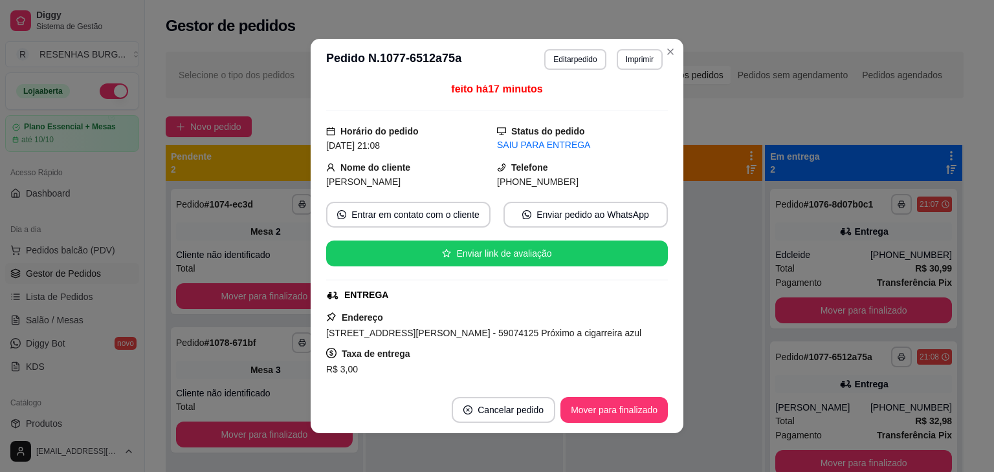
scroll to position [129, 0]
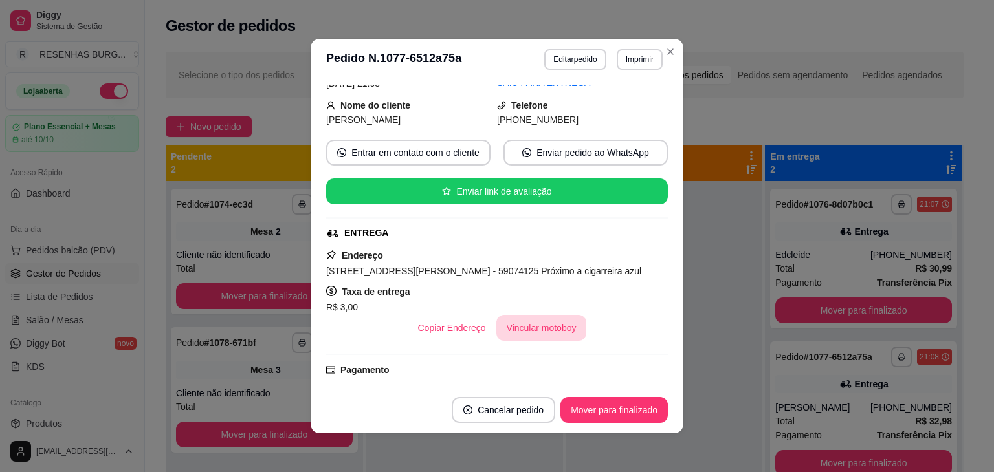
click at [514, 331] on button "Vincular motoboy" at bounding box center [541, 328] width 91 height 26
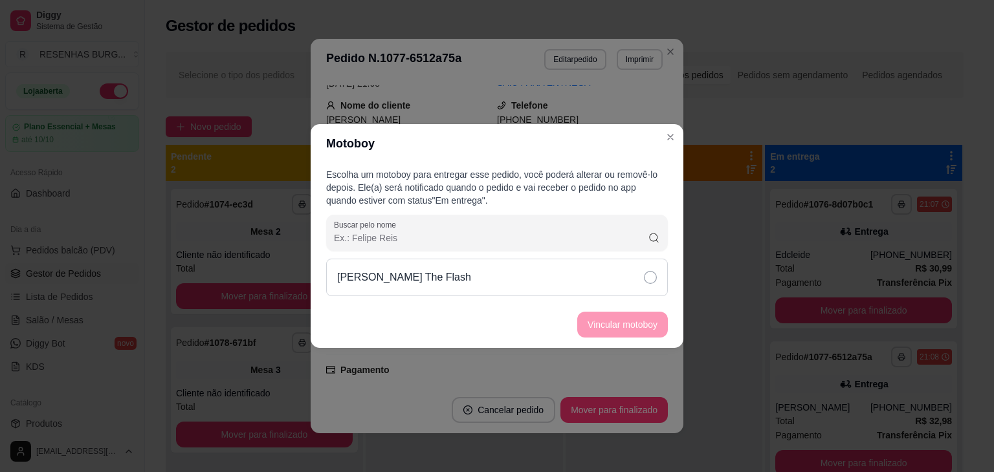
click at [636, 281] on div "[PERSON_NAME] The Flash" at bounding box center [497, 278] width 342 height 38
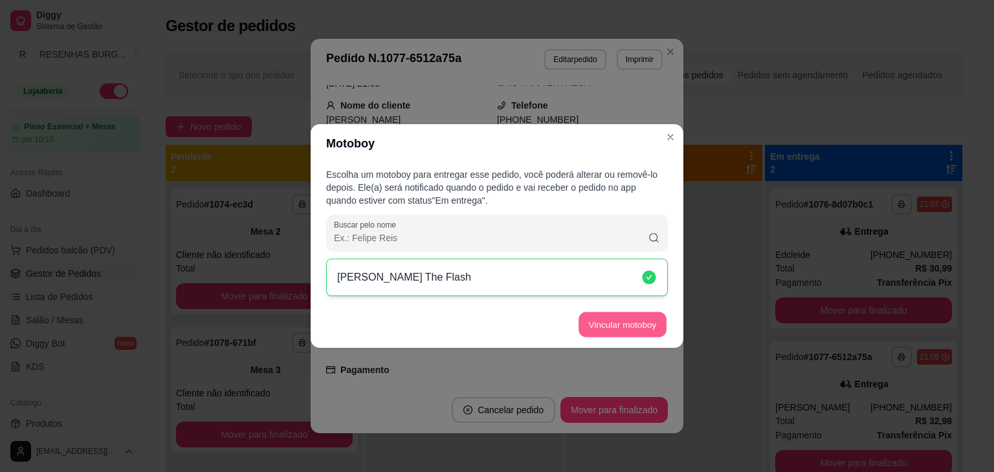
click at [641, 331] on button "Vincular motoboy" at bounding box center [622, 325] width 88 height 25
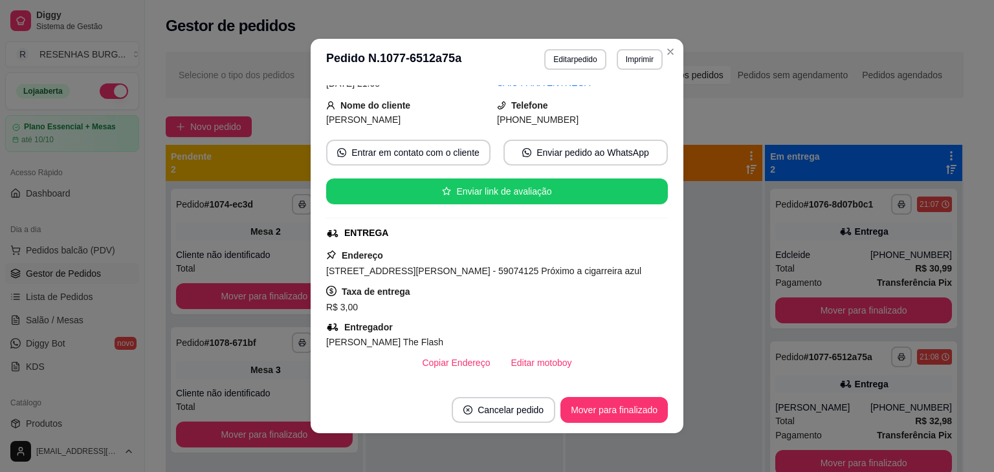
click at [678, 60] on header "**********" at bounding box center [497, 59] width 373 height 41
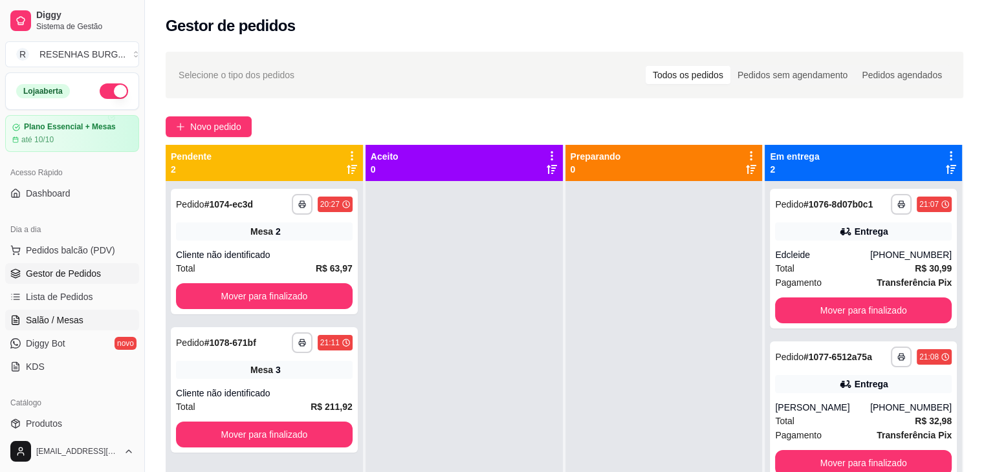
click at [59, 316] on span "Salão / Mesas" at bounding box center [55, 320] width 58 height 13
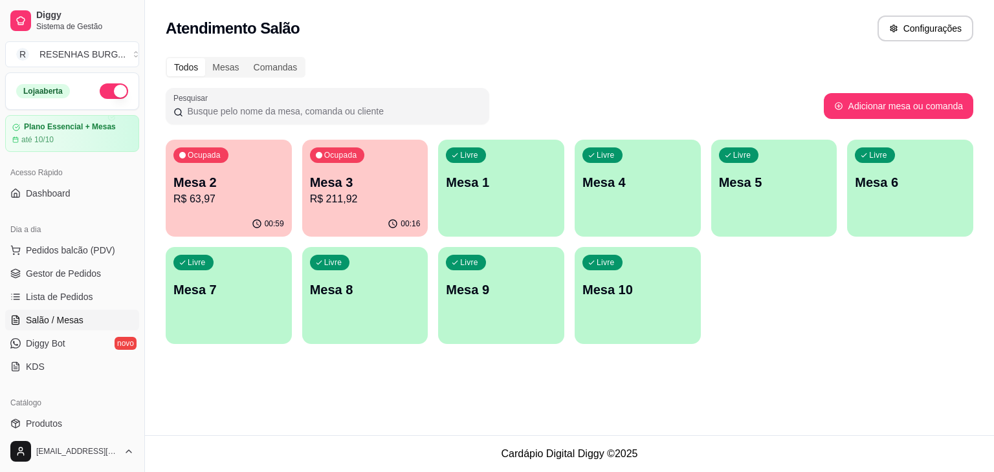
click at [202, 181] on p "Mesa 2" at bounding box center [228, 182] width 111 height 18
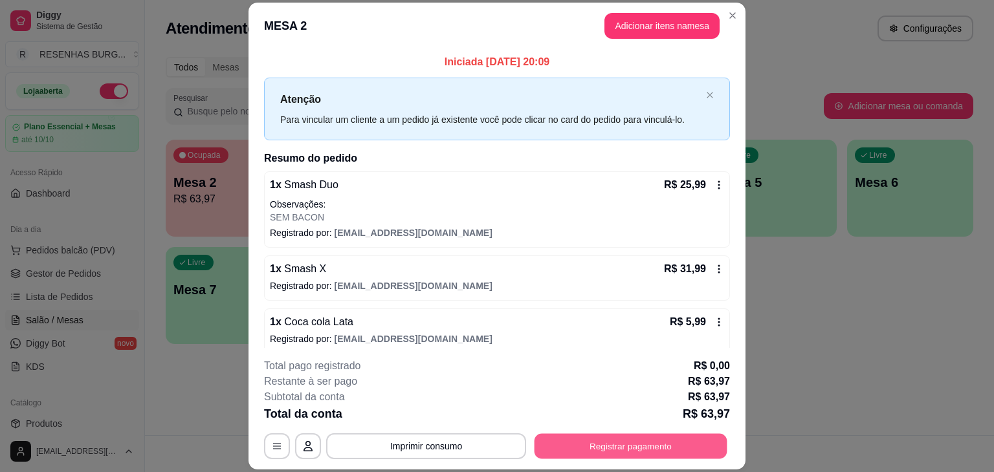
click at [624, 457] on button "Registrar pagamento" at bounding box center [630, 446] width 193 height 25
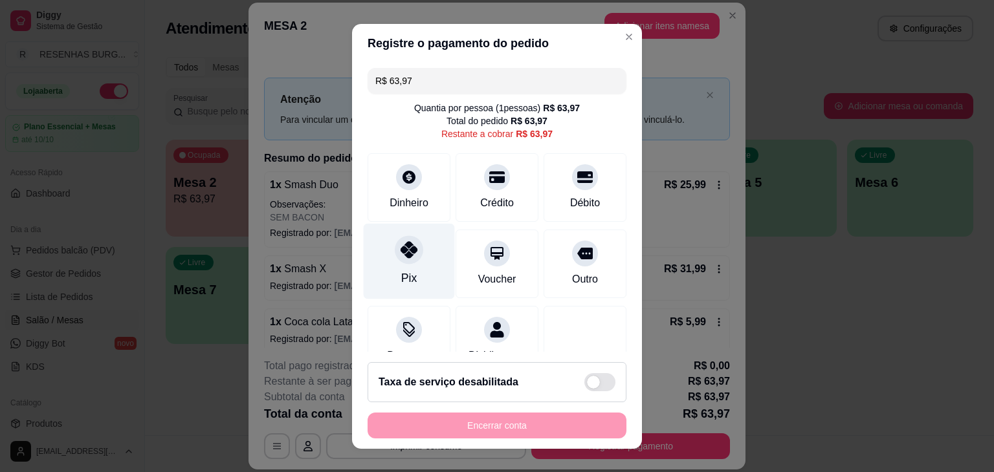
click at [408, 257] on icon at bounding box center [408, 249] width 17 height 17
type input "R$ 0,00"
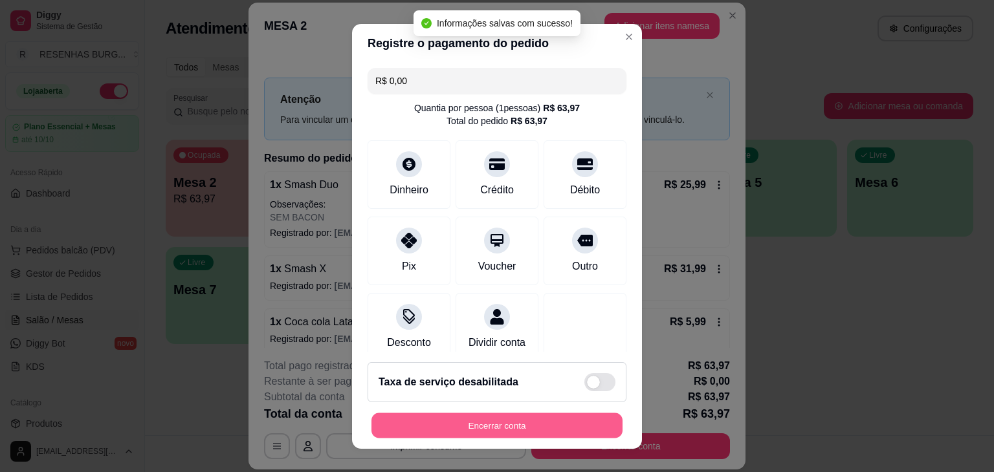
click at [555, 424] on button "Encerrar conta" at bounding box center [496, 425] width 251 height 25
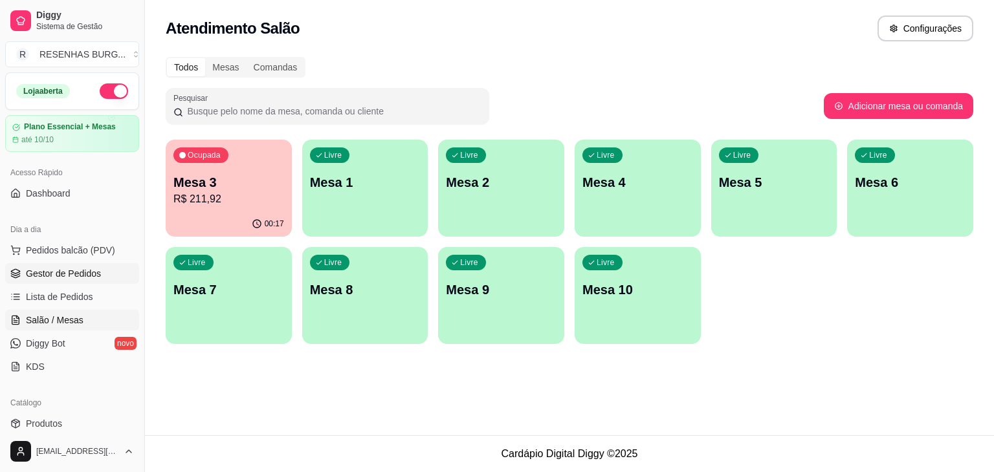
click at [90, 276] on span "Gestor de Pedidos" at bounding box center [63, 273] width 75 height 13
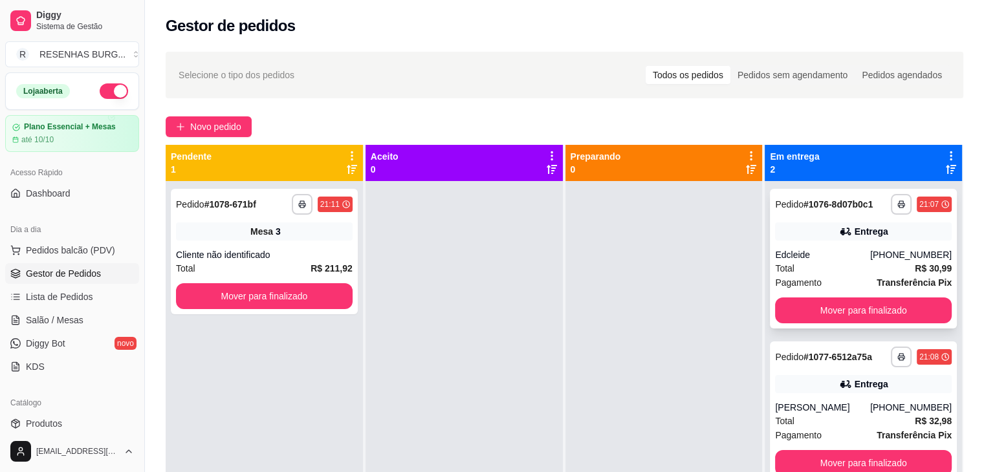
click at [867, 223] on div "Entrega" at bounding box center [863, 232] width 177 height 18
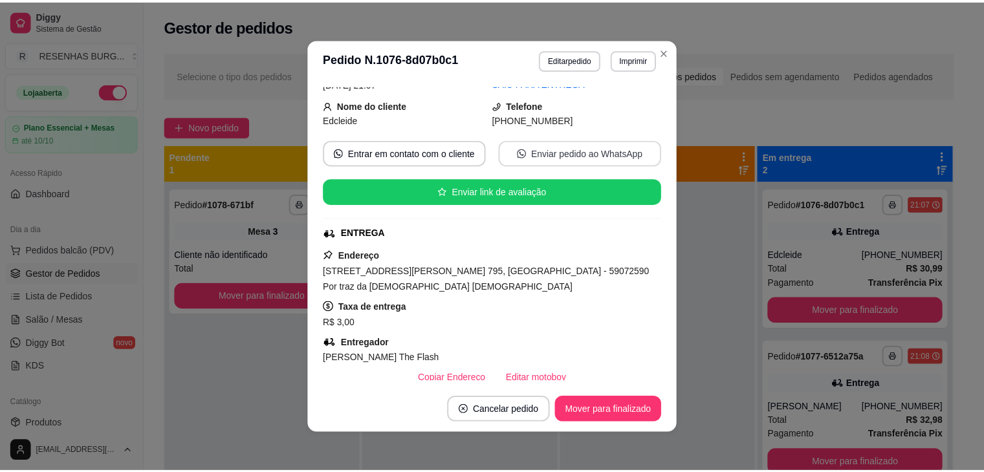
scroll to position [194, 0]
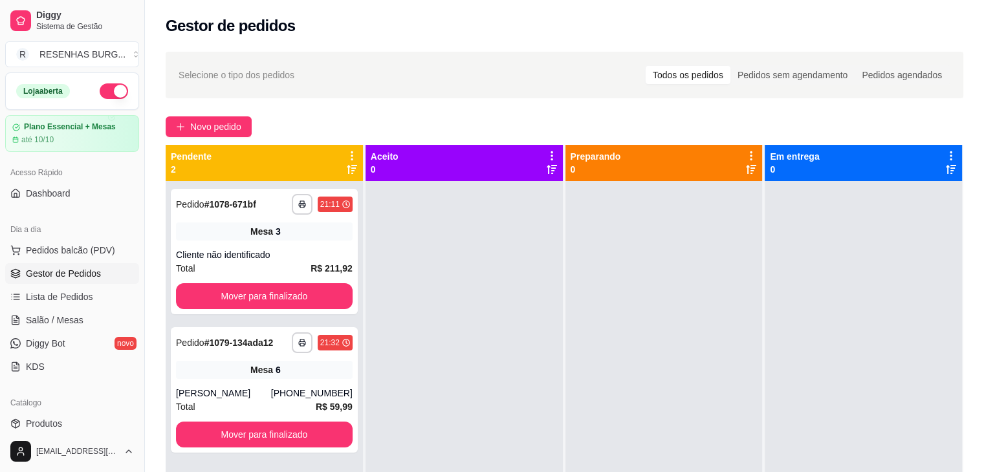
click at [393, 225] on div at bounding box center [464, 417] width 197 height 472
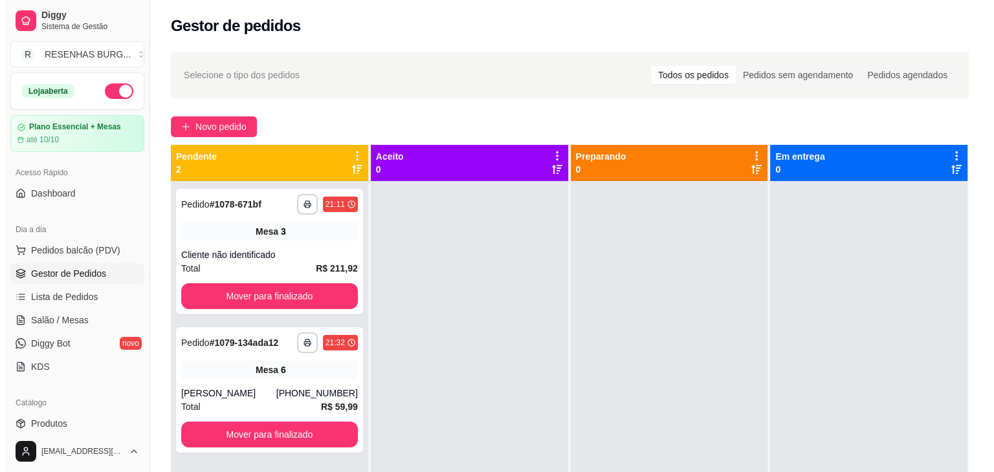
scroll to position [36, 0]
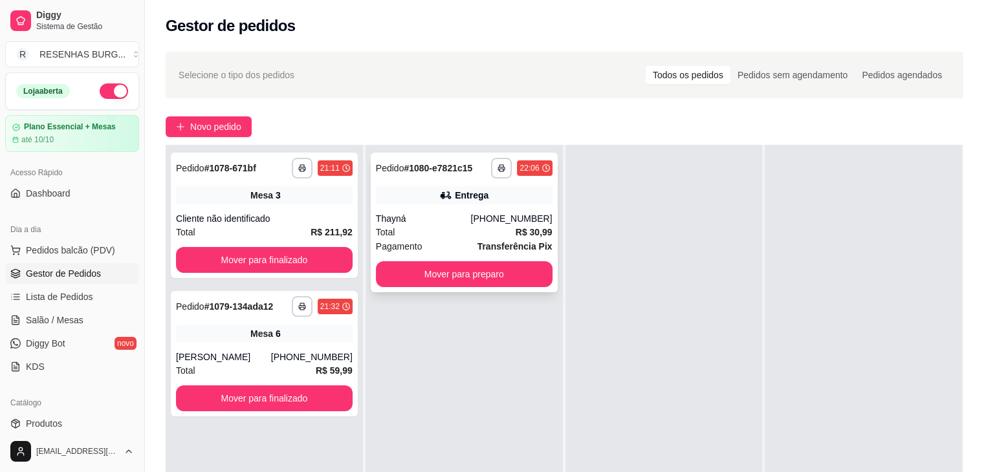
click at [412, 225] on div "Thayná" at bounding box center [423, 218] width 95 height 13
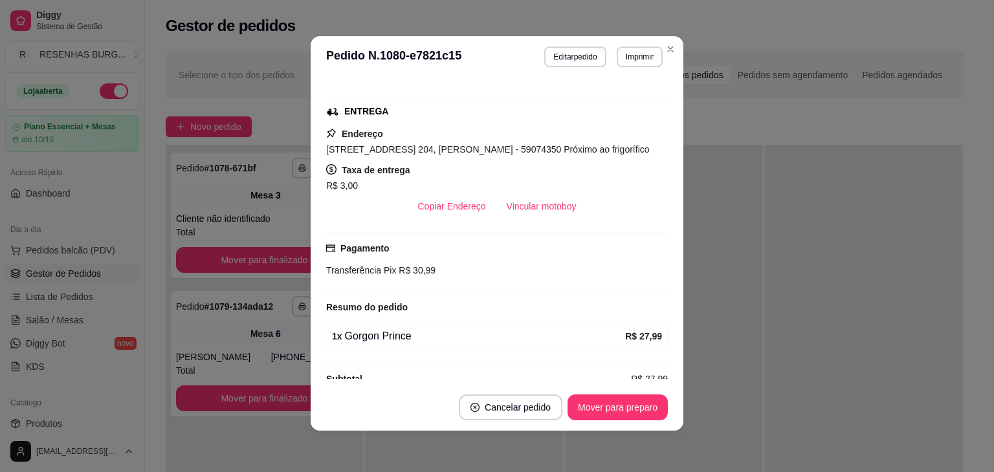
scroll to position [282, 0]
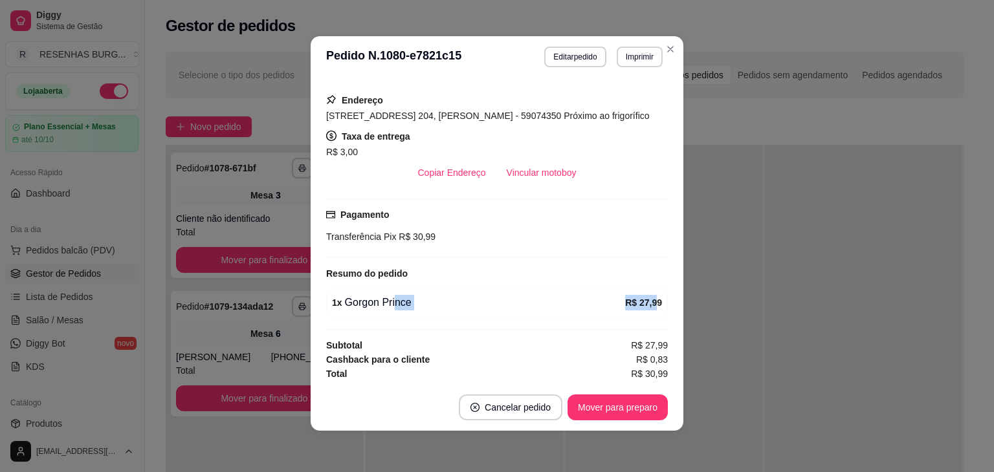
drag, startPoint x: 387, startPoint y: 297, endPoint x: 641, endPoint y: 305, distance: 254.4
click at [641, 304] on div "1 x Gorgon Prince R$ 27,99" at bounding box center [497, 303] width 330 height 16
click at [543, 303] on div "1 x Gorgon Prince" at bounding box center [478, 303] width 293 height 16
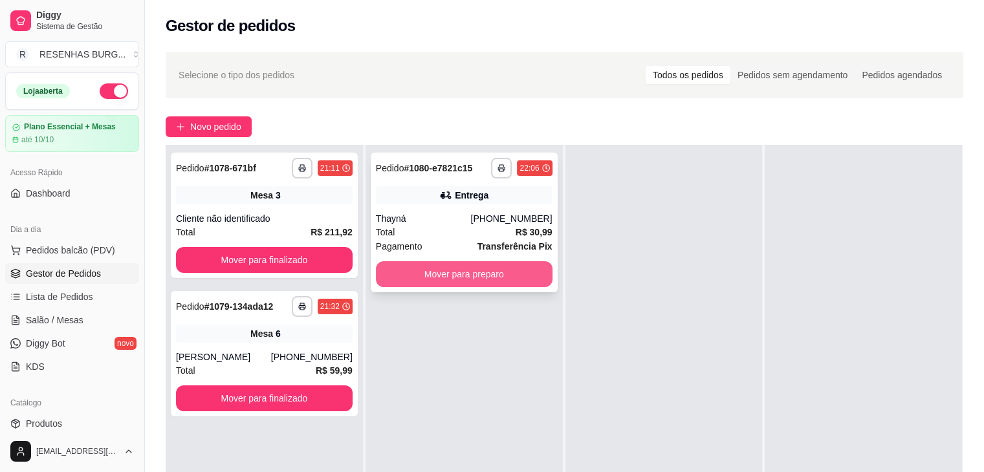
click at [453, 269] on button "Mover para preparo" at bounding box center [464, 274] width 177 height 26
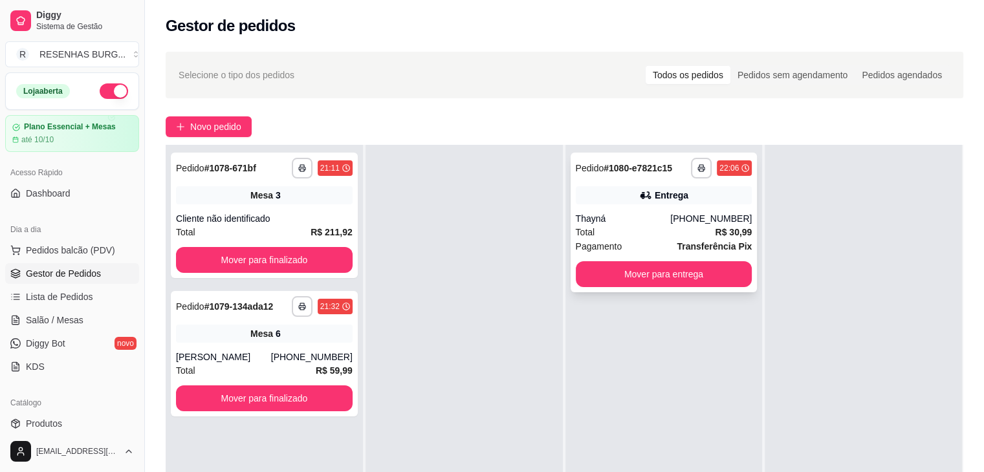
click at [661, 221] on div "Thayná" at bounding box center [623, 218] width 95 height 13
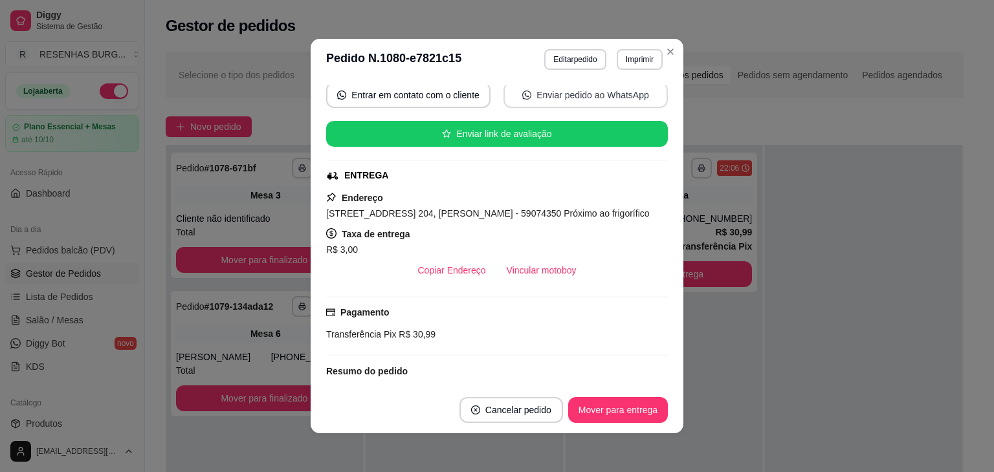
scroll to position [194, 0]
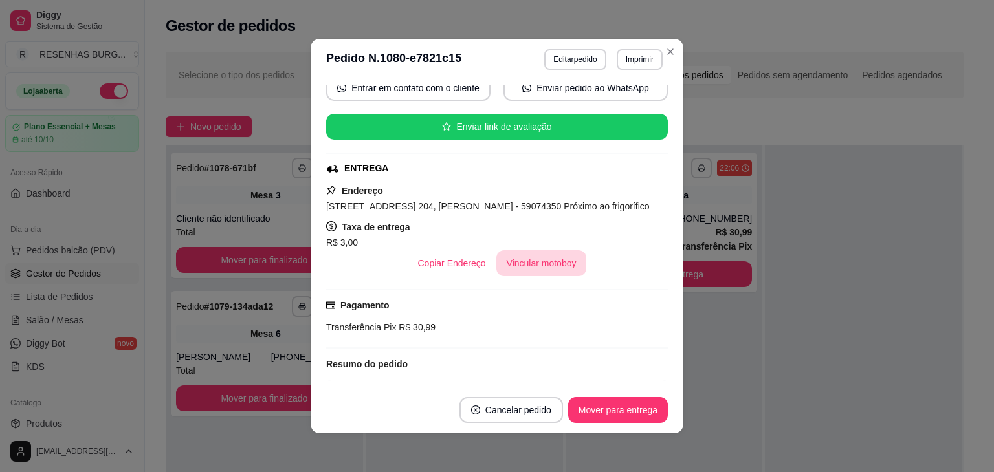
click at [516, 264] on button "Vincular motoboy" at bounding box center [541, 263] width 91 height 26
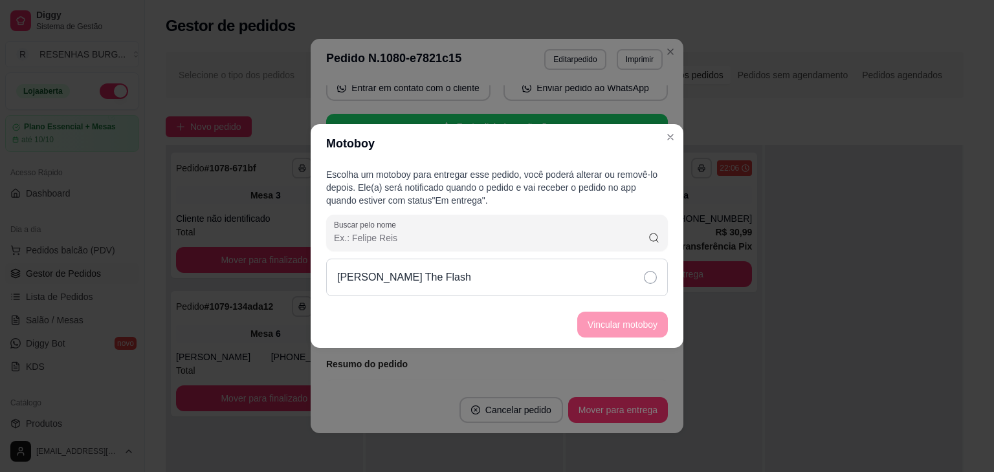
click at [627, 282] on div "[PERSON_NAME] The Flash" at bounding box center [497, 278] width 342 height 38
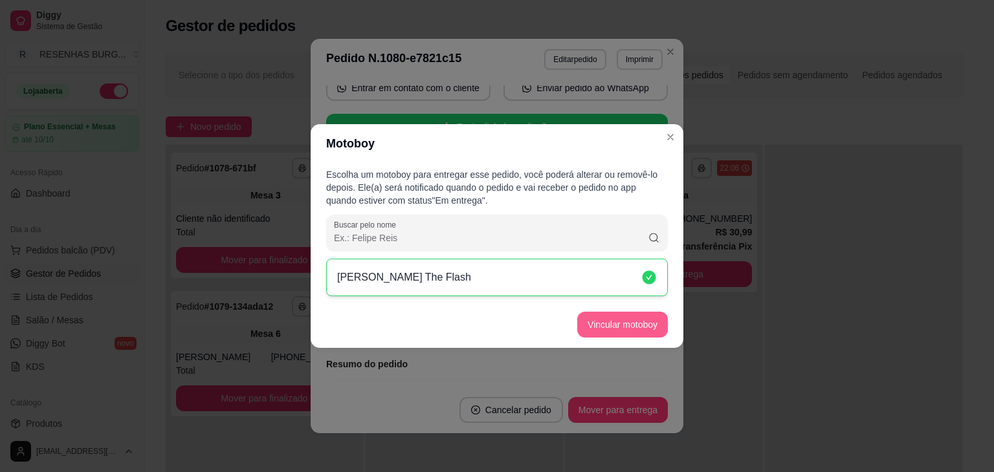
click at [611, 312] on button "Vincular motoboy" at bounding box center [622, 325] width 91 height 26
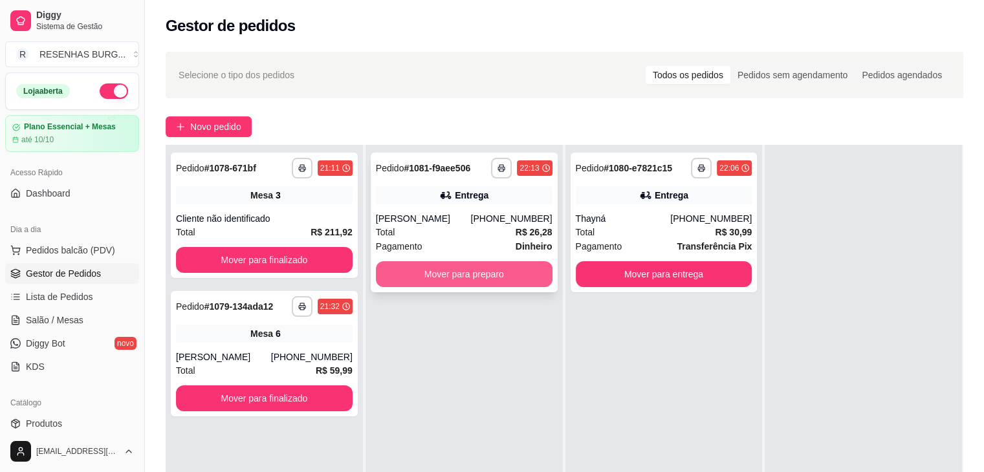
click at [475, 272] on button "Mover para preparo" at bounding box center [464, 274] width 177 height 26
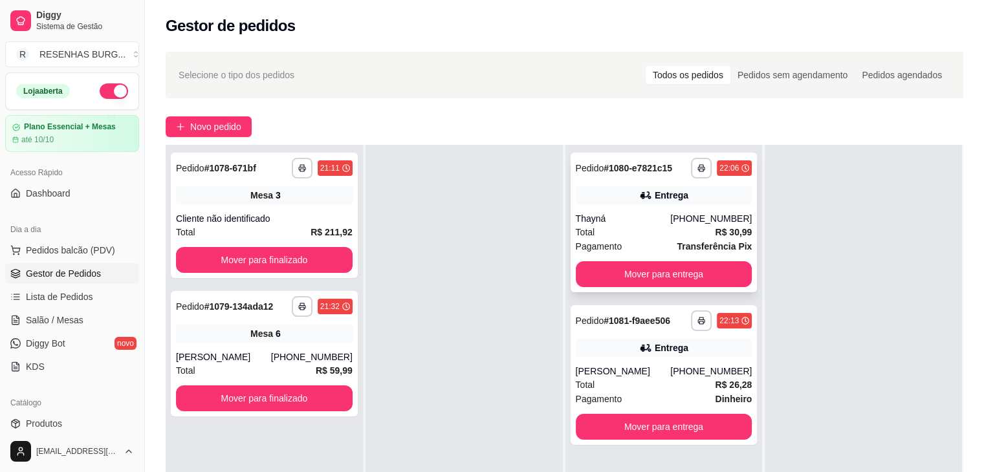
click at [624, 210] on div "**********" at bounding box center [664, 223] width 187 height 140
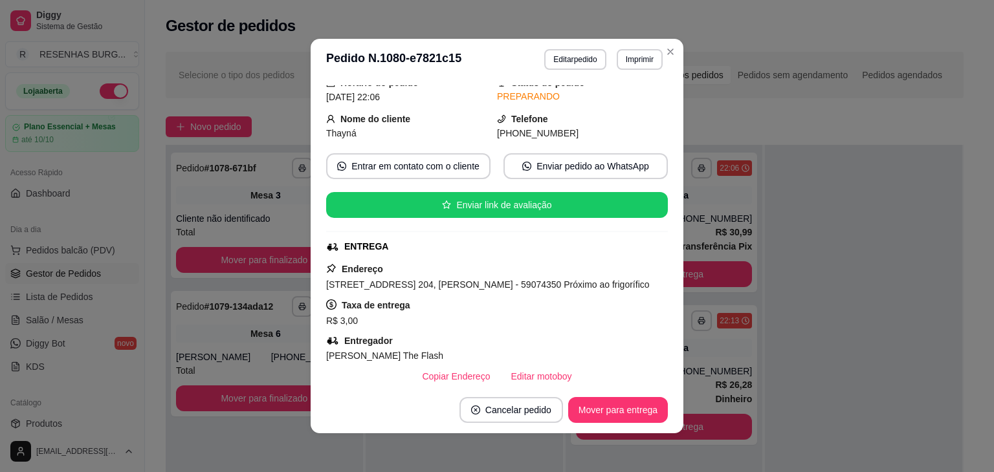
scroll to position [129, 0]
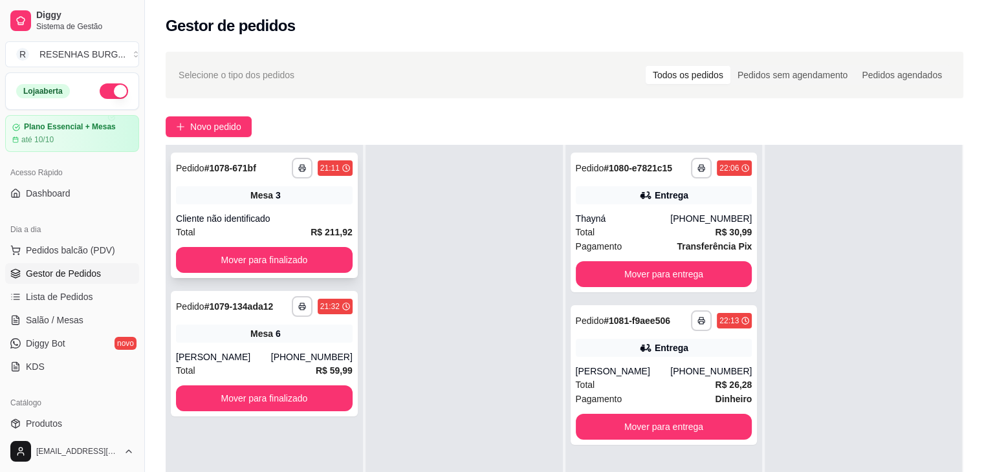
click at [295, 273] on div "**********" at bounding box center [264, 216] width 187 height 126
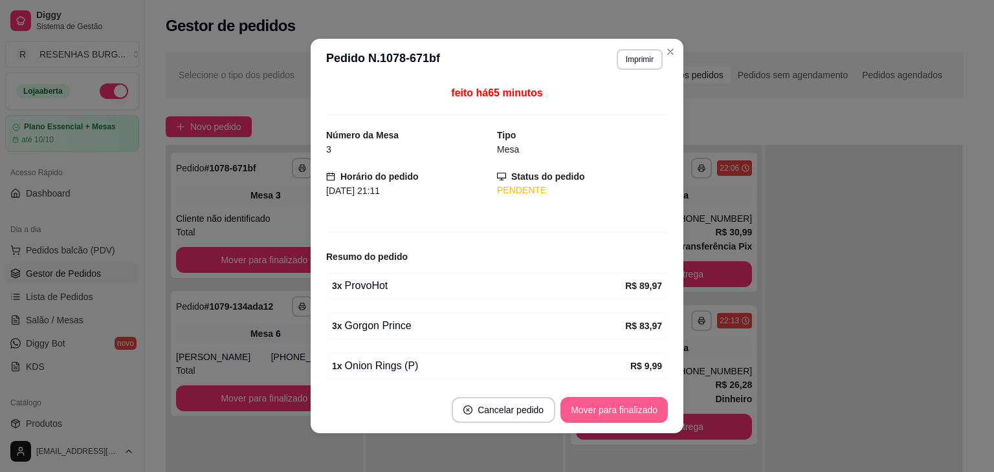
click at [580, 411] on button "Mover para finalizado" at bounding box center [613, 410] width 107 height 26
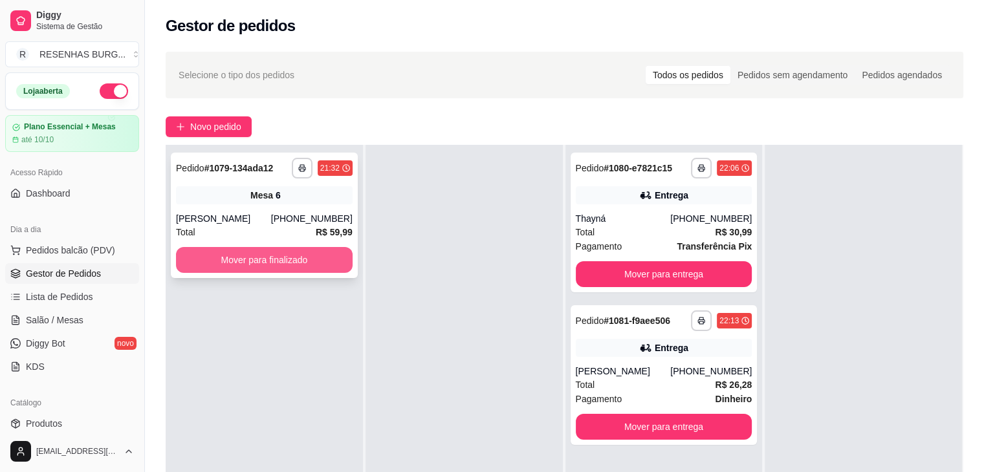
click at [276, 259] on button "Mover para finalizado" at bounding box center [264, 260] width 177 height 26
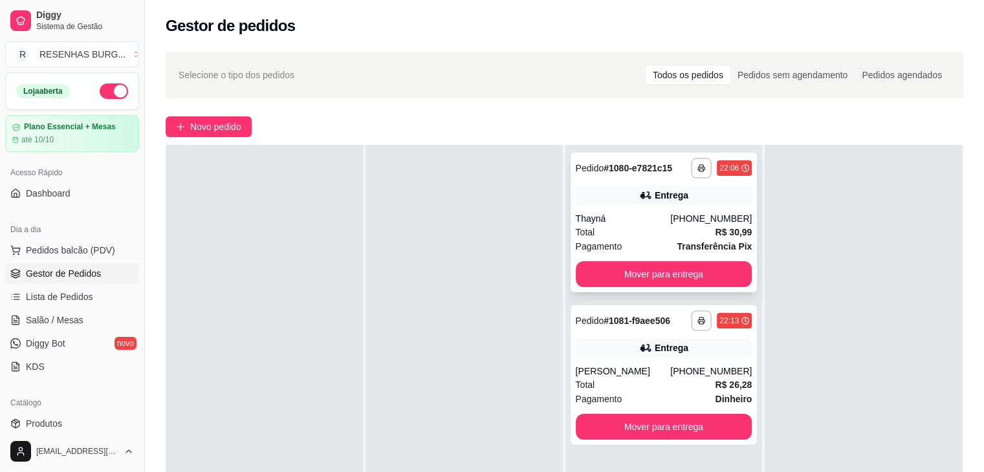
click at [639, 234] on div "Total R$ 30,99" at bounding box center [664, 232] width 177 height 14
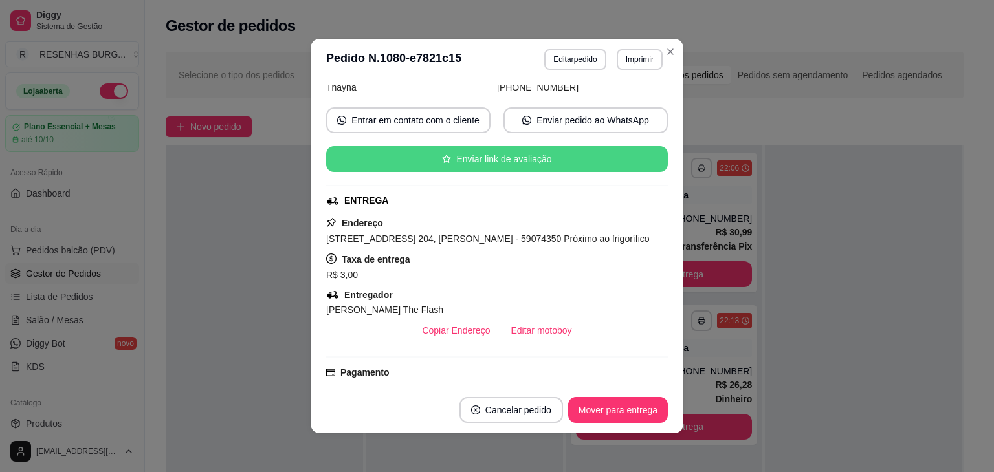
scroll to position [192, 0]
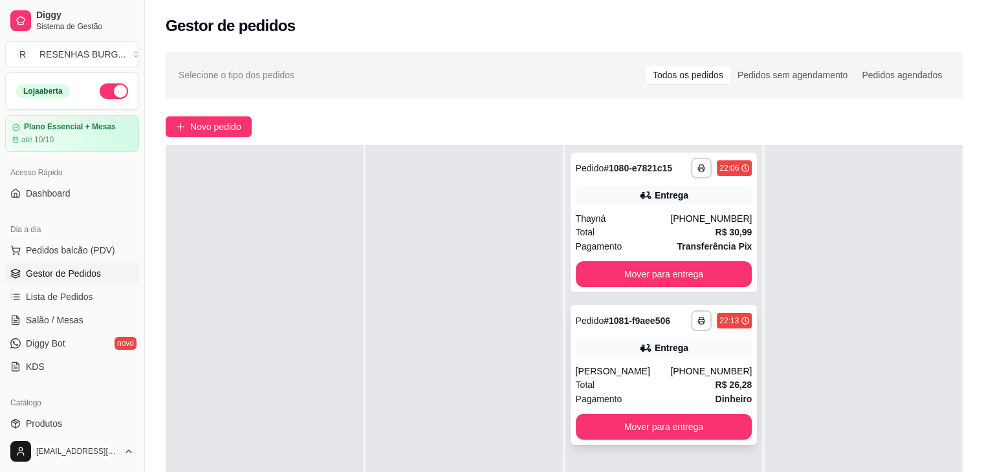
click at [648, 361] on div "**********" at bounding box center [664, 375] width 187 height 140
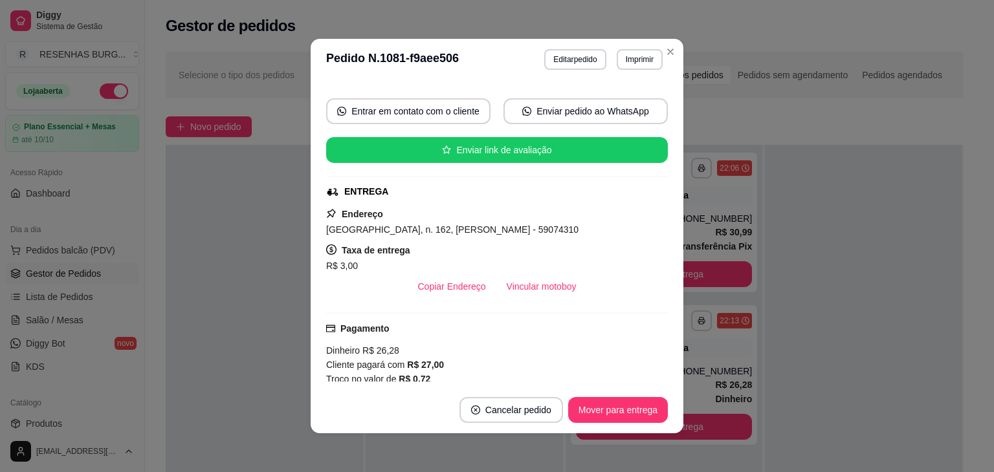
scroll to position [194, 0]
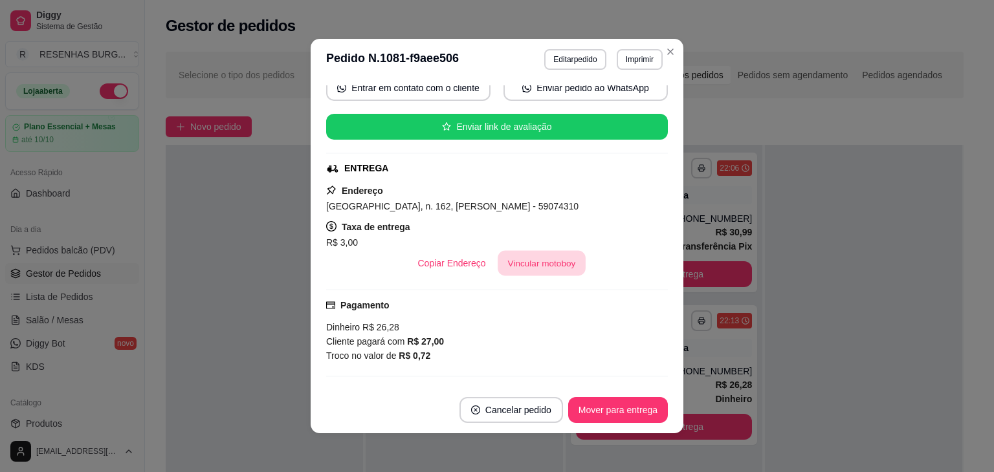
click at [552, 266] on button "Vincular motoboy" at bounding box center [542, 263] width 88 height 25
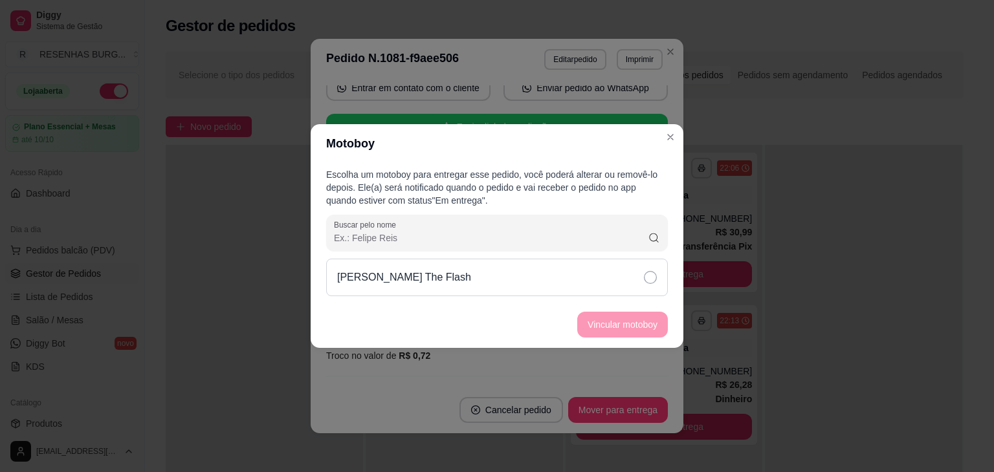
click at [630, 285] on div "[PERSON_NAME] The Flash" at bounding box center [497, 278] width 342 height 38
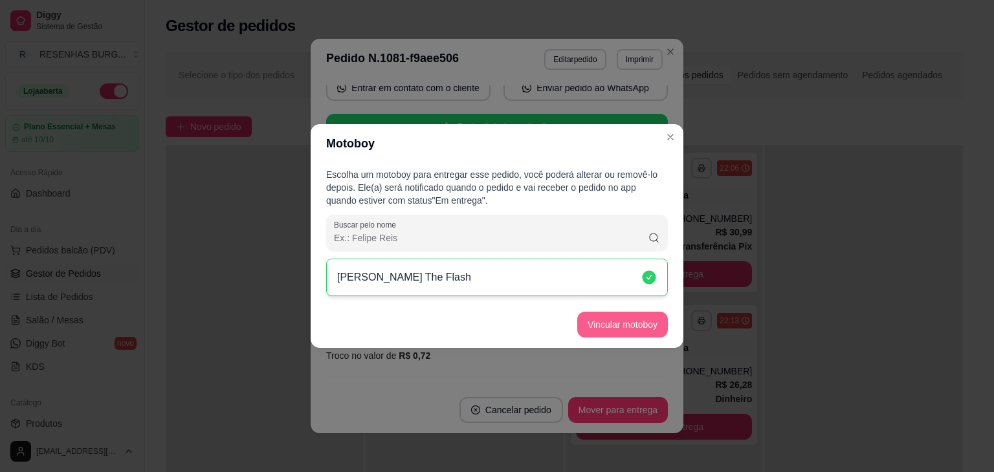
click at [630, 316] on button "Vincular motoboy" at bounding box center [622, 325] width 91 height 26
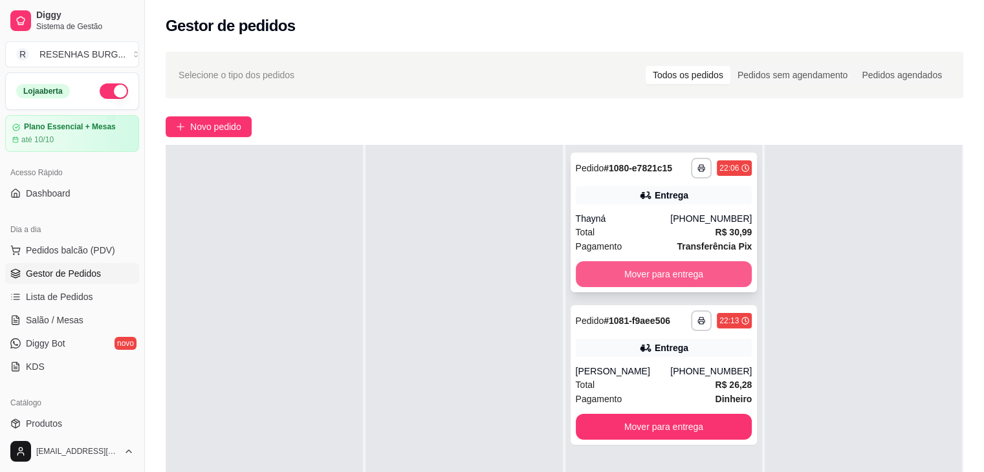
click at [679, 272] on button "Mover para entrega" at bounding box center [664, 274] width 177 height 26
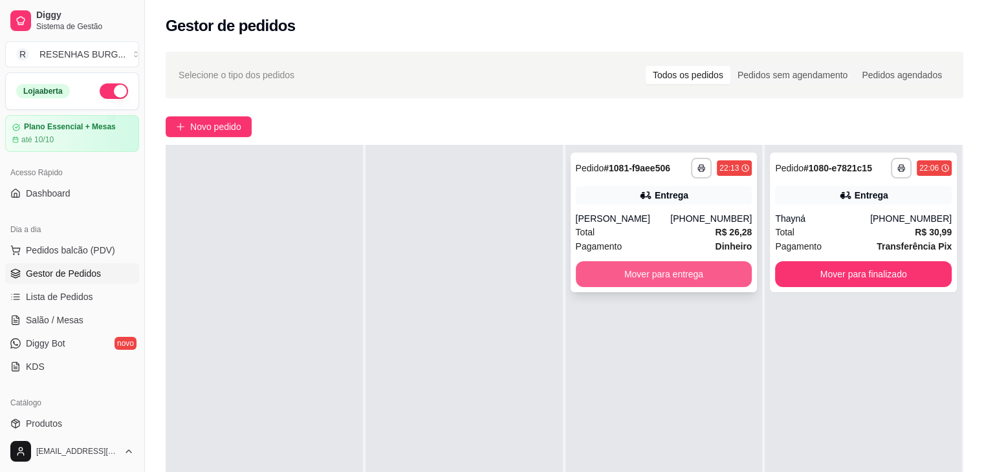
click at [695, 272] on button "Mover para entrega" at bounding box center [664, 274] width 177 height 26
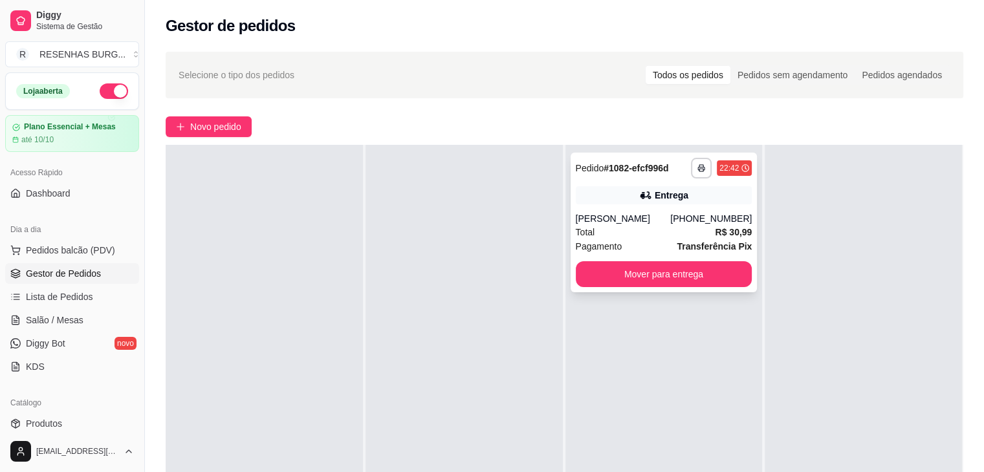
click at [625, 215] on div "[PERSON_NAME]" at bounding box center [623, 218] width 95 height 13
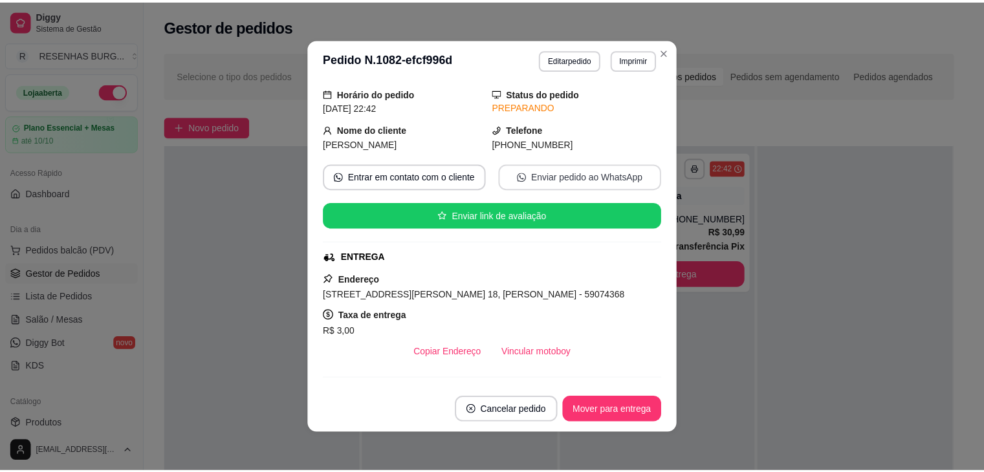
scroll to position [129, 0]
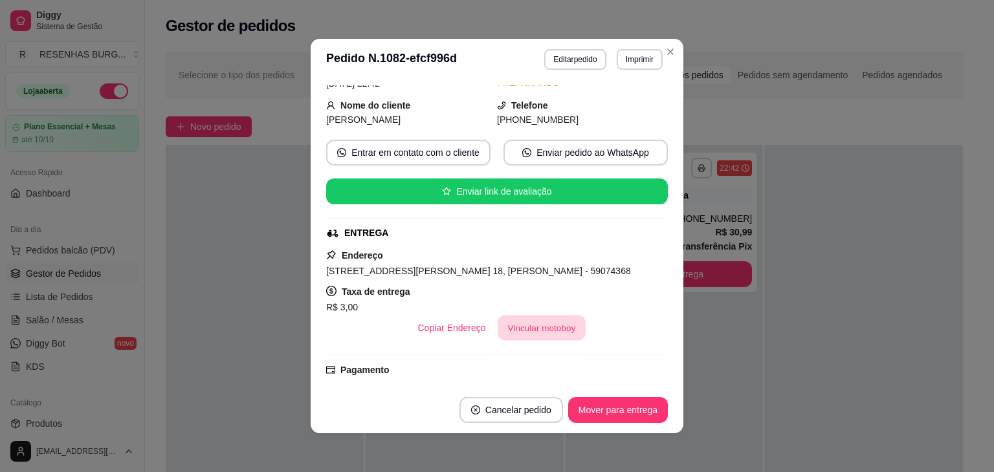
click at [518, 330] on button "Vincular motoboy" at bounding box center [542, 328] width 88 height 25
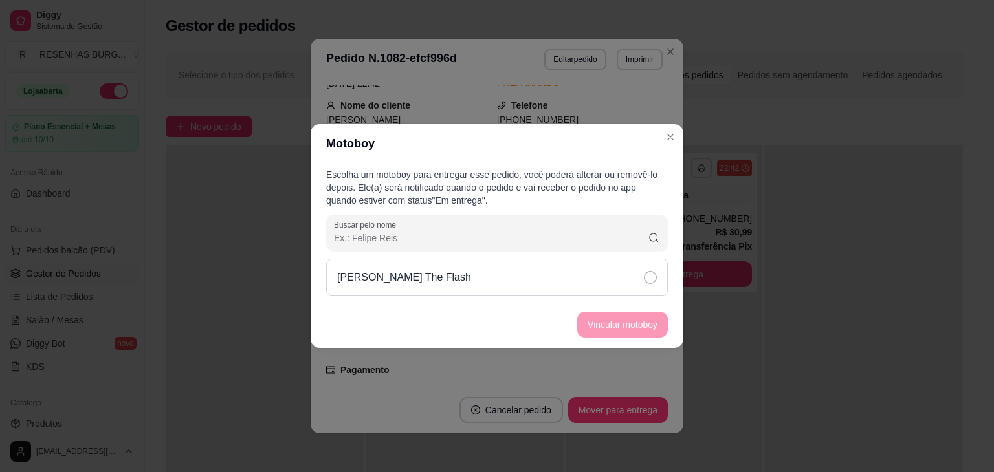
click at [642, 274] on div "[PERSON_NAME] The Flash" at bounding box center [497, 278] width 342 height 38
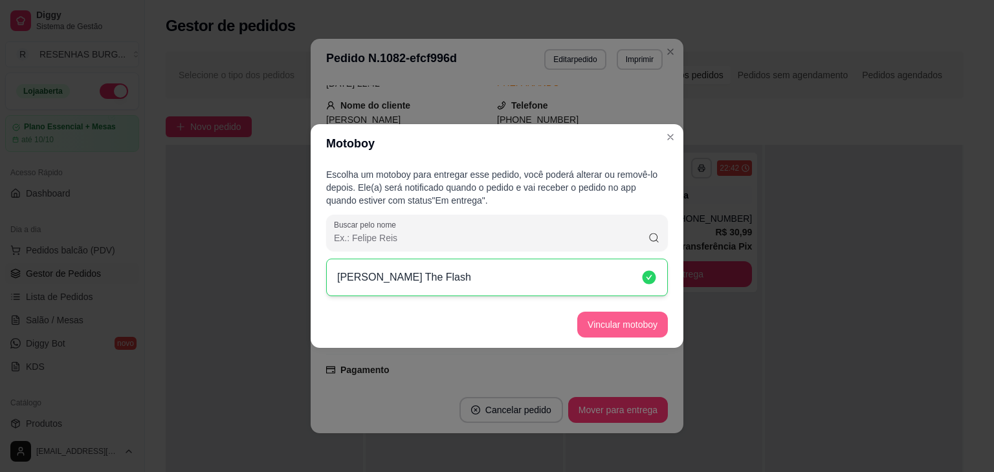
click at [640, 326] on button "Vincular motoboy" at bounding box center [622, 325] width 91 height 26
